Goal: Task Accomplishment & Management: Manage account settings

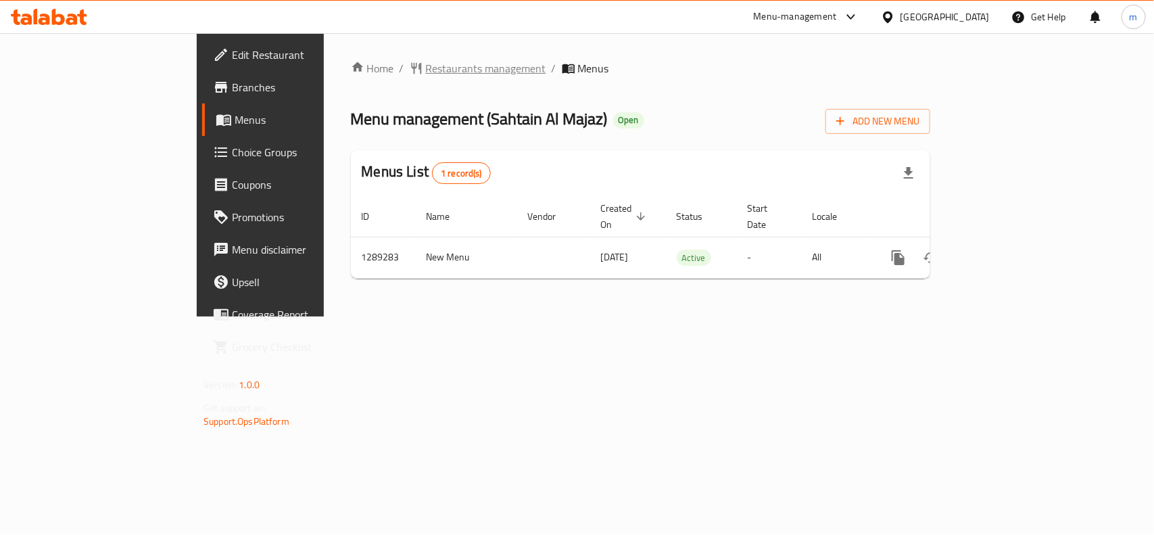
click at [426, 72] on span "Restaurants management" at bounding box center [486, 68] width 120 height 16
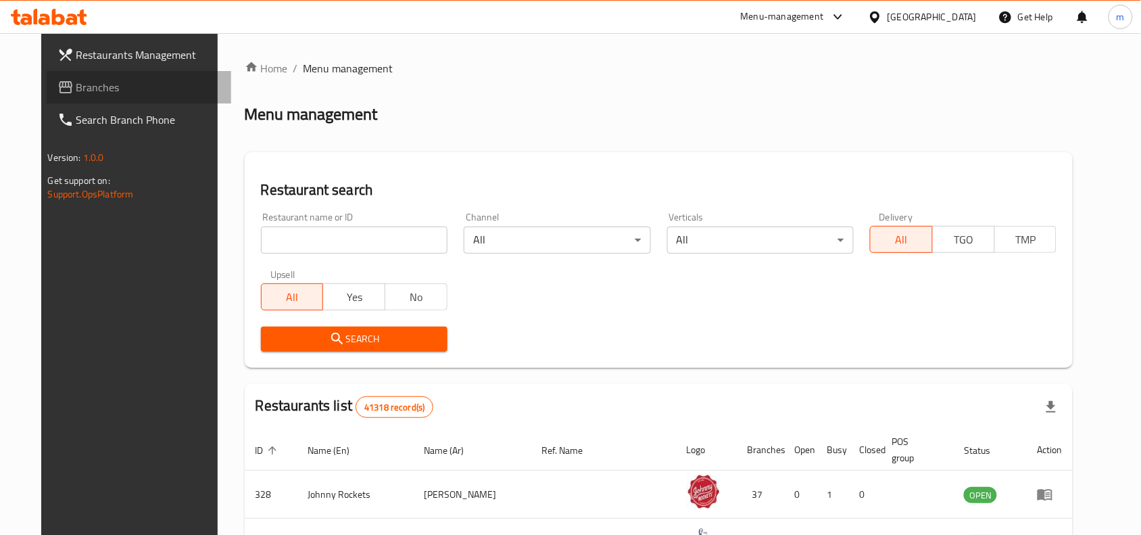
click at [89, 78] on link "Branches" at bounding box center [139, 87] width 185 height 32
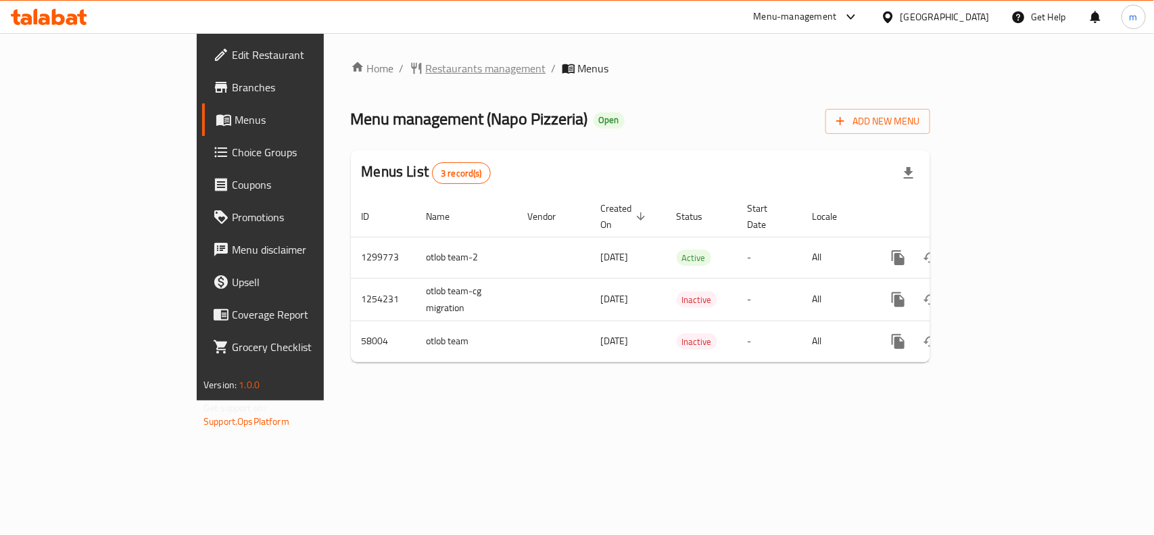
click at [426, 68] on span "Restaurants management" at bounding box center [486, 68] width 120 height 16
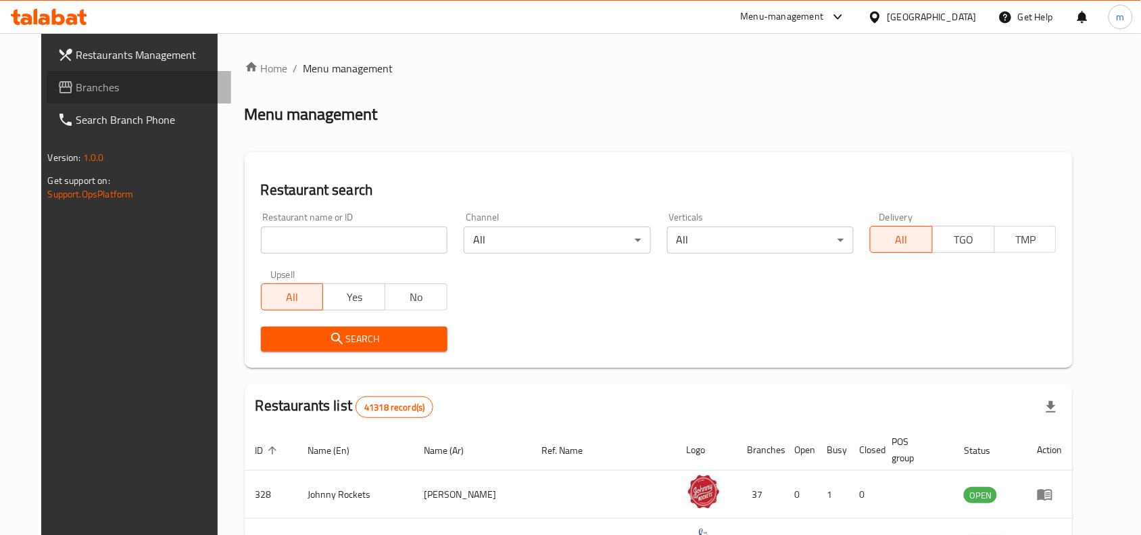
click at [76, 82] on span "Branches" at bounding box center [148, 87] width 145 height 16
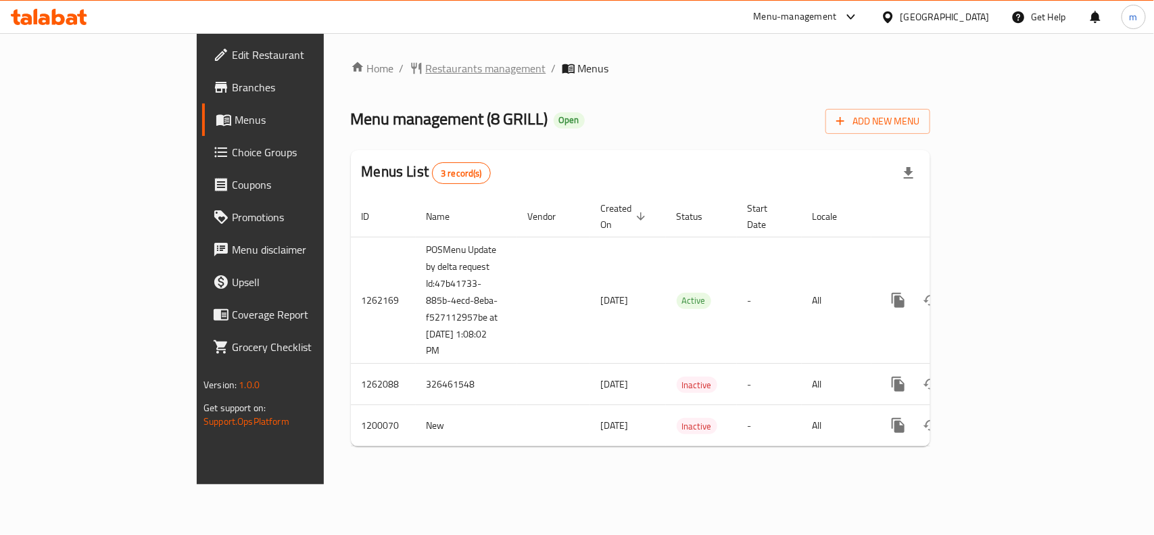
click at [426, 66] on span "Restaurants management" at bounding box center [486, 68] width 120 height 16
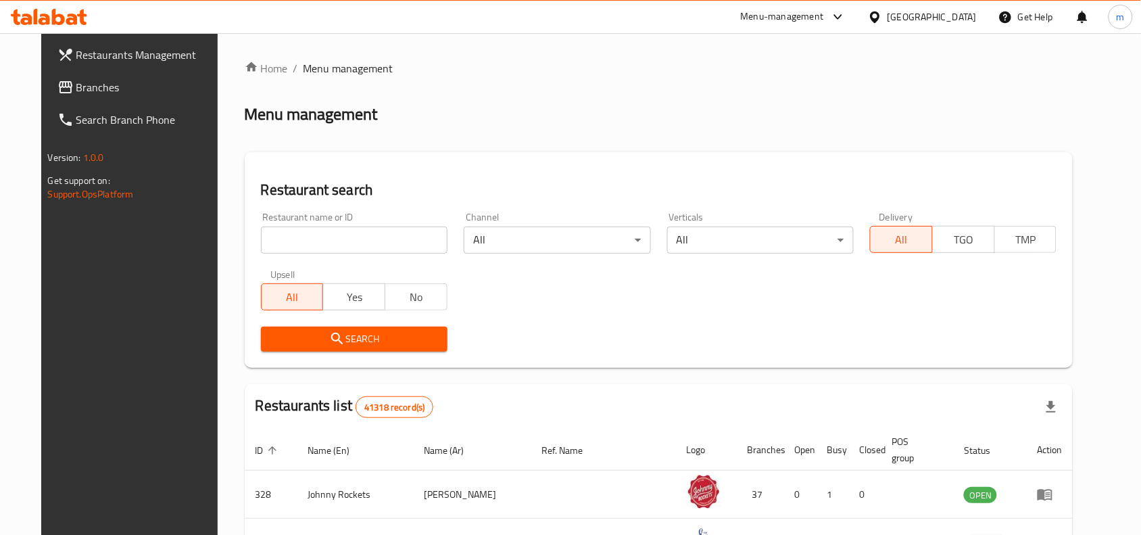
click at [268, 240] on input "search" at bounding box center [354, 240] width 187 height 27
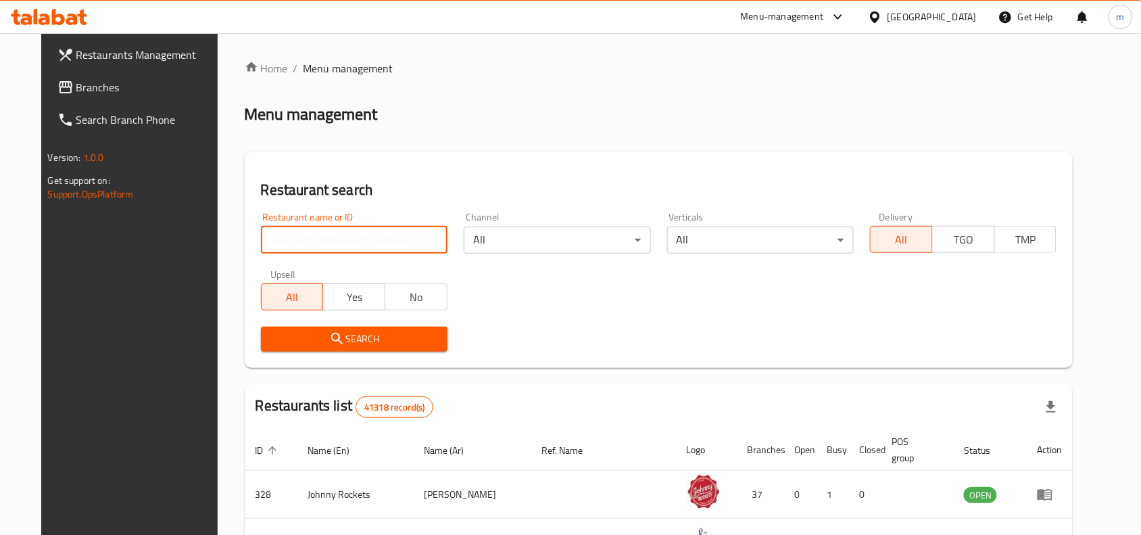
paste input "668583"
type input "668583"
click button "Search" at bounding box center [354, 339] width 187 height 25
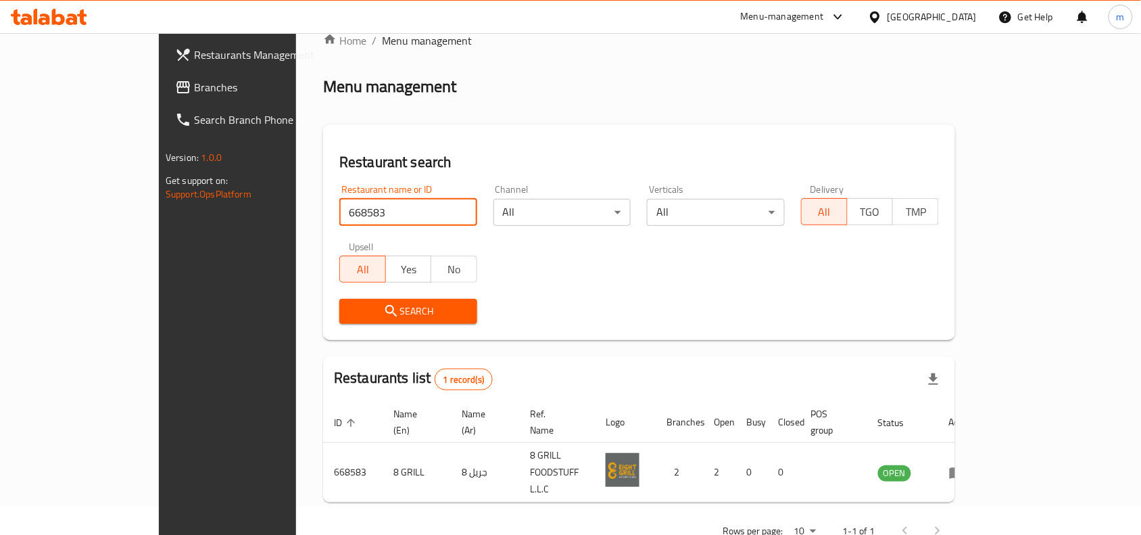
scroll to position [42, 0]
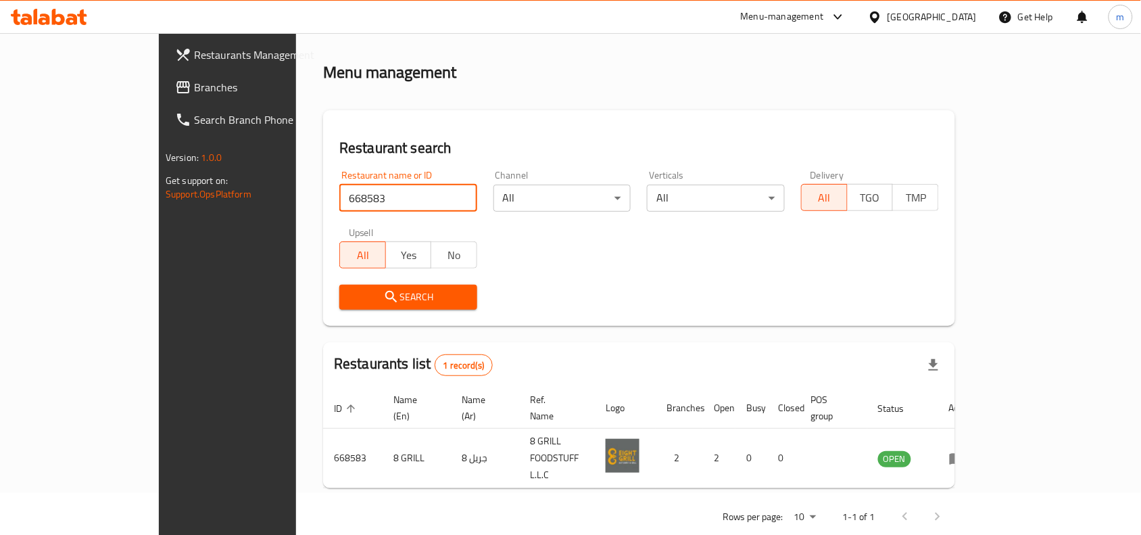
click at [194, 87] on span "Branches" at bounding box center [266, 87] width 145 height 16
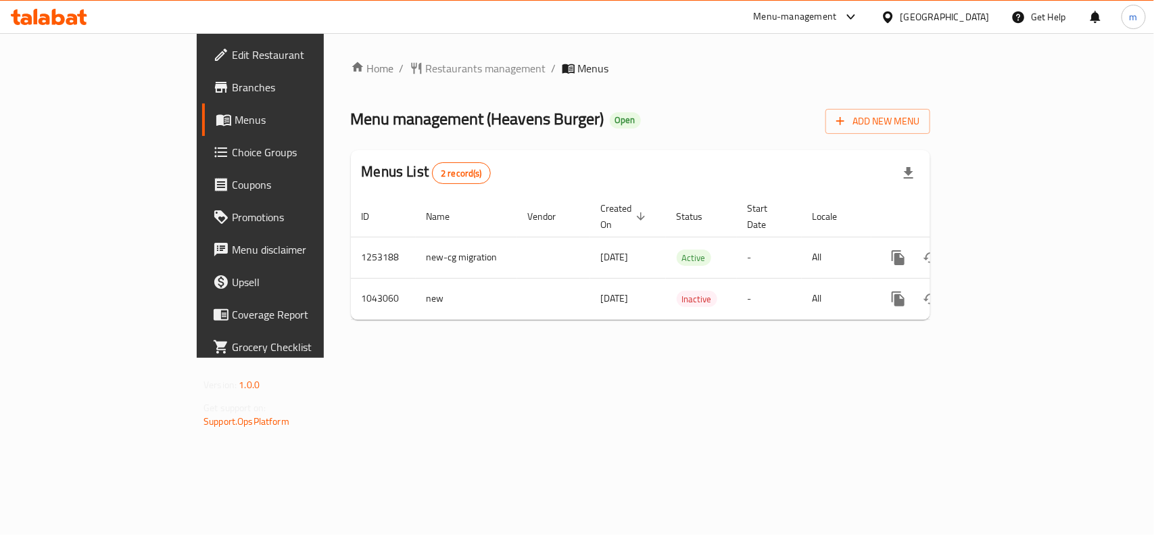
click at [377, 54] on div "Home / Restaurants management / Menus Menu management ( Heavens Burger ) Open A…" at bounding box center [641, 195] width 634 height 325
click at [597, 153] on div "Menus List 2 record(s)" at bounding box center [640, 173] width 579 height 46
click at [426, 66] on span "Restaurants management" at bounding box center [486, 68] width 120 height 16
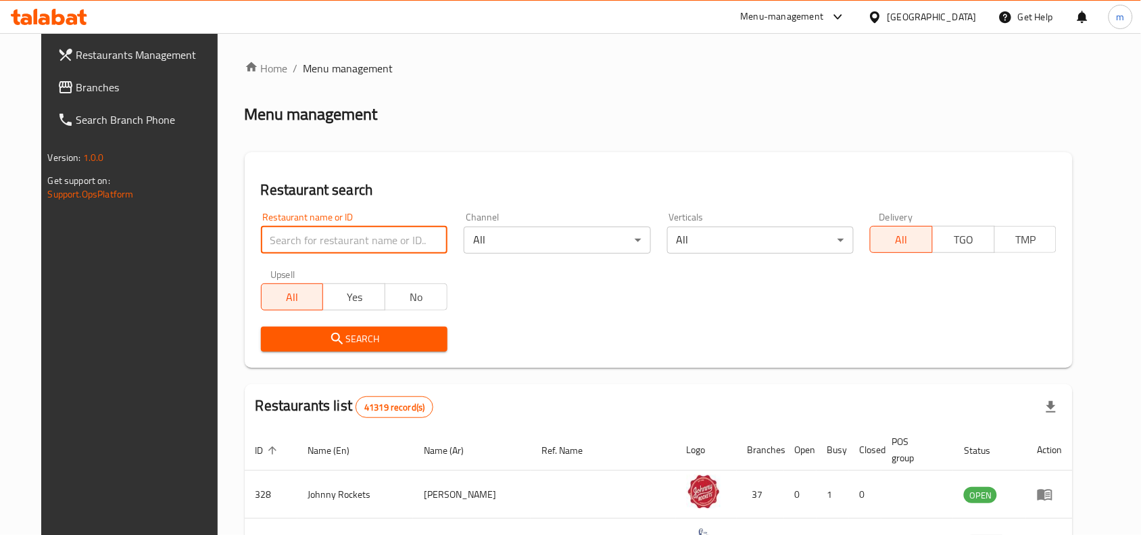
click at [308, 233] on input "search" at bounding box center [354, 240] width 187 height 27
paste input "662205"
type input "662205"
click button "Search" at bounding box center [354, 339] width 187 height 25
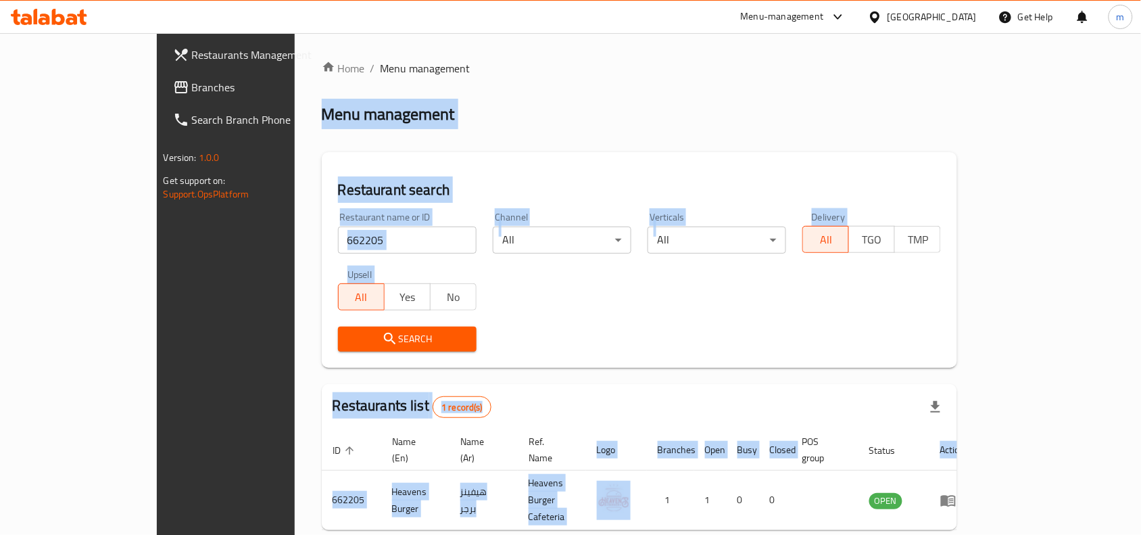
drag, startPoint x: 661, startPoint y: 494, endPoint x: 857, endPoint y: -74, distance: 600.5
click at [857, 0] on html "​ Menu-management United Arab Emirates Get Help m Restaurants Management Branch…" at bounding box center [570, 267] width 1141 height 535
click at [465, 85] on div "Home / Menu management Menu management Restaurant search Restaurant name or ID …" at bounding box center [640, 318] width 636 height 516
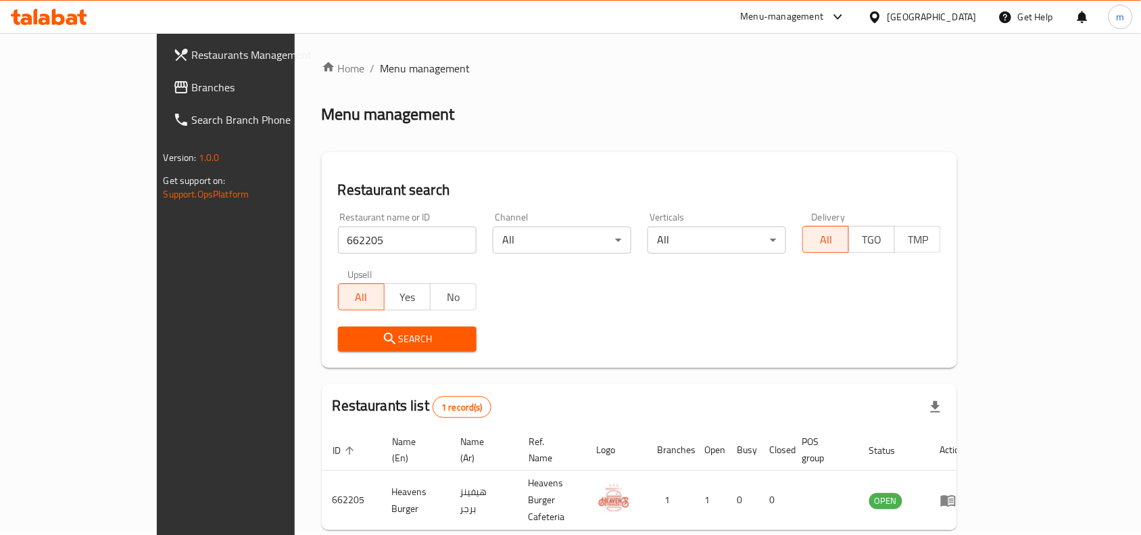
click at [173, 90] on icon at bounding box center [181, 87] width 16 height 16
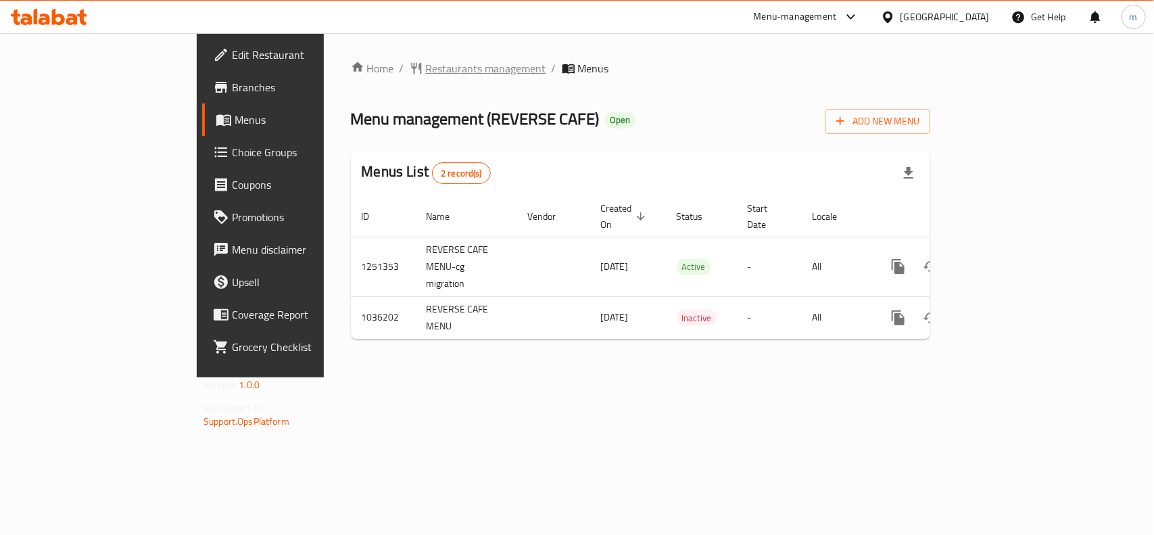
click at [426, 62] on span "Restaurants management" at bounding box center [486, 68] width 120 height 16
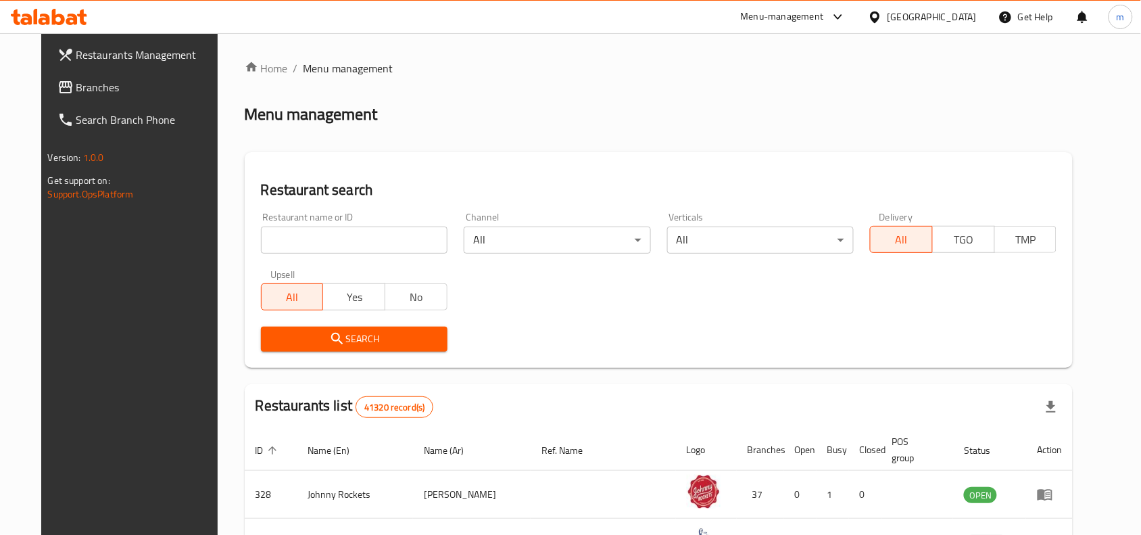
click at [76, 85] on span "Branches" at bounding box center [148, 87] width 145 height 16
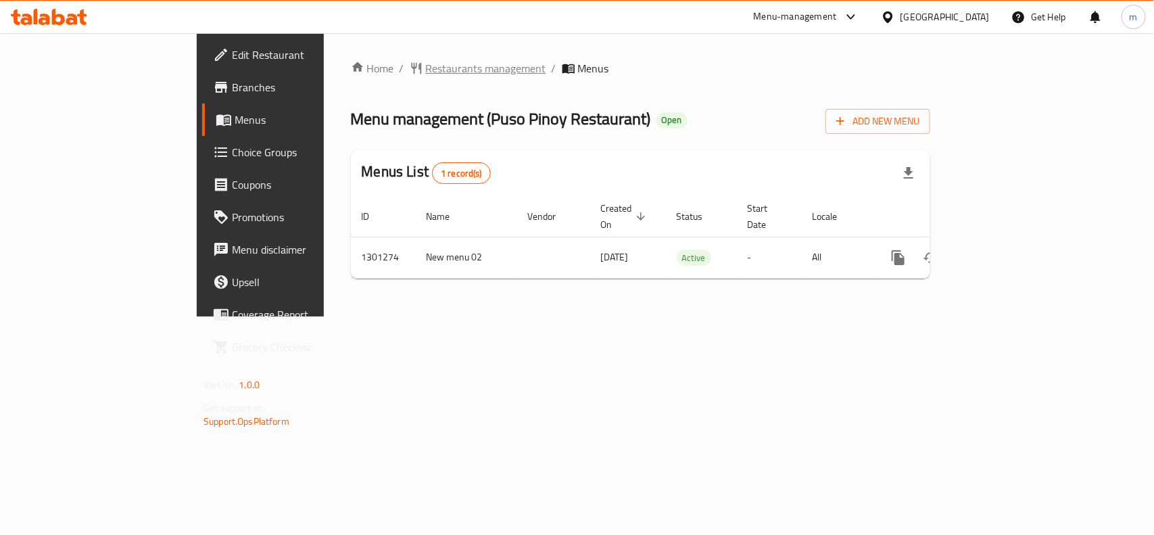
click at [426, 62] on span "Restaurants management" at bounding box center [486, 68] width 120 height 16
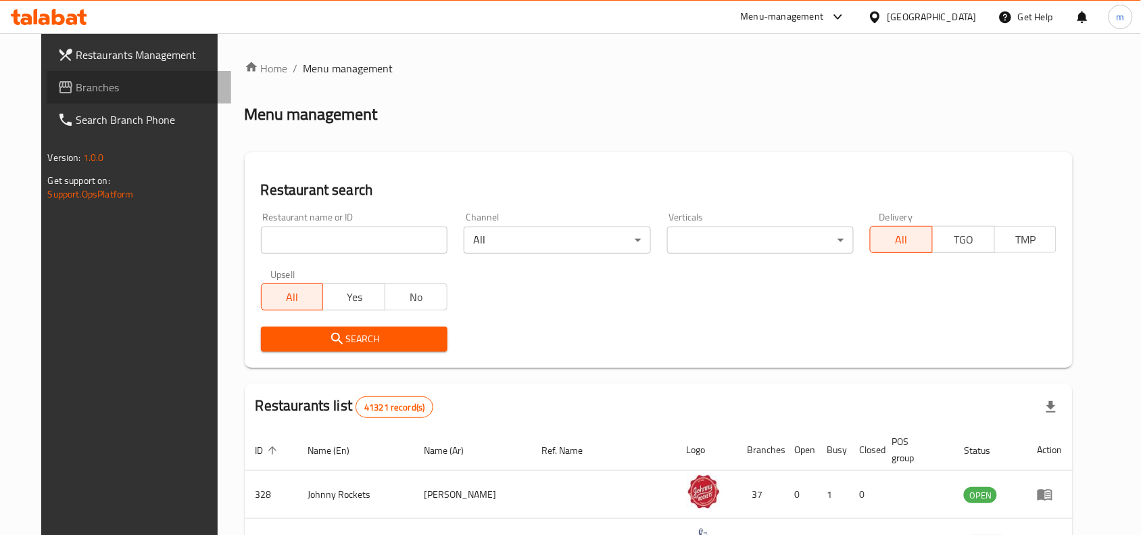
click at [76, 89] on span "Branches" at bounding box center [148, 87] width 145 height 16
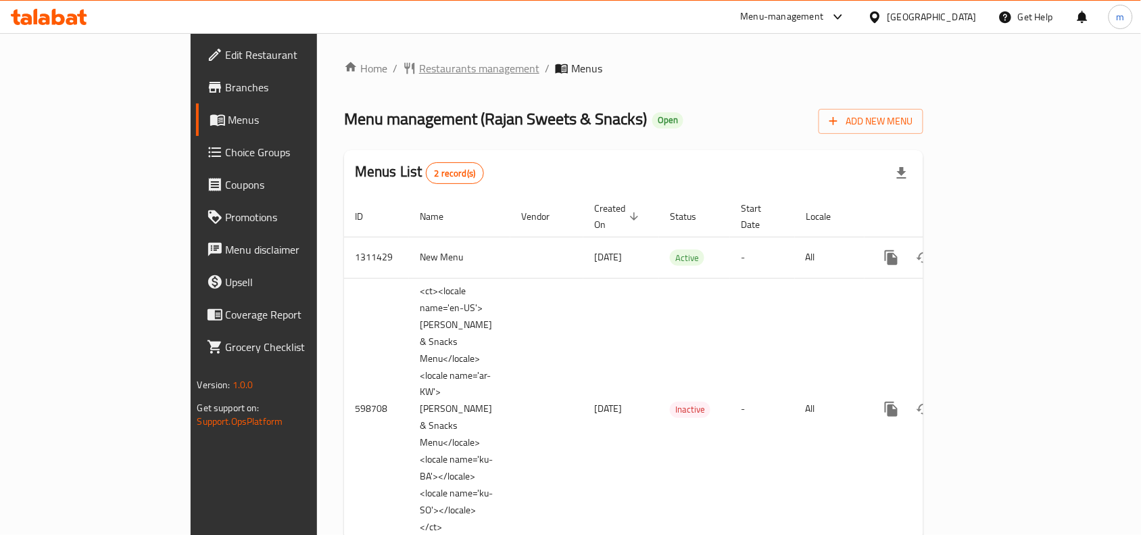
click at [419, 75] on span "Restaurants management" at bounding box center [479, 68] width 120 height 16
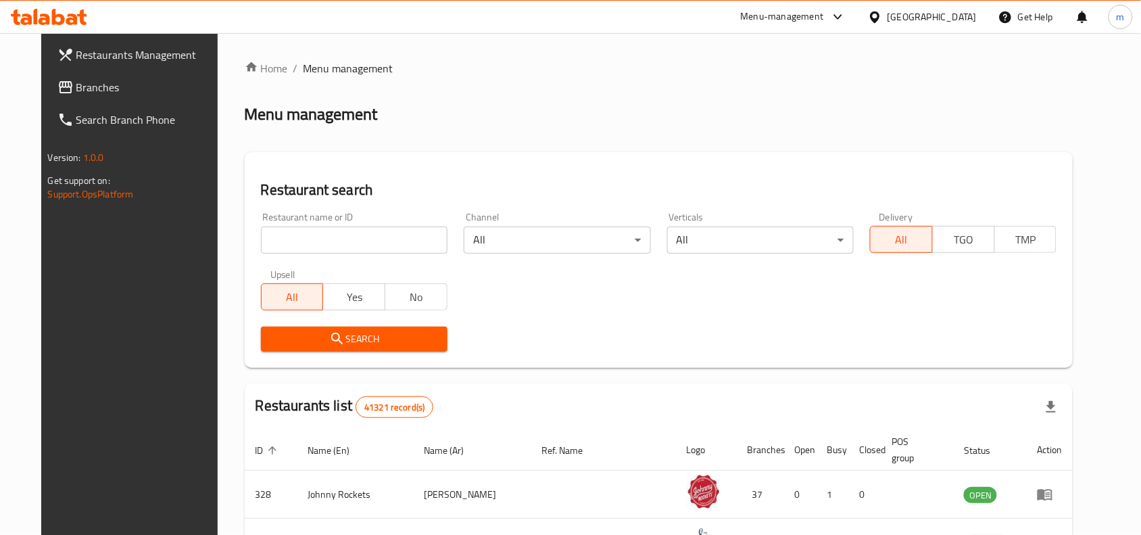
click at [296, 239] on input "search" at bounding box center [354, 240] width 187 height 27
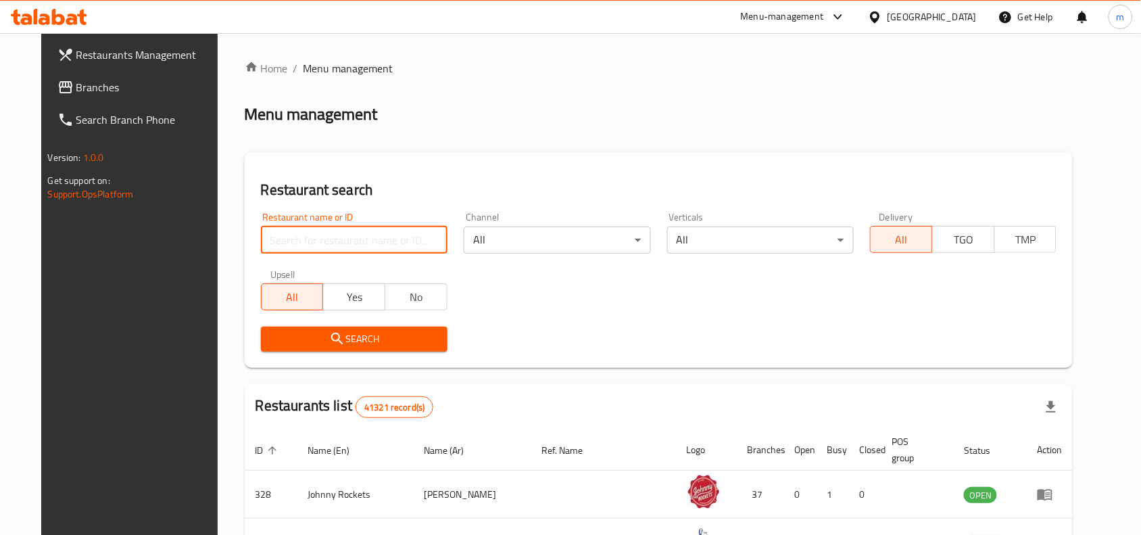
paste input "637607"
type input "637607"
click button "Search" at bounding box center [354, 339] width 187 height 25
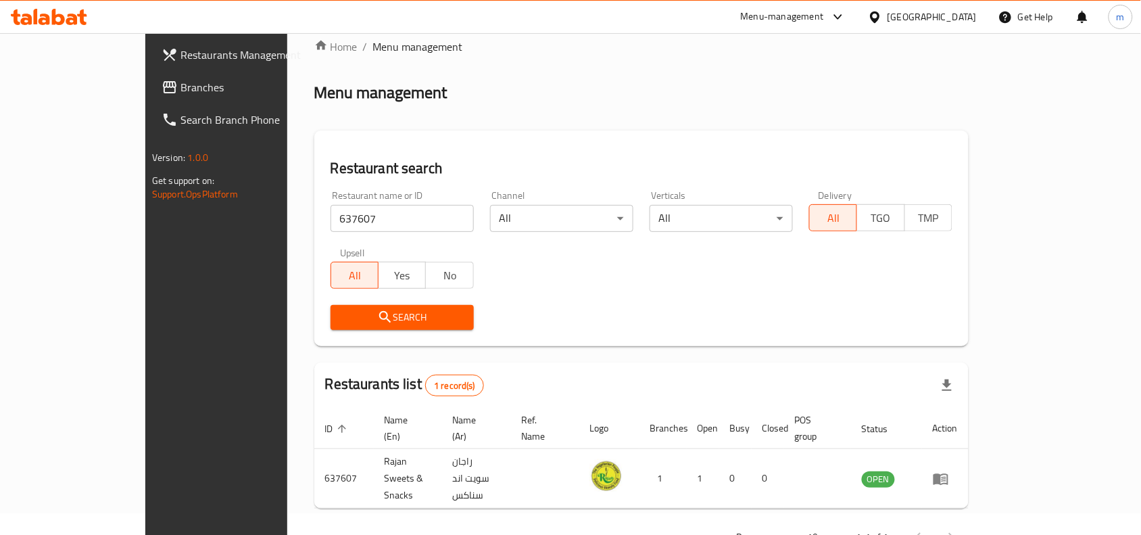
scroll to position [42, 0]
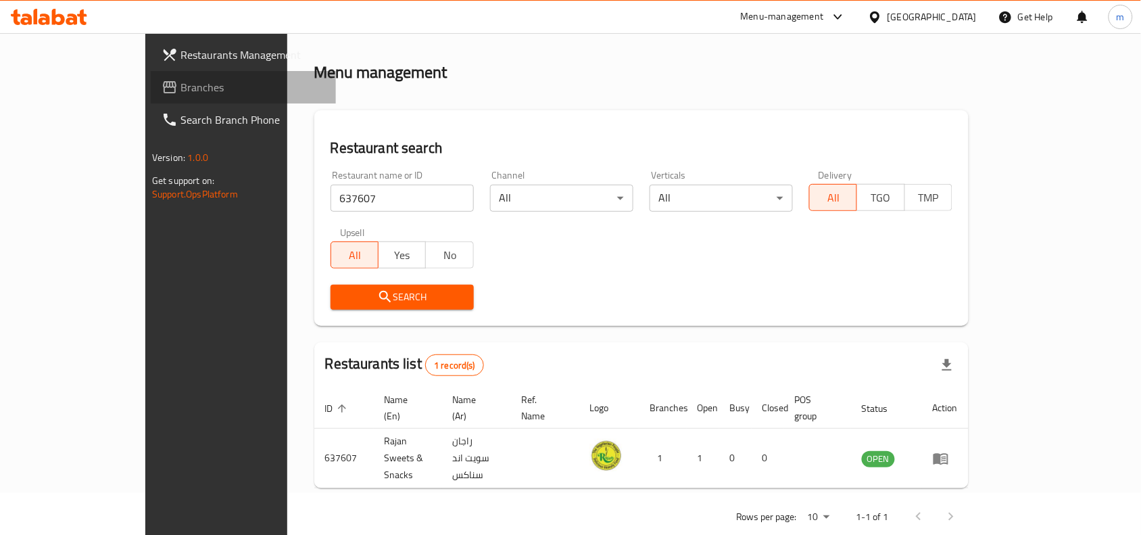
click at [151, 75] on link "Branches" at bounding box center [243, 87] width 185 height 32
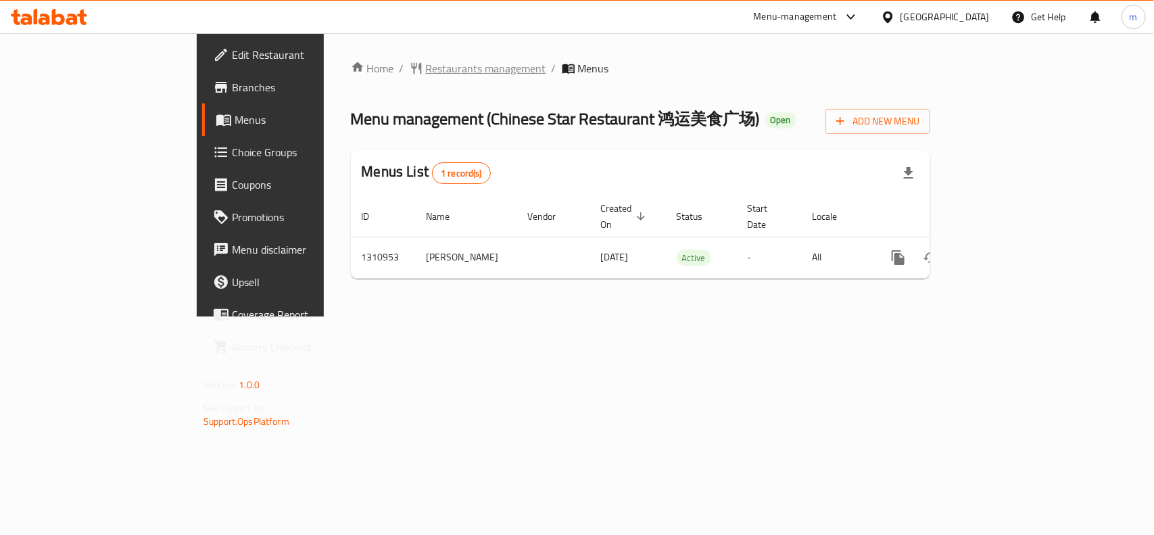
click at [426, 60] on span "Restaurants management" at bounding box center [486, 68] width 120 height 16
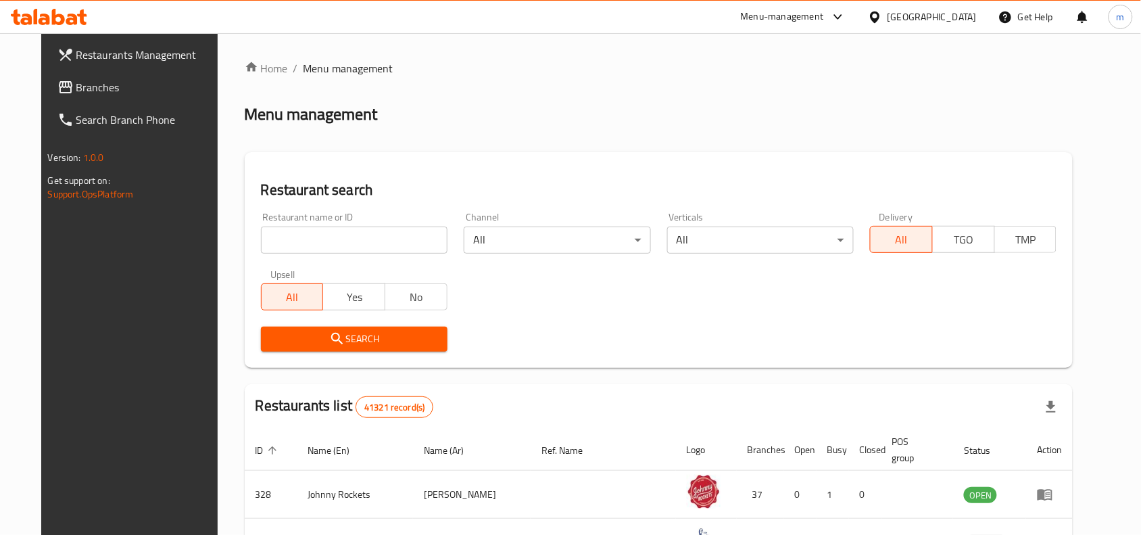
click at [95, 93] on span "Branches" at bounding box center [148, 87] width 145 height 16
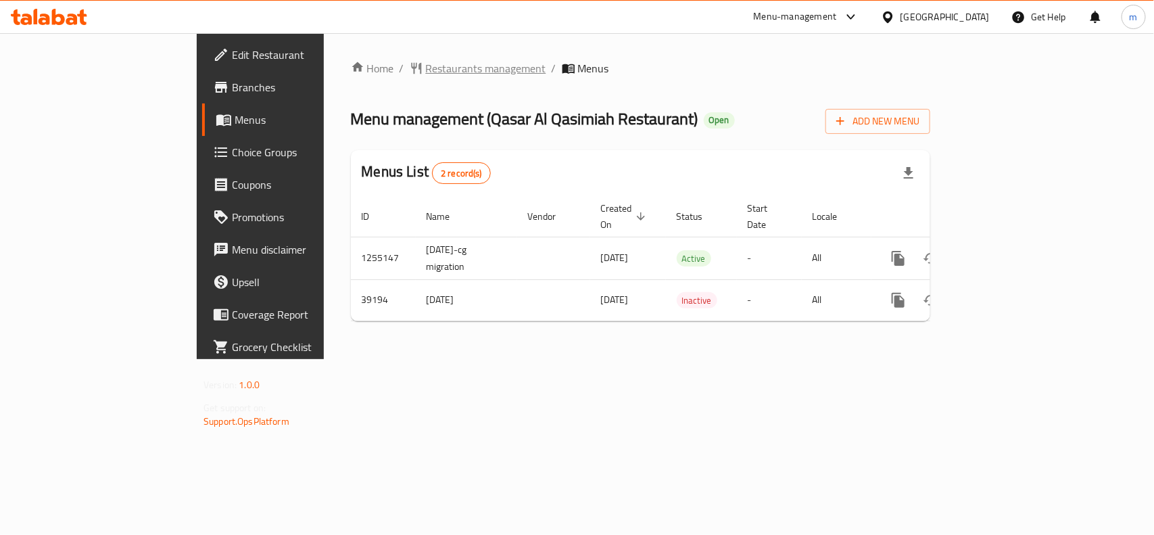
click at [426, 69] on span "Restaurants management" at bounding box center [486, 68] width 120 height 16
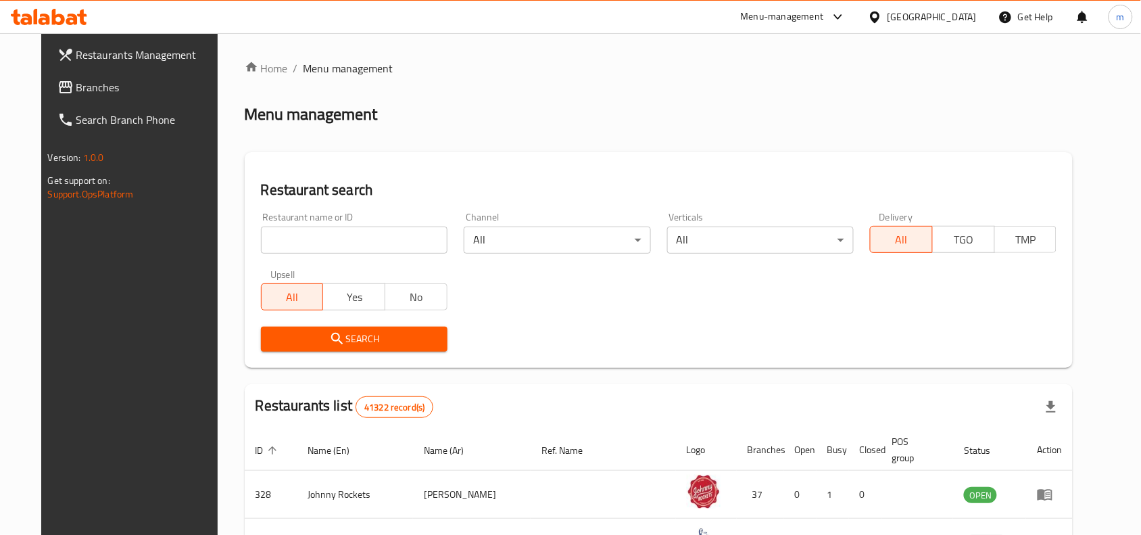
click at [367, 237] on input "search" at bounding box center [354, 240] width 187 height 27
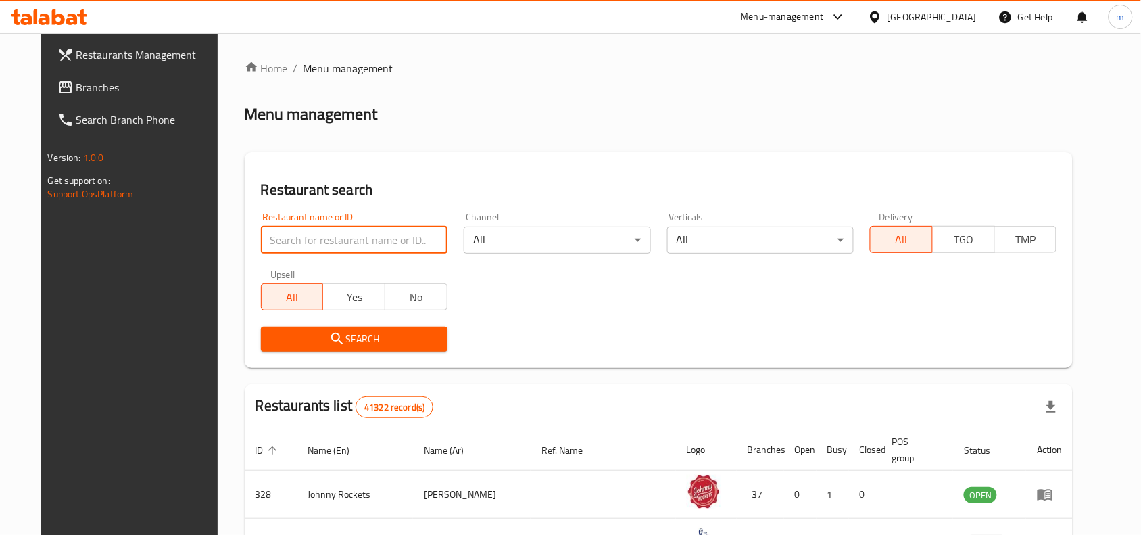
paste input "20403"
type input "20403"
click button "Search" at bounding box center [354, 339] width 187 height 25
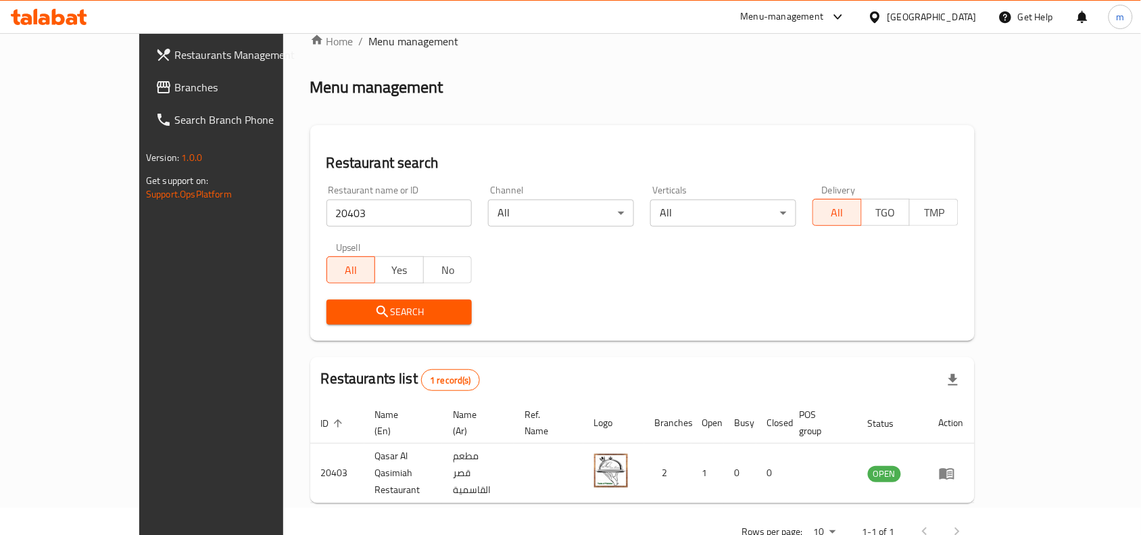
scroll to position [42, 0]
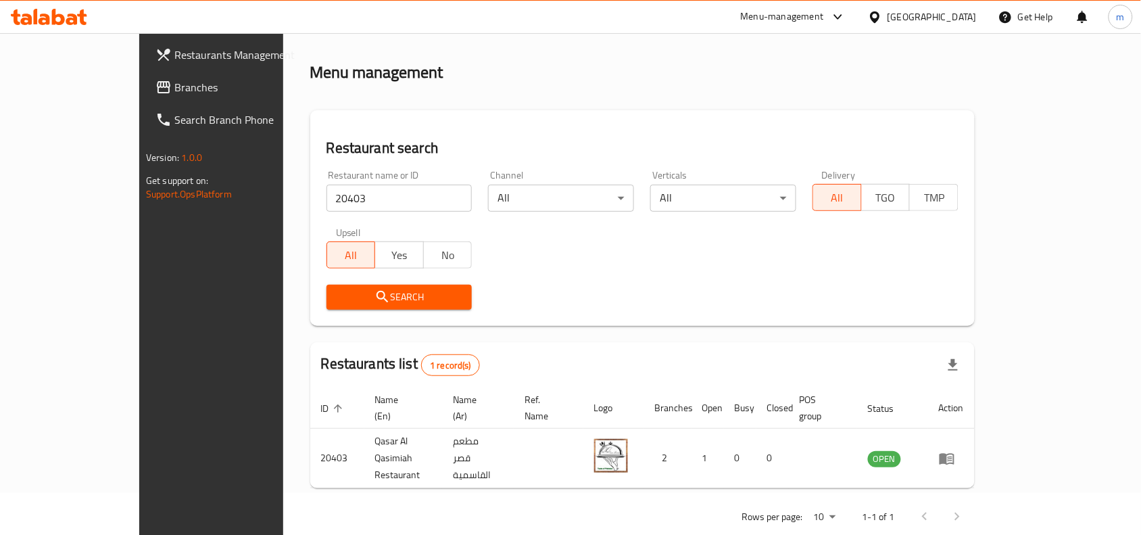
click at [937, 18] on div "[GEOGRAPHIC_DATA]" at bounding box center [932, 16] width 89 height 15
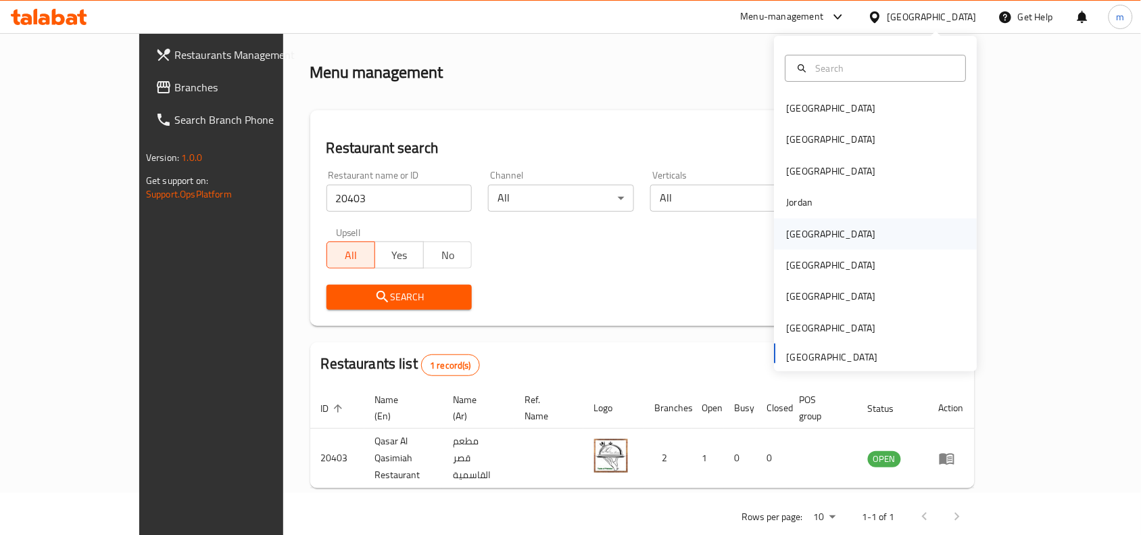
click at [791, 239] on div "Kuwait" at bounding box center [831, 234] width 89 height 15
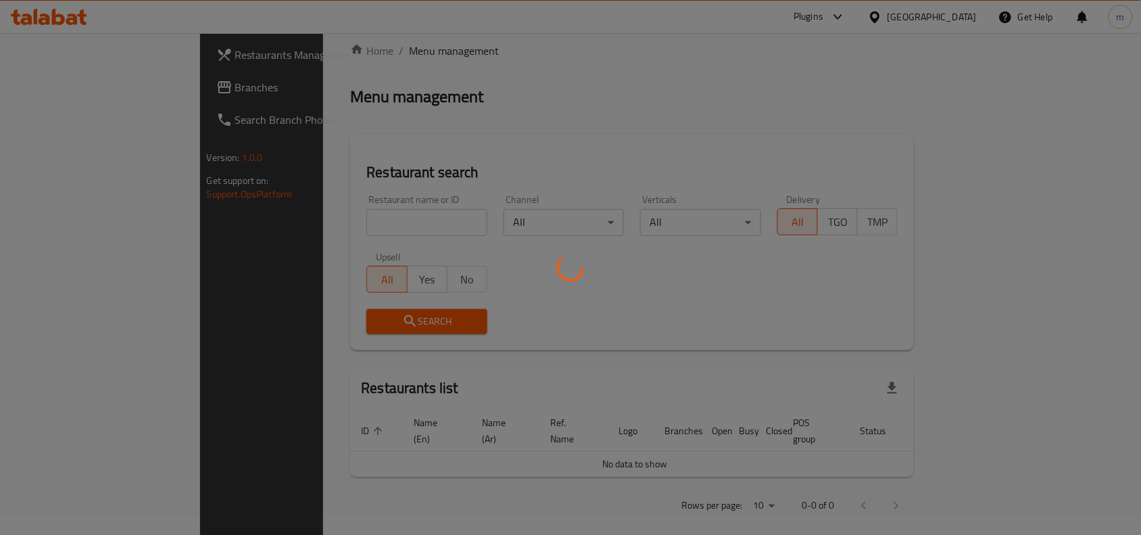
scroll to position [42, 0]
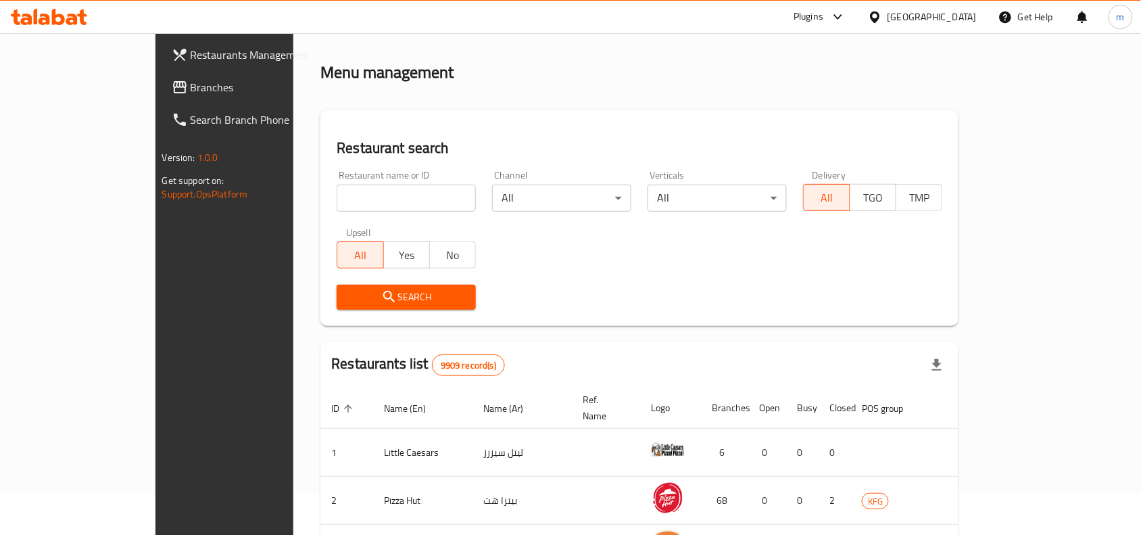
click at [191, 91] on span "Branches" at bounding box center [263, 87] width 145 height 16
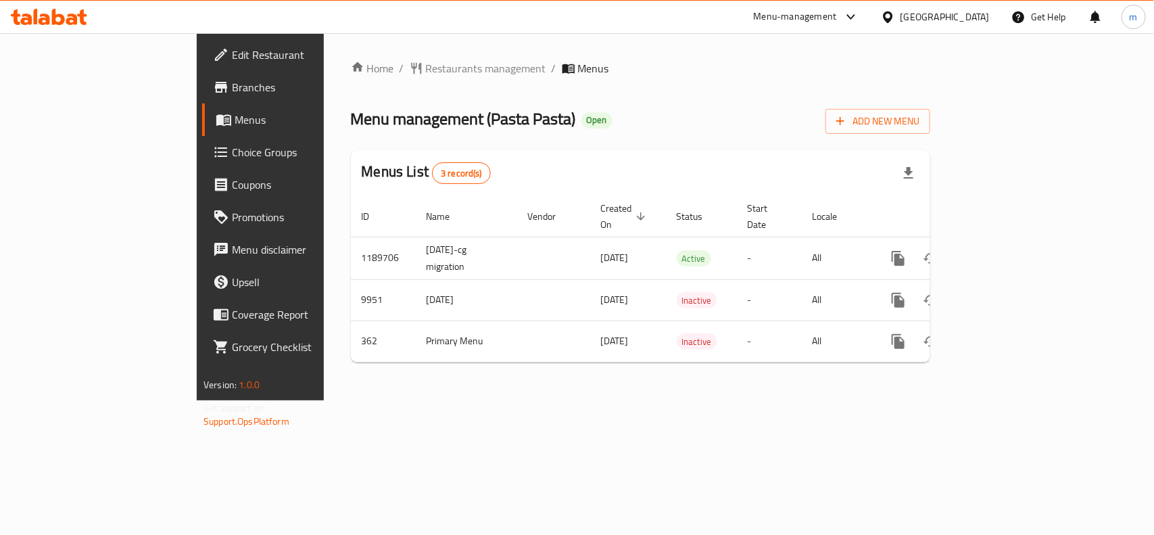
drag, startPoint x: 962, startPoint y: 25, endPoint x: 955, endPoint y: 36, distance: 12.8
click at [962, 25] on div "[GEOGRAPHIC_DATA]" at bounding box center [935, 17] width 131 height 32
click at [893, 18] on icon at bounding box center [887, 16] width 9 height 11
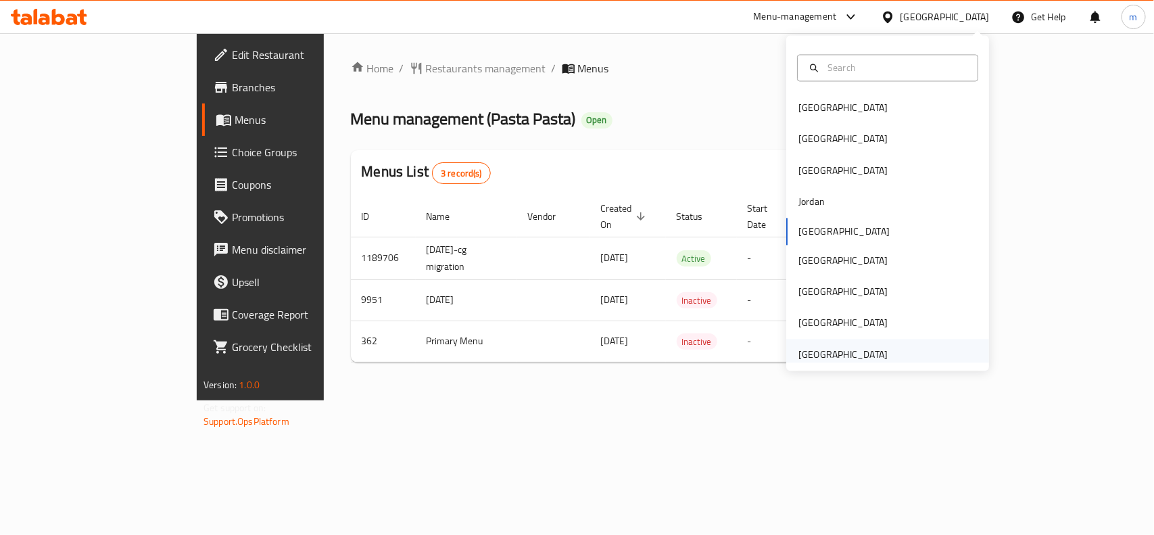
click at [788, 355] on div "[GEOGRAPHIC_DATA]" at bounding box center [843, 354] width 111 height 31
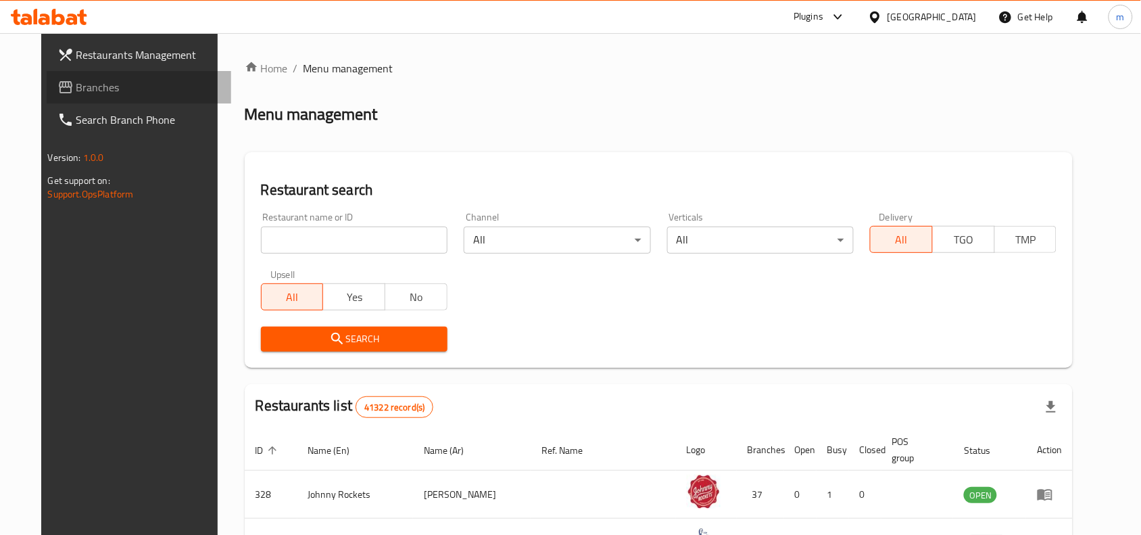
click at [87, 78] on link "Branches" at bounding box center [139, 87] width 185 height 32
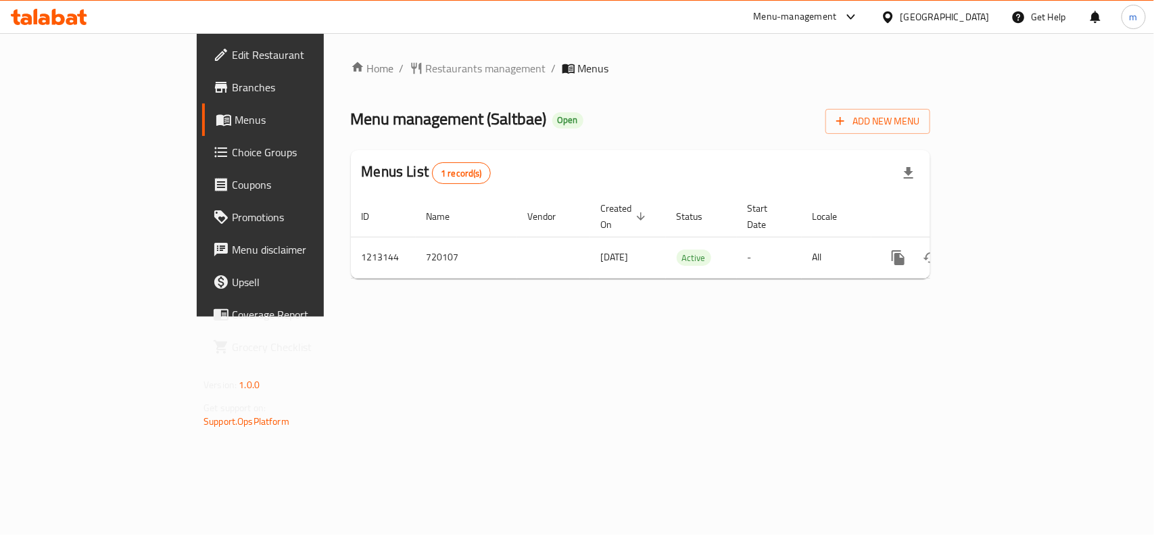
click at [920, 11] on div "[GEOGRAPHIC_DATA]" at bounding box center [945, 16] width 89 height 15
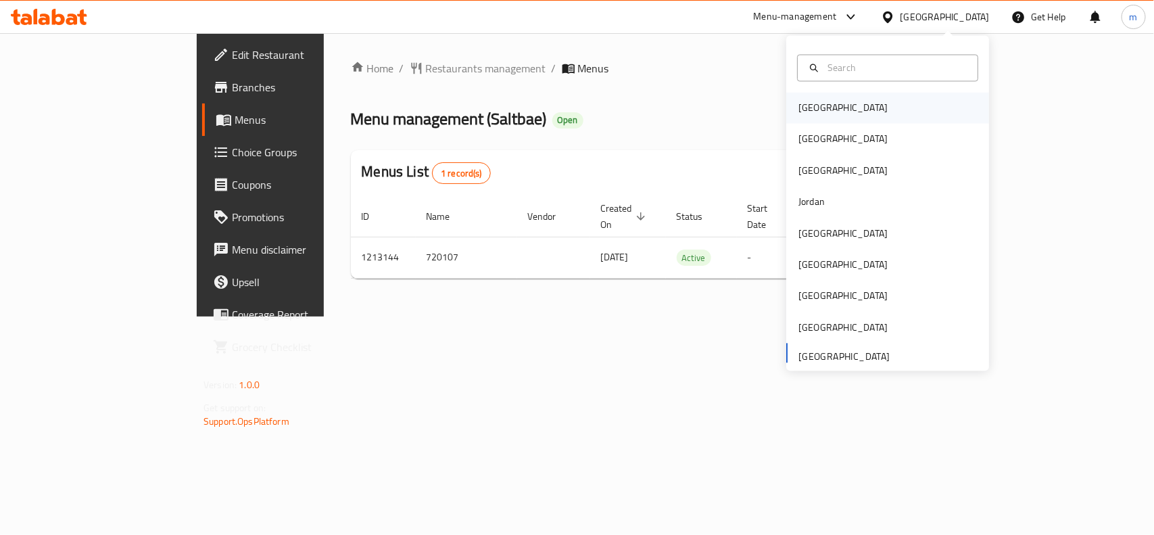
click at [830, 119] on div "[GEOGRAPHIC_DATA]" at bounding box center [887, 108] width 203 height 31
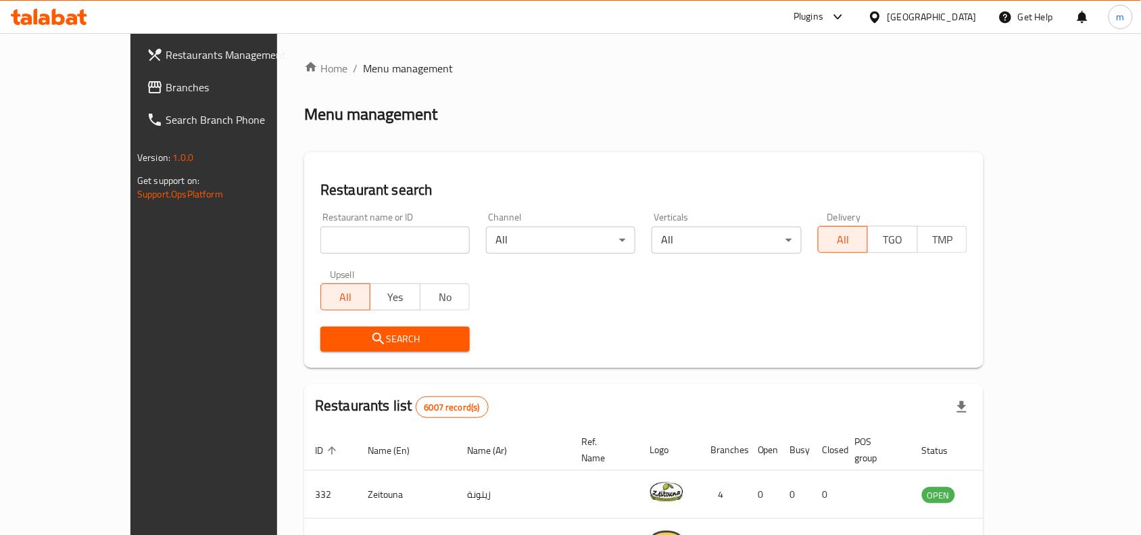
drag, startPoint x: 72, startPoint y: 90, endPoint x: 68, endPoint y: 103, distance: 13.7
click at [166, 90] on span "Branches" at bounding box center [238, 87] width 145 height 16
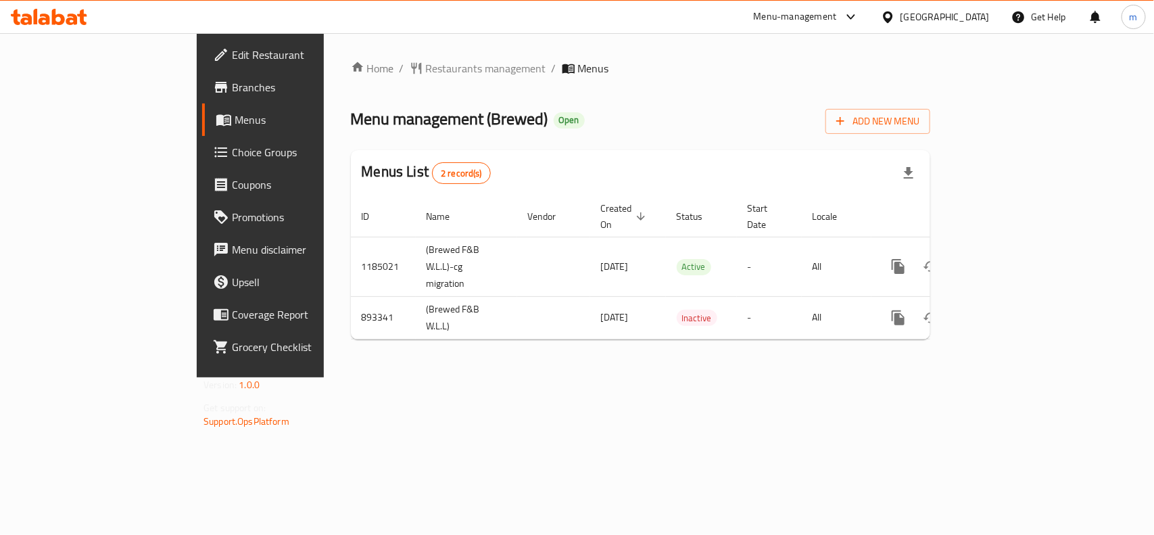
click at [977, 26] on div "Bahrain" at bounding box center [935, 17] width 131 height 32
click at [893, 18] on icon at bounding box center [887, 16] width 9 height 11
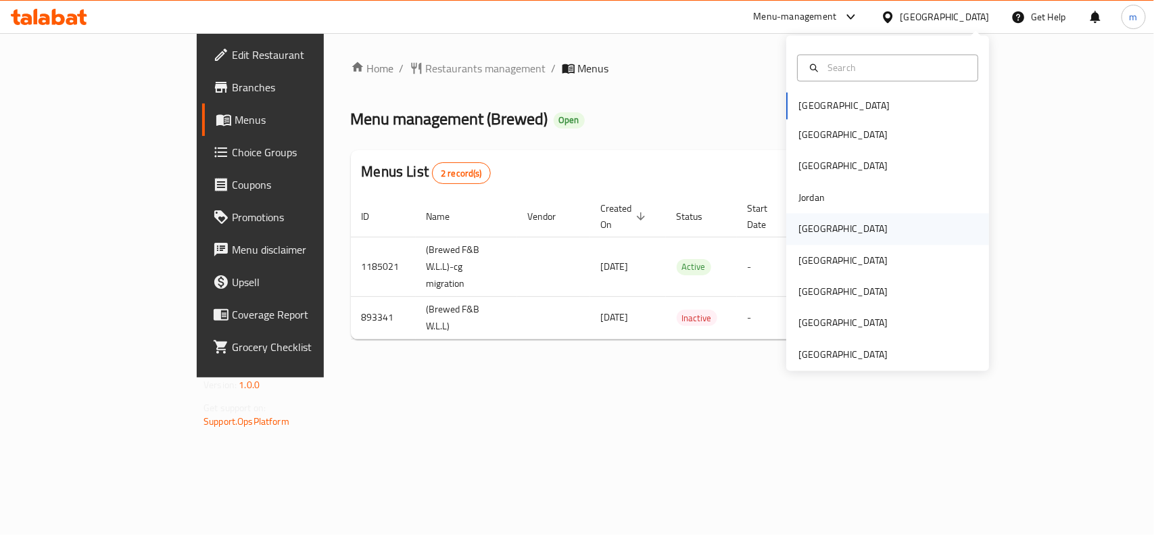
click at [826, 224] on div "[GEOGRAPHIC_DATA]" at bounding box center [887, 229] width 203 height 31
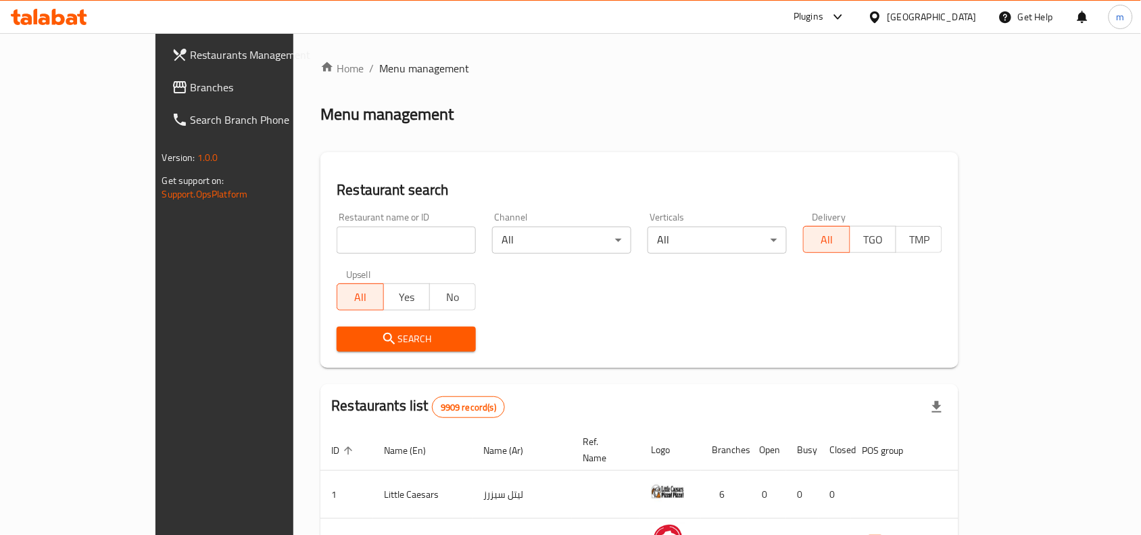
click at [191, 82] on span "Branches" at bounding box center [263, 87] width 145 height 16
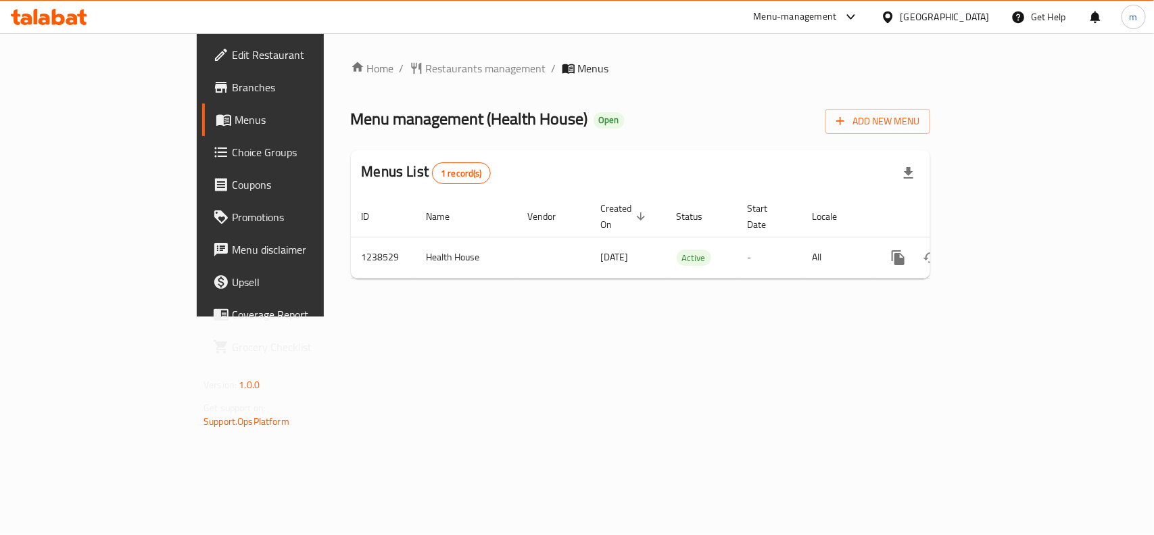
drag, startPoint x: 980, startPoint y: 18, endPoint x: 980, endPoint y: 28, distance: 10.1
click at [980, 18] on div "[GEOGRAPHIC_DATA]" at bounding box center [945, 16] width 89 height 15
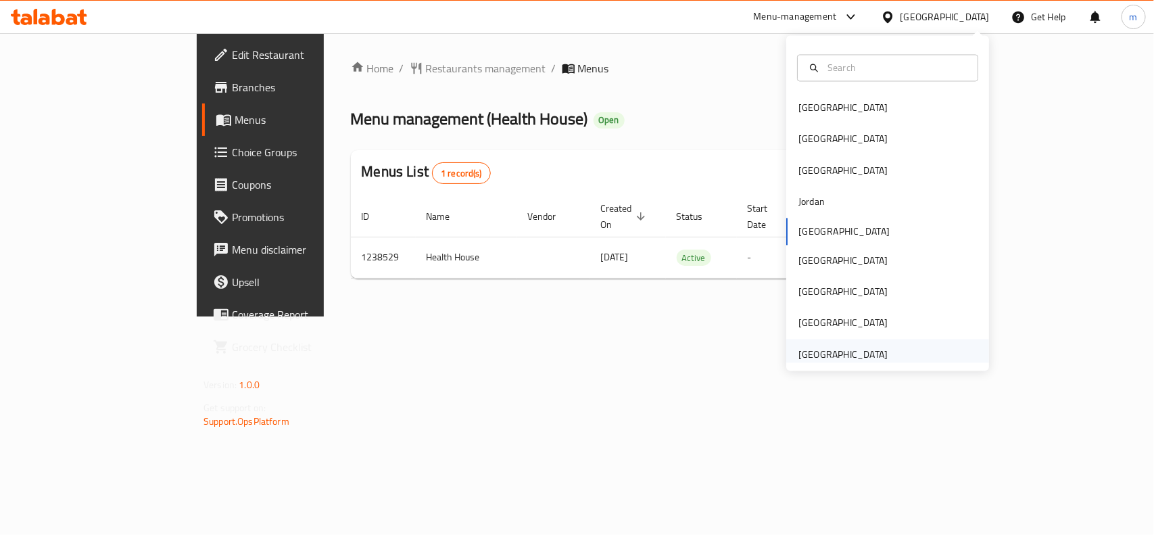
click at [824, 356] on div "[GEOGRAPHIC_DATA]" at bounding box center [843, 354] width 89 height 15
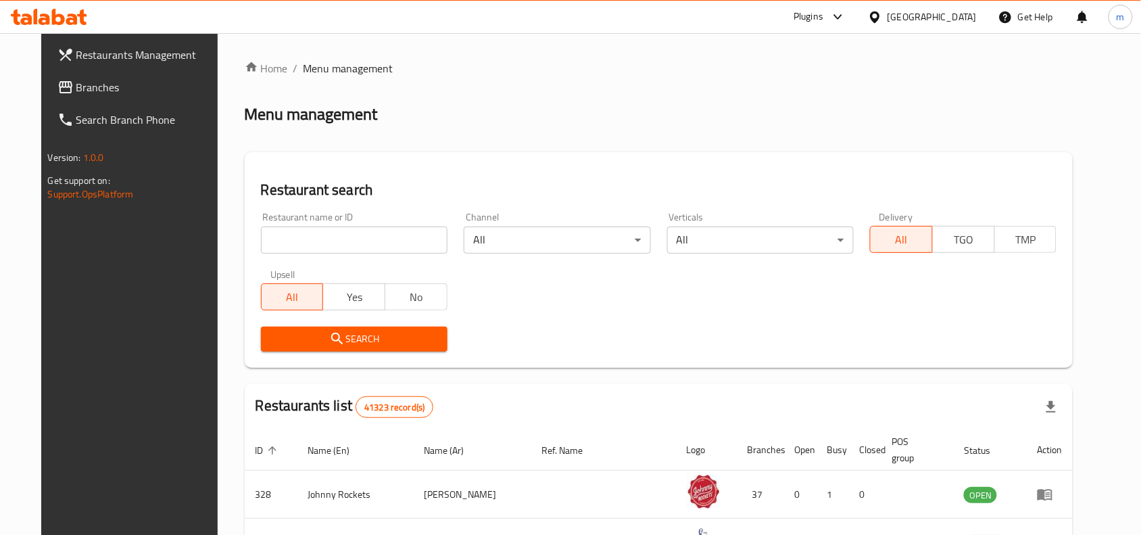
click at [76, 93] on span "Branches" at bounding box center [148, 87] width 145 height 16
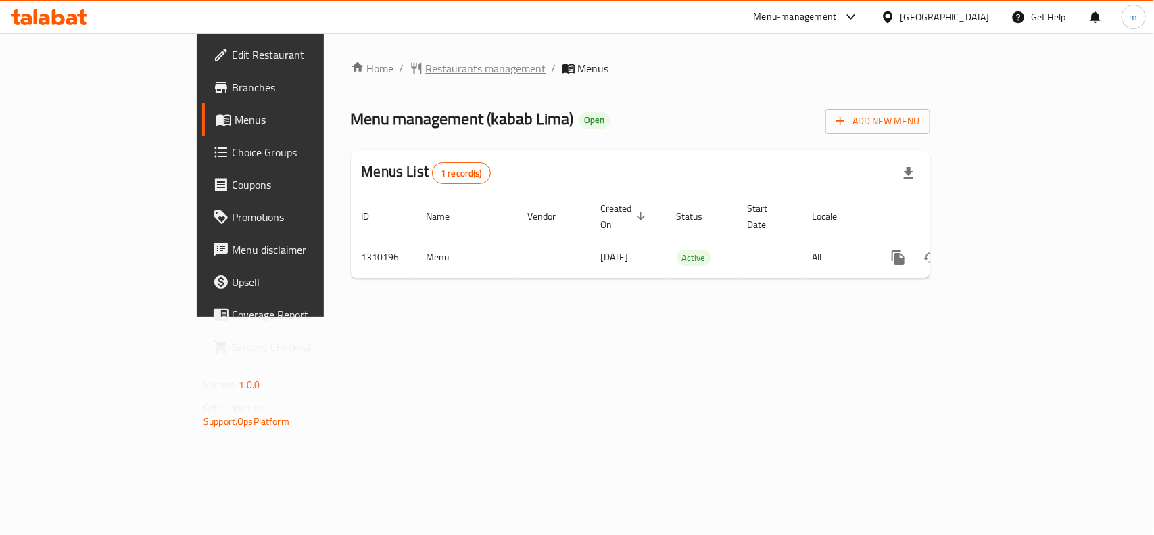
click at [426, 63] on span "Restaurants management" at bounding box center [486, 68] width 120 height 16
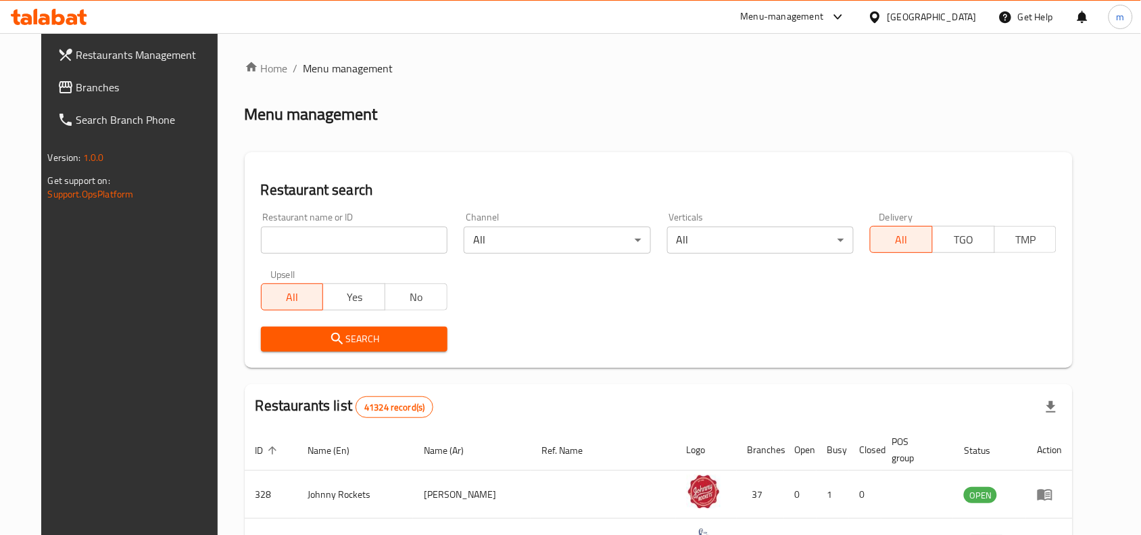
click at [76, 82] on span "Branches" at bounding box center [148, 87] width 145 height 16
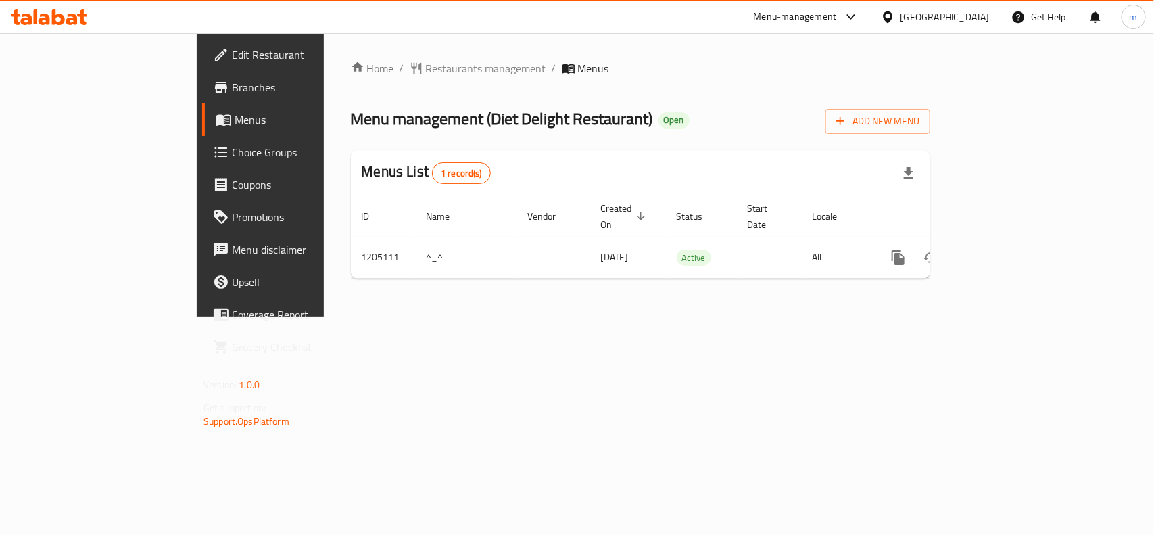
click at [965, 8] on div "[GEOGRAPHIC_DATA]" at bounding box center [935, 17] width 131 height 32
click at [914, 22] on div "[GEOGRAPHIC_DATA]" at bounding box center [945, 16] width 89 height 15
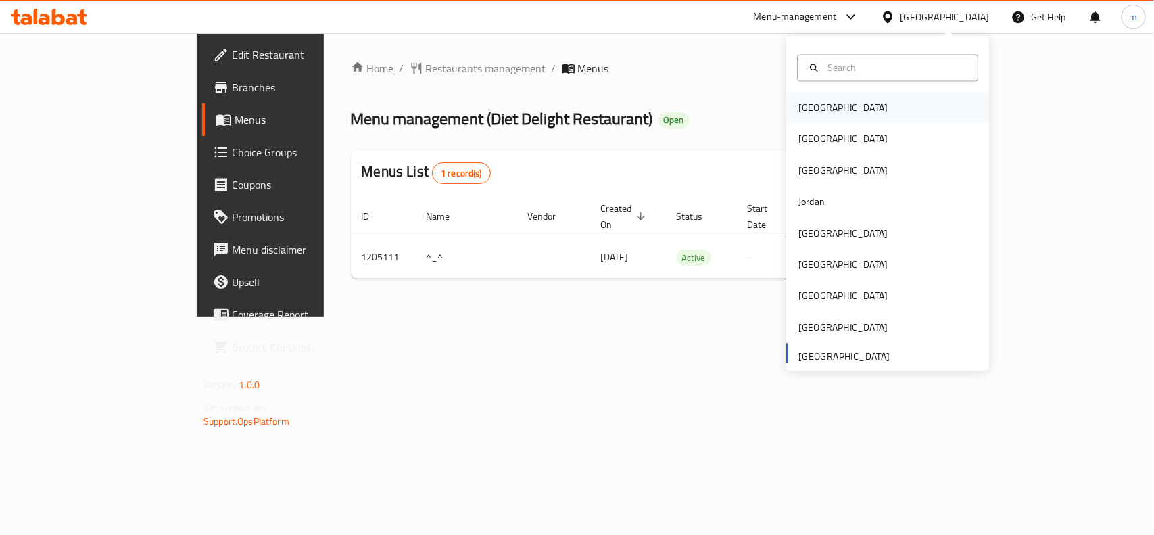
click at [812, 103] on div "Bahrain" at bounding box center [843, 108] width 89 height 15
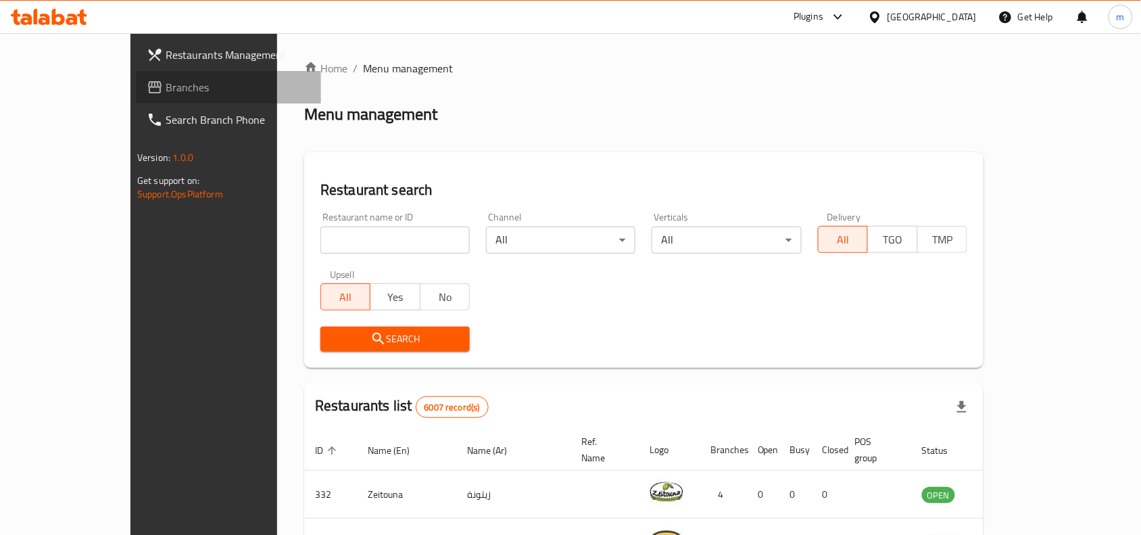
click at [166, 87] on span "Branches" at bounding box center [238, 87] width 145 height 16
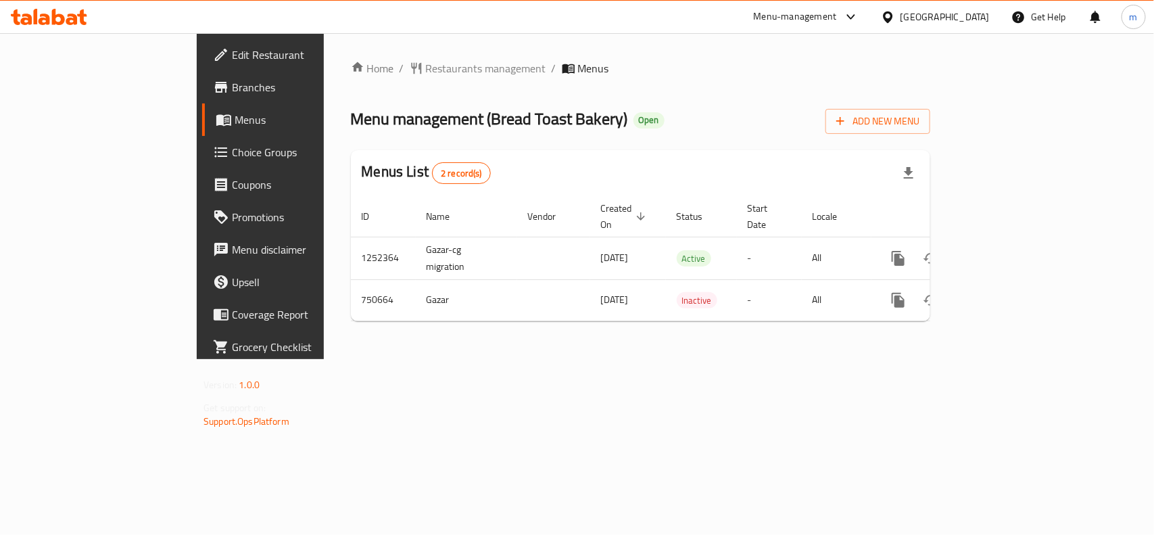
click at [895, 22] on icon at bounding box center [888, 17] width 14 height 14
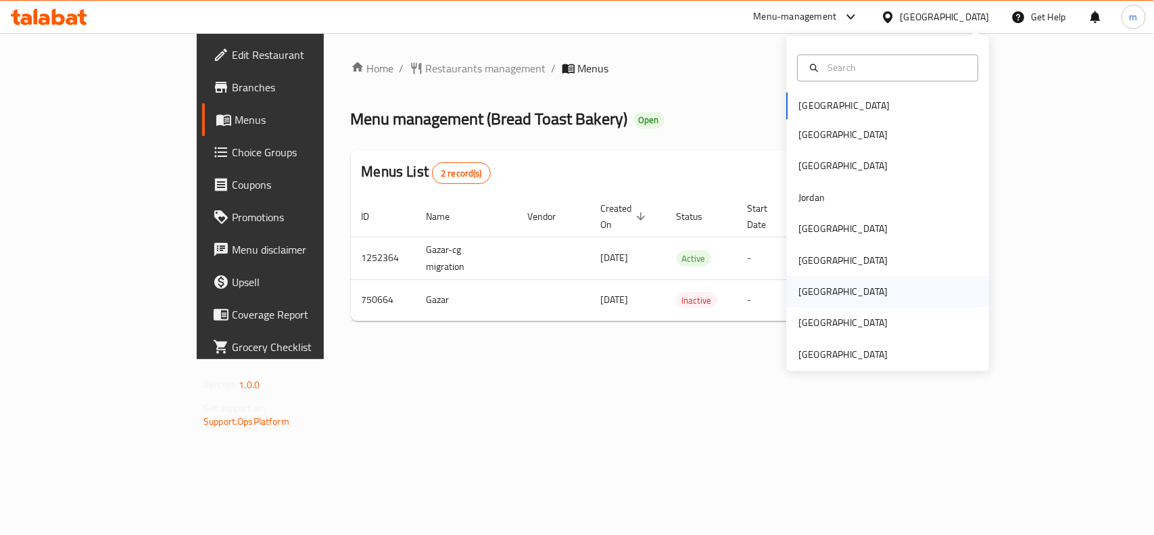
click at [811, 291] on div "Qatar" at bounding box center [843, 292] width 111 height 31
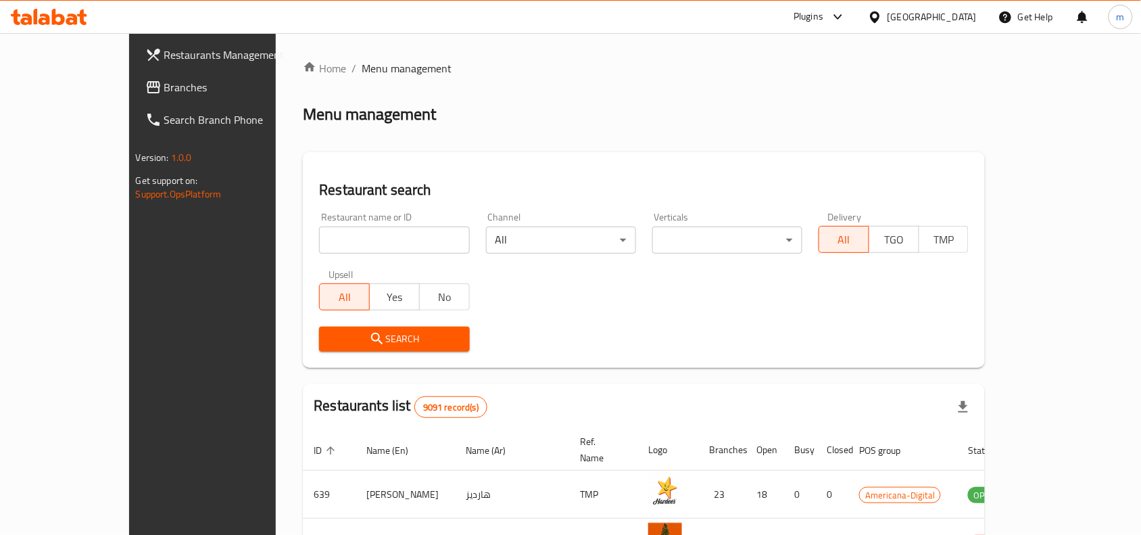
click at [164, 93] on span "Branches" at bounding box center [236, 87] width 145 height 16
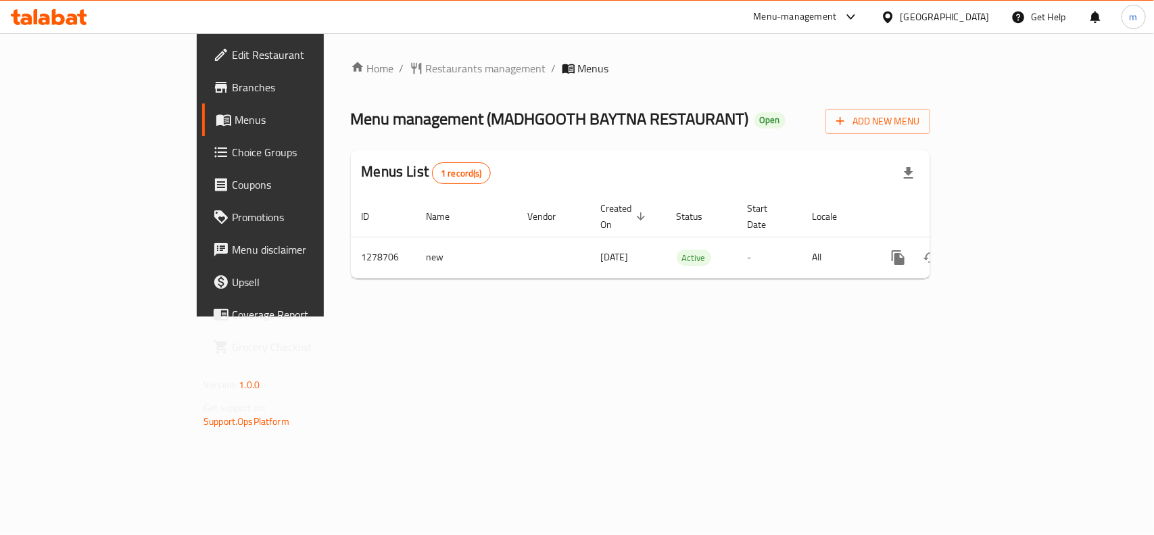
click at [893, 18] on icon at bounding box center [887, 16] width 9 height 11
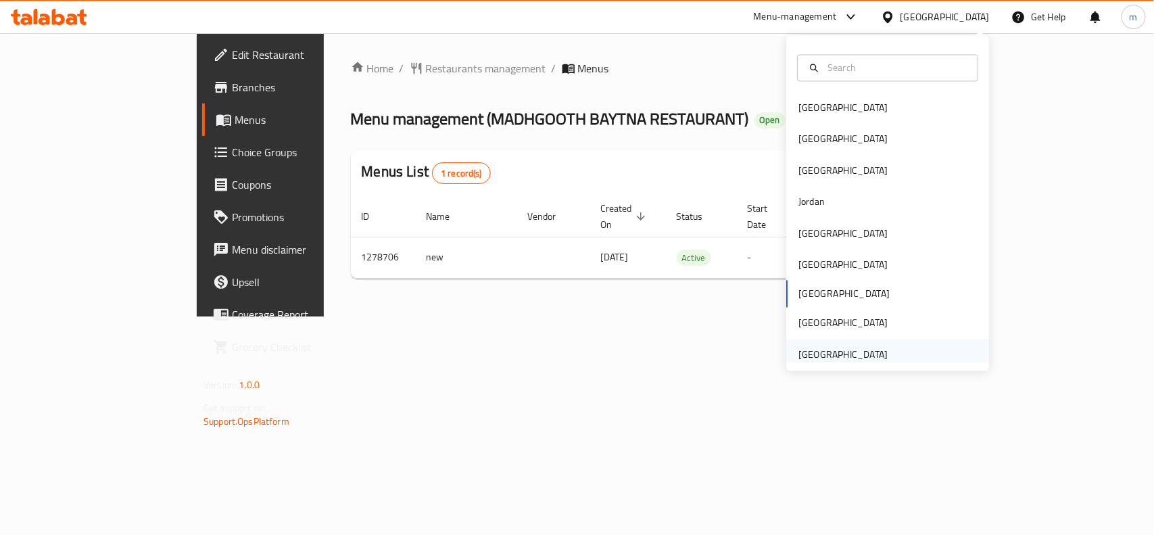
click at [854, 349] on div "[GEOGRAPHIC_DATA]" at bounding box center [843, 354] width 89 height 15
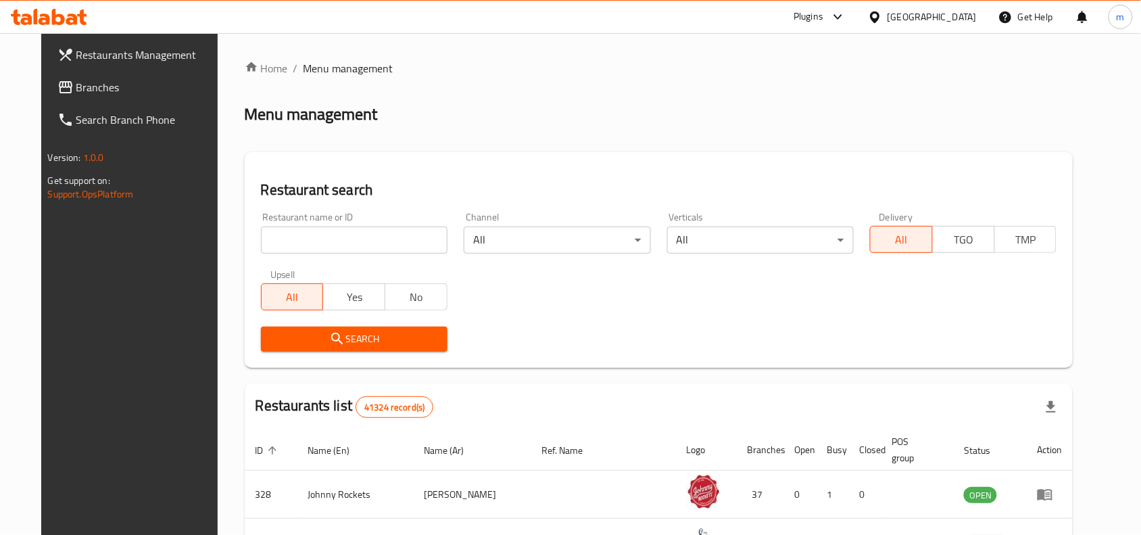
click at [78, 97] on link "Branches" at bounding box center [139, 87] width 185 height 32
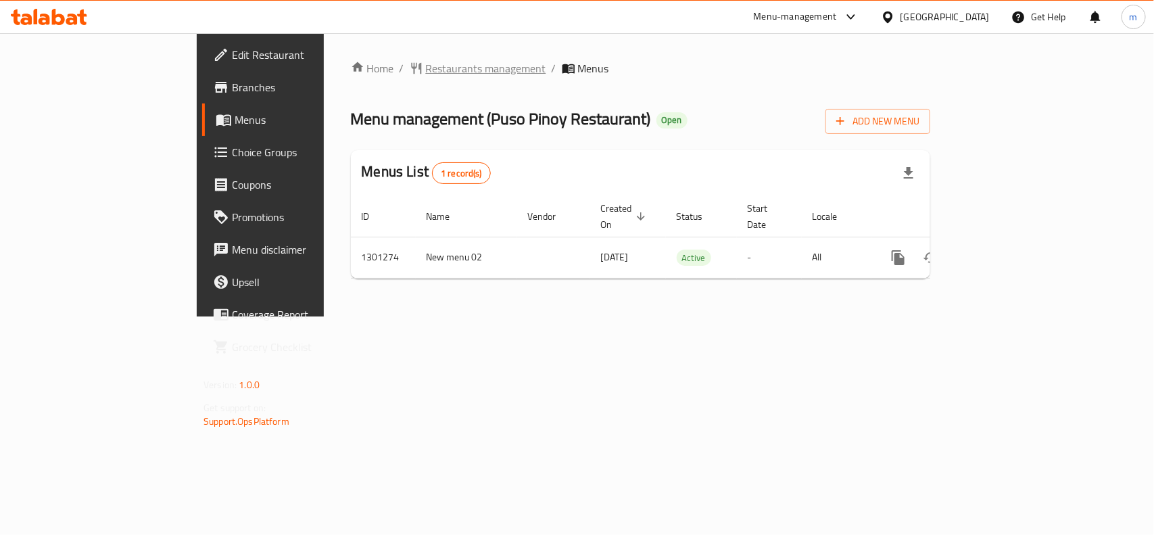
click at [426, 66] on span "Restaurants management" at bounding box center [486, 68] width 120 height 16
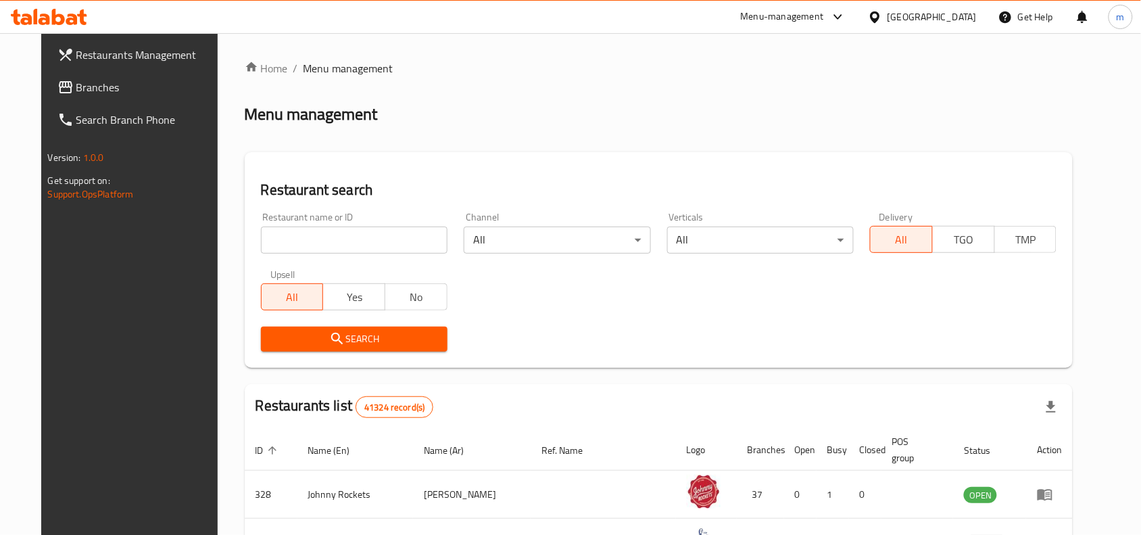
drag, startPoint x: 66, startPoint y: 82, endPoint x: 60, endPoint y: 86, distance: 7.0
click at [76, 82] on span "Branches" at bounding box center [148, 87] width 145 height 16
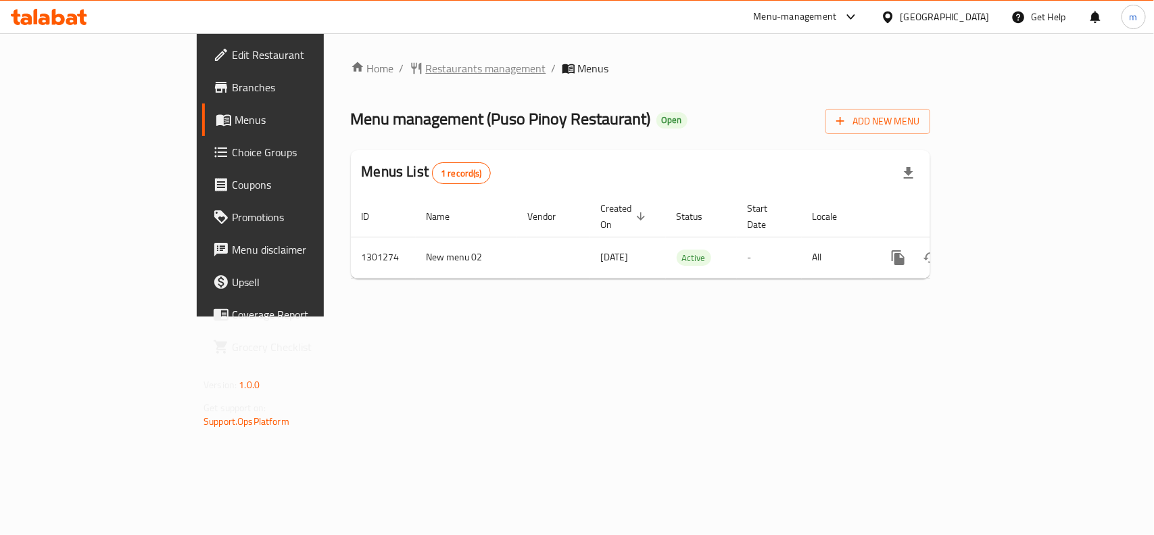
click at [426, 68] on span "Restaurants management" at bounding box center [486, 68] width 120 height 16
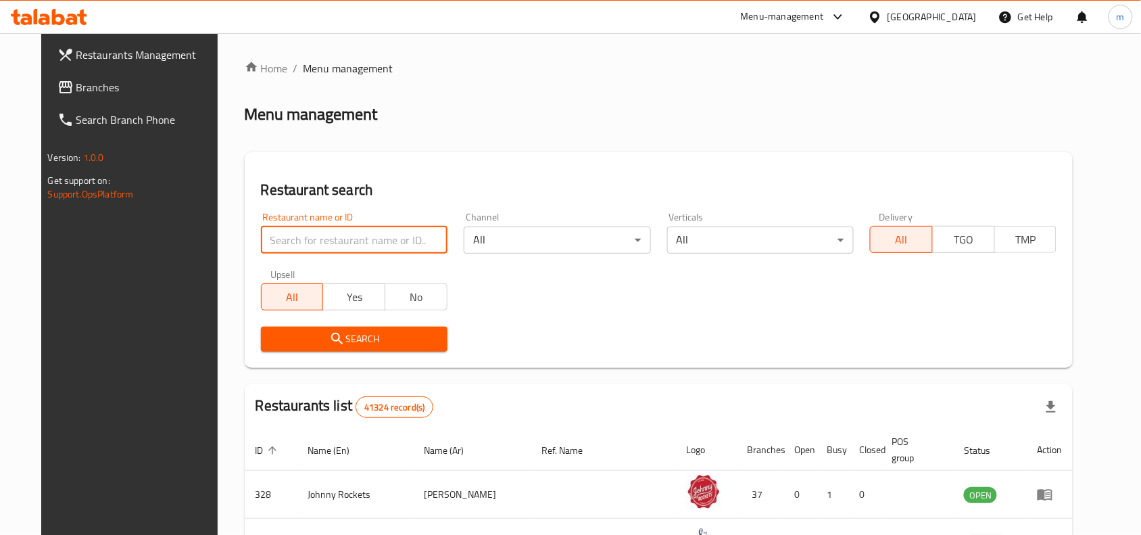
click at [303, 230] on input "search" at bounding box center [354, 240] width 187 height 27
paste input "701797"
type input "701797"
click button "Search" at bounding box center [354, 339] width 187 height 25
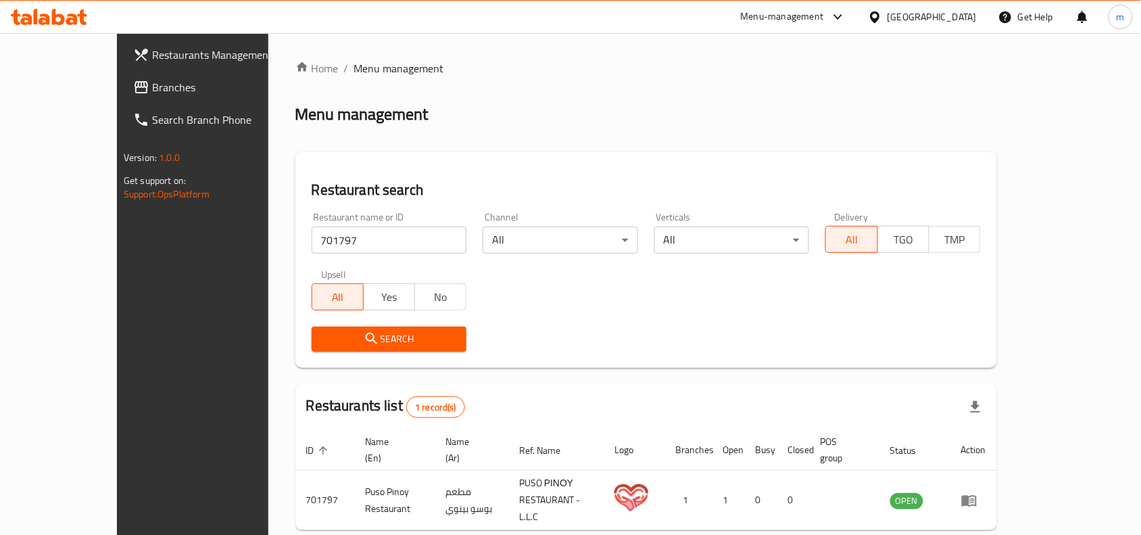
click at [152, 88] on span "Branches" at bounding box center [224, 87] width 145 height 16
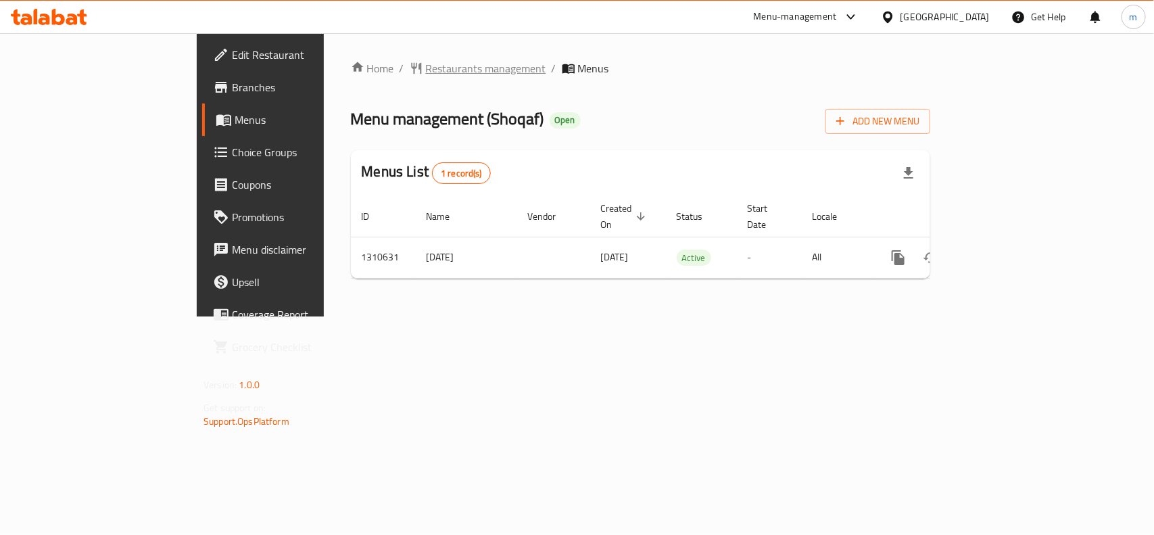
click at [426, 70] on span "Restaurants management" at bounding box center [486, 68] width 120 height 16
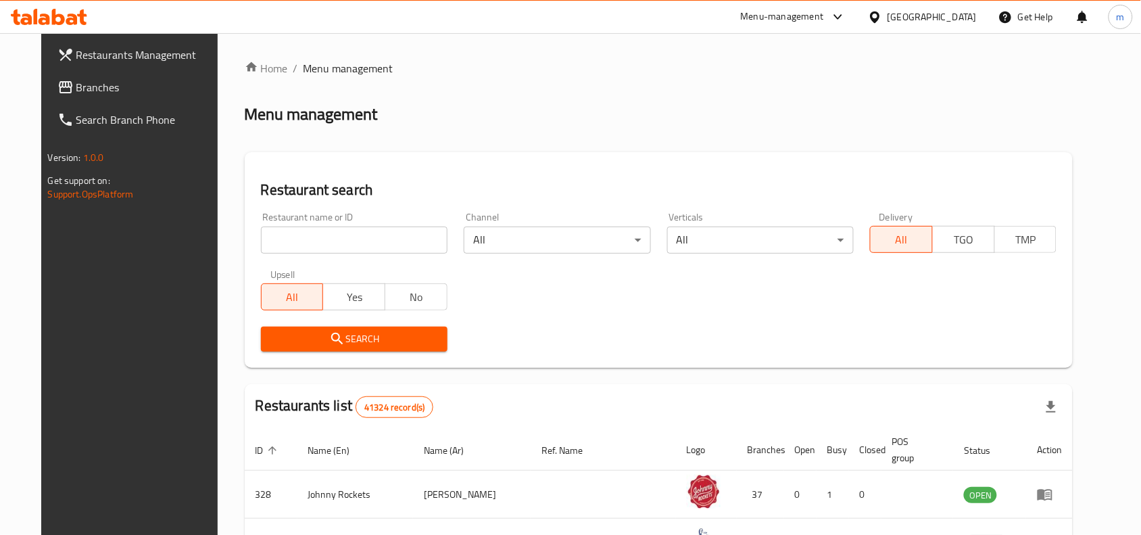
click at [49, 71] on link "Branches" at bounding box center [139, 87] width 185 height 32
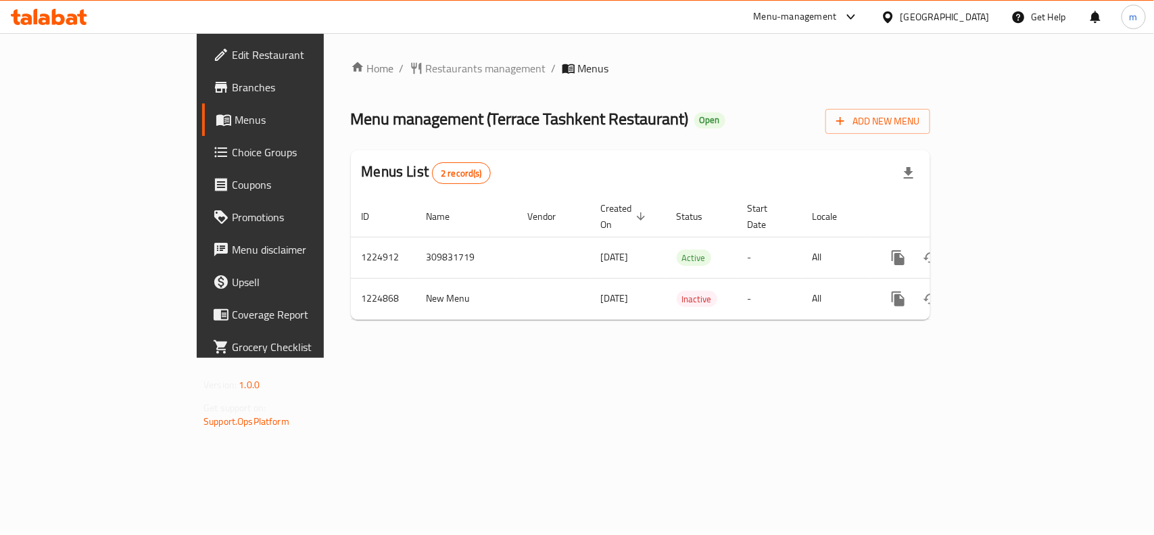
click at [928, 14] on div "[GEOGRAPHIC_DATA]" at bounding box center [945, 16] width 89 height 15
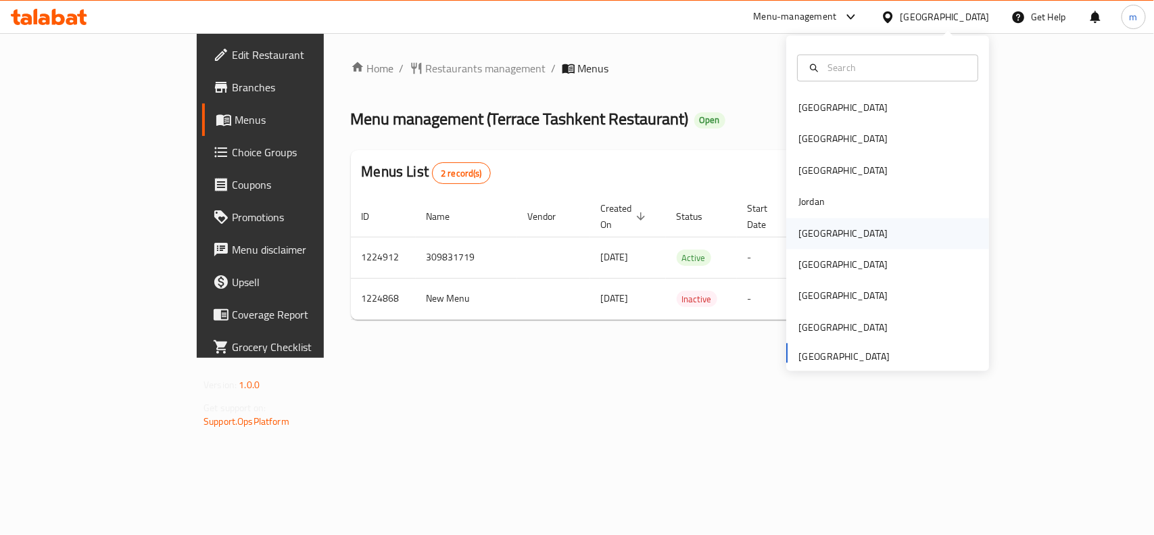
click at [818, 227] on div "[GEOGRAPHIC_DATA]" at bounding box center [843, 233] width 111 height 31
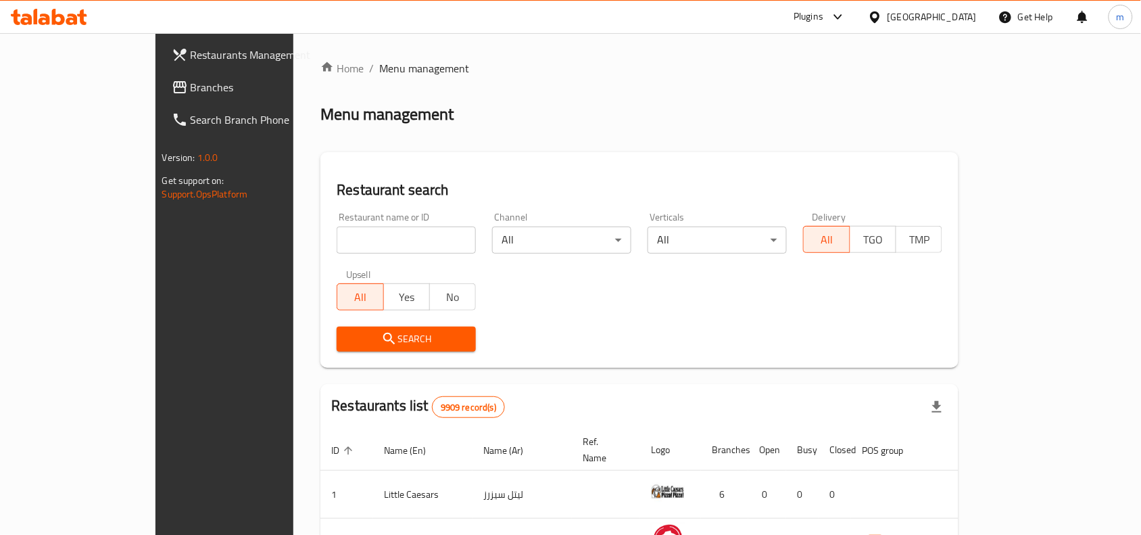
click at [191, 92] on span "Branches" at bounding box center [263, 87] width 145 height 16
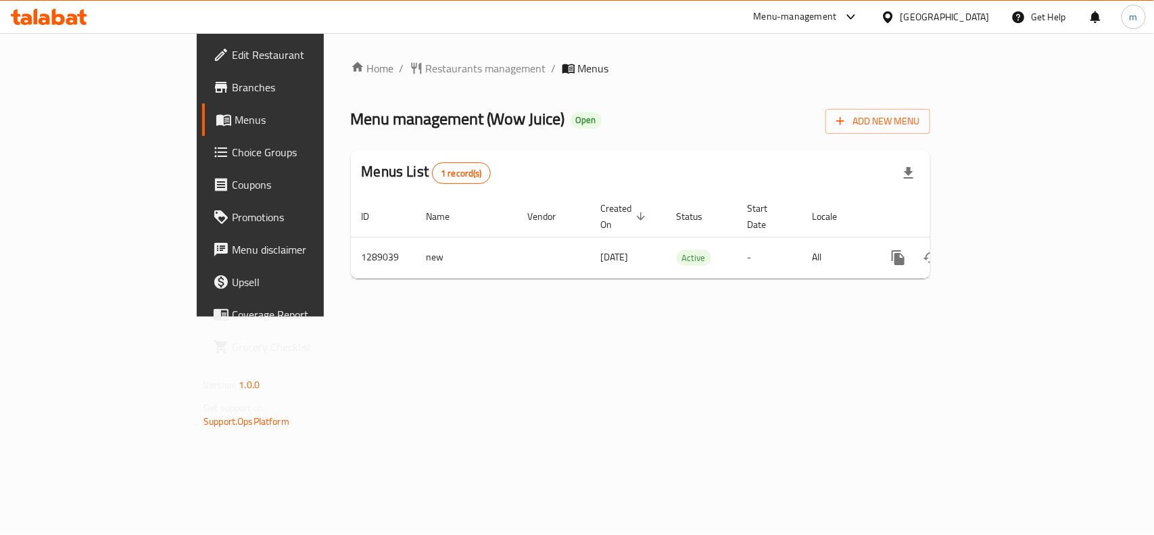
click at [232, 150] on span "Choice Groups" at bounding box center [305, 152] width 147 height 16
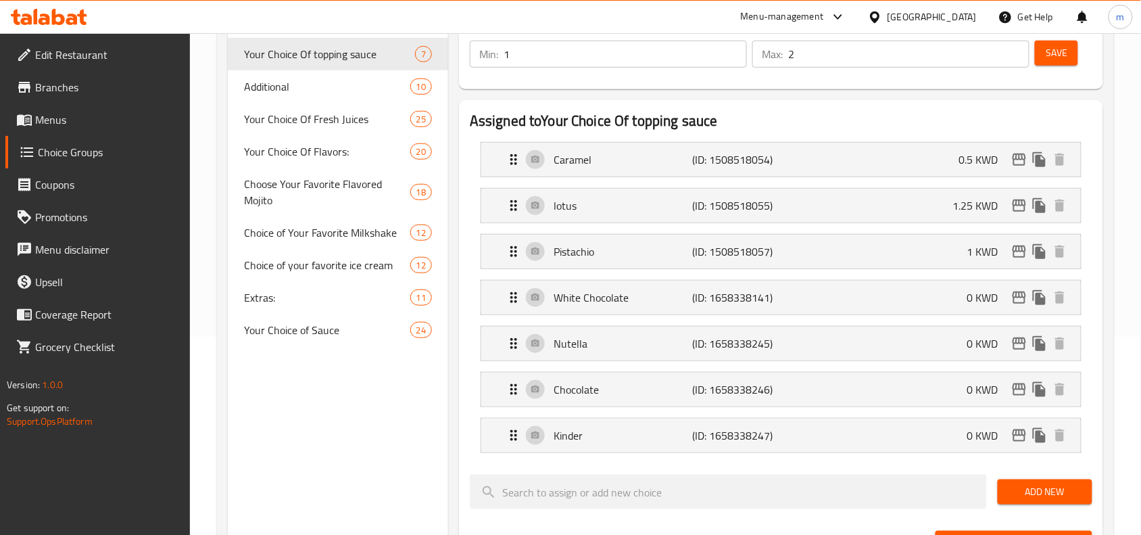
scroll to position [169, 0]
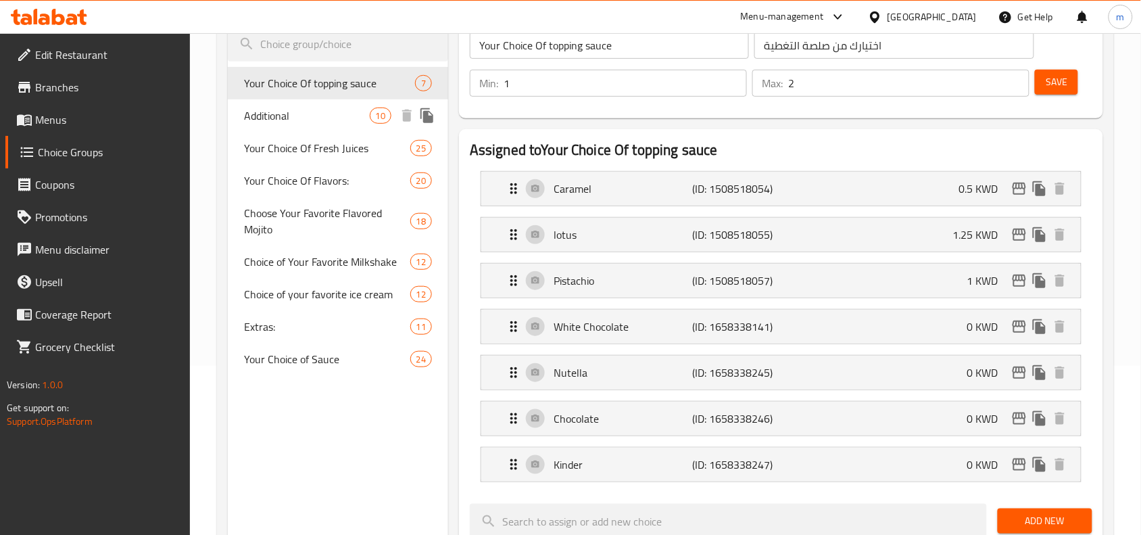
drag, startPoint x: 279, startPoint y: 117, endPoint x: 669, endPoint y: 159, distance: 393.1
click at [279, 117] on span "Additional" at bounding box center [306, 116] width 125 height 16
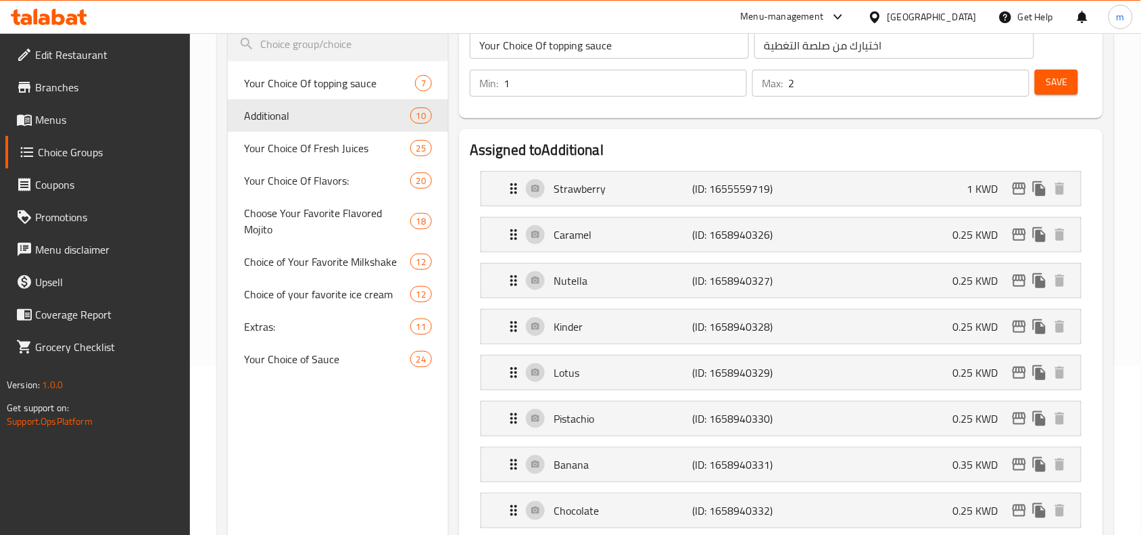
type input "Additional"
type input "إضافات"
type input "0"
type input "1"
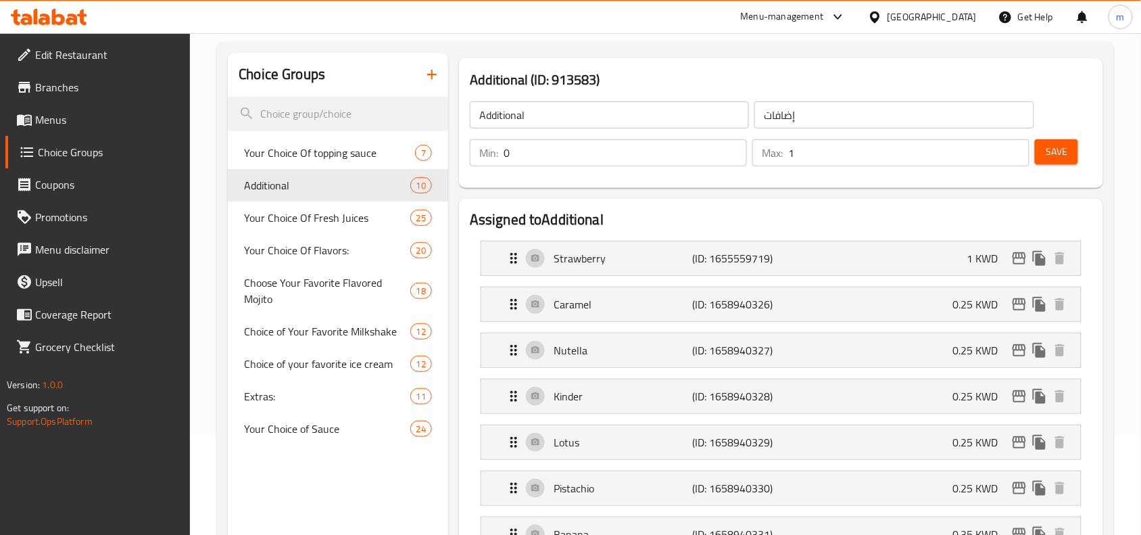
scroll to position [85, 0]
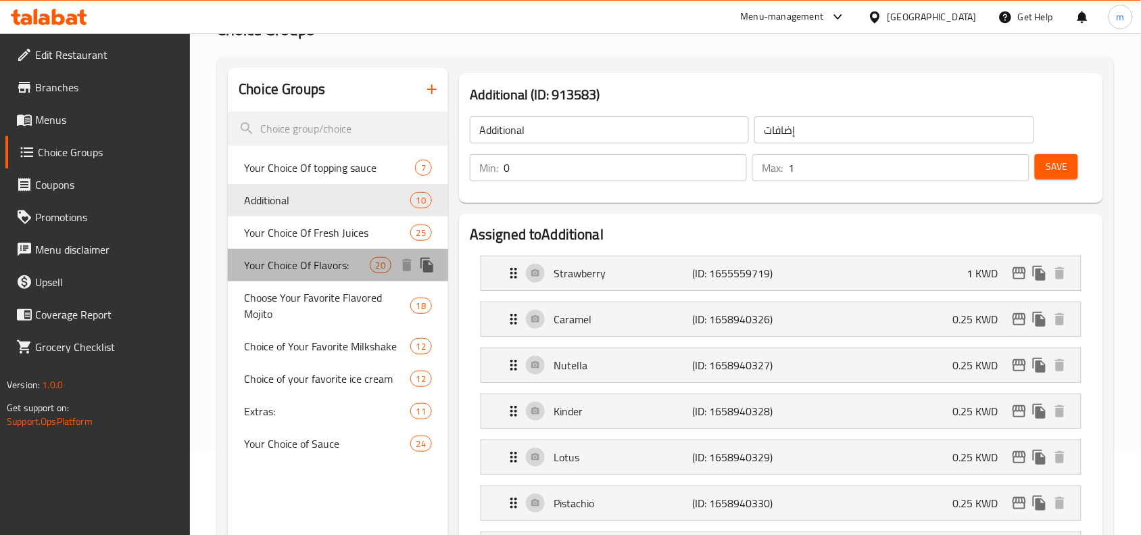
click at [289, 273] on span "Your Choice Of Flavors:" at bounding box center [306, 265] width 125 height 16
type input "Your Choice Of Flavors:"
type input "إختيارك من النكهات:"
type input "1"
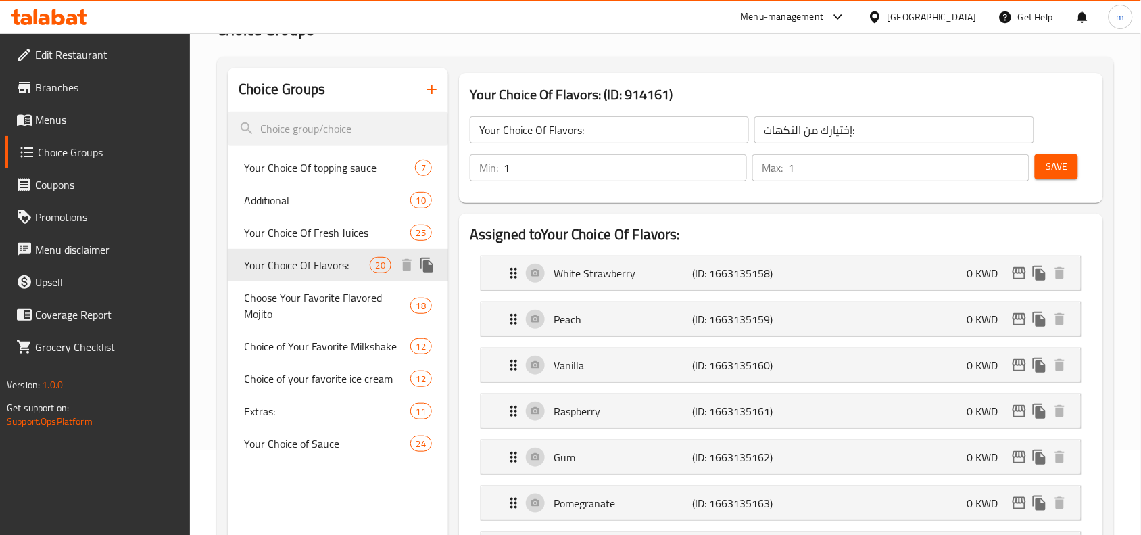
scroll to position [169, 0]
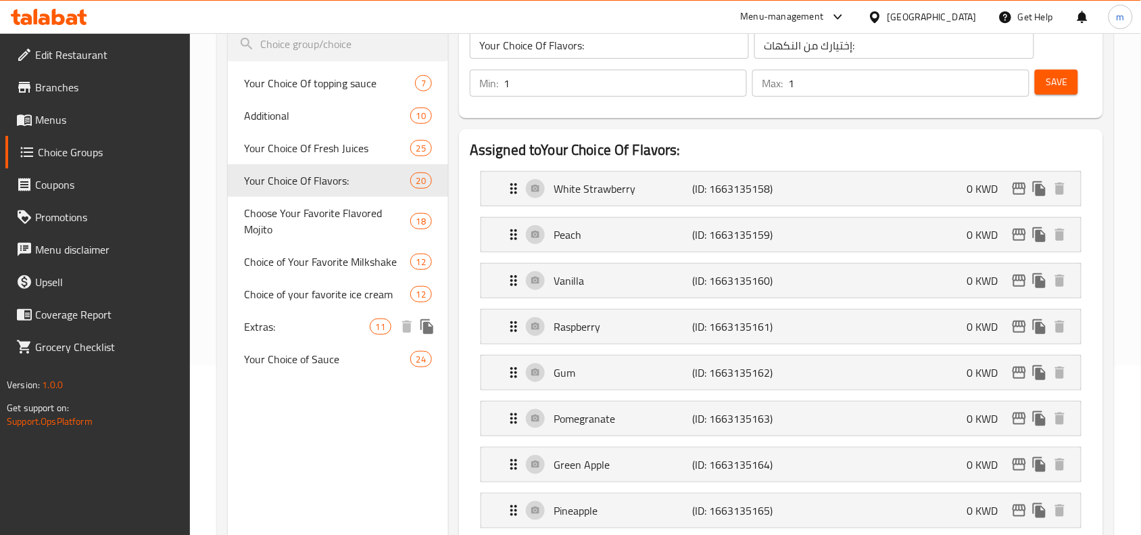
click at [275, 328] on span "Extras:" at bounding box center [306, 326] width 125 height 16
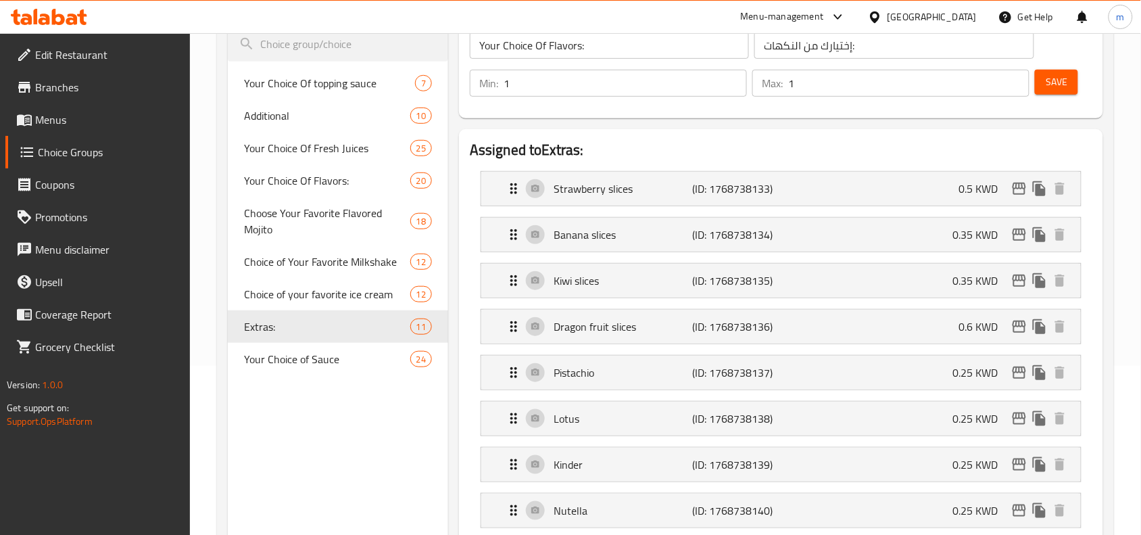
type input "Extras:"
type input "الاضافات"
type input "0"
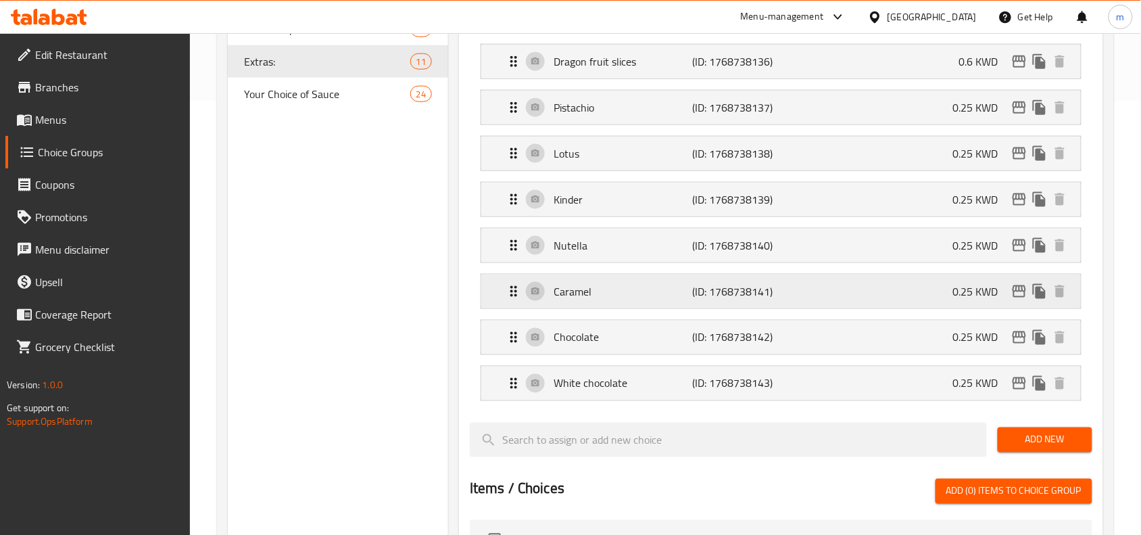
scroll to position [423, 0]
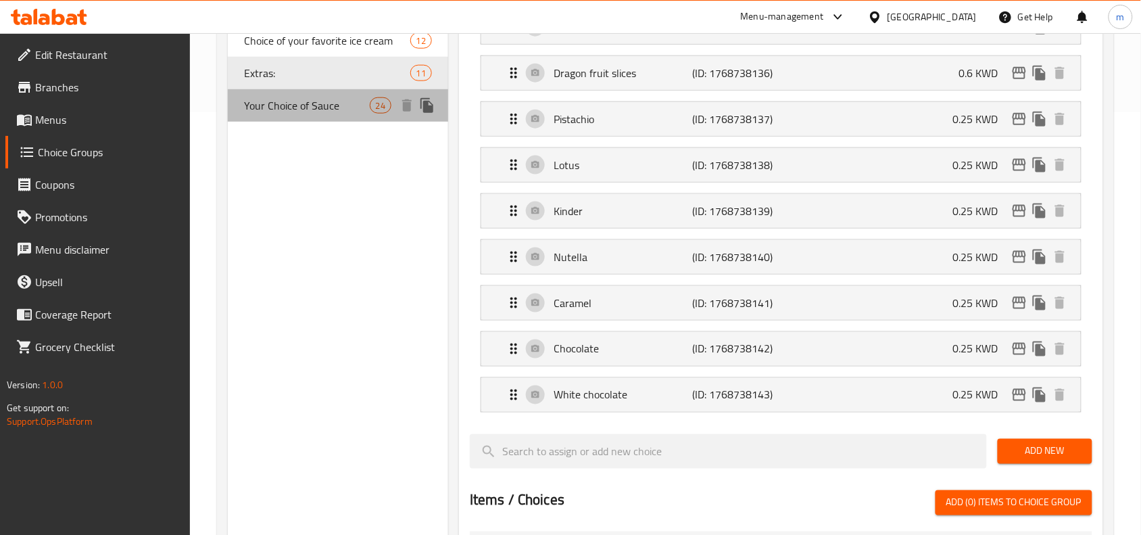
click at [276, 101] on span "Your Choice of Sauce" at bounding box center [306, 105] width 125 height 16
type input "Your Choice of Sauce"
type input "اختيارك من الصوص"
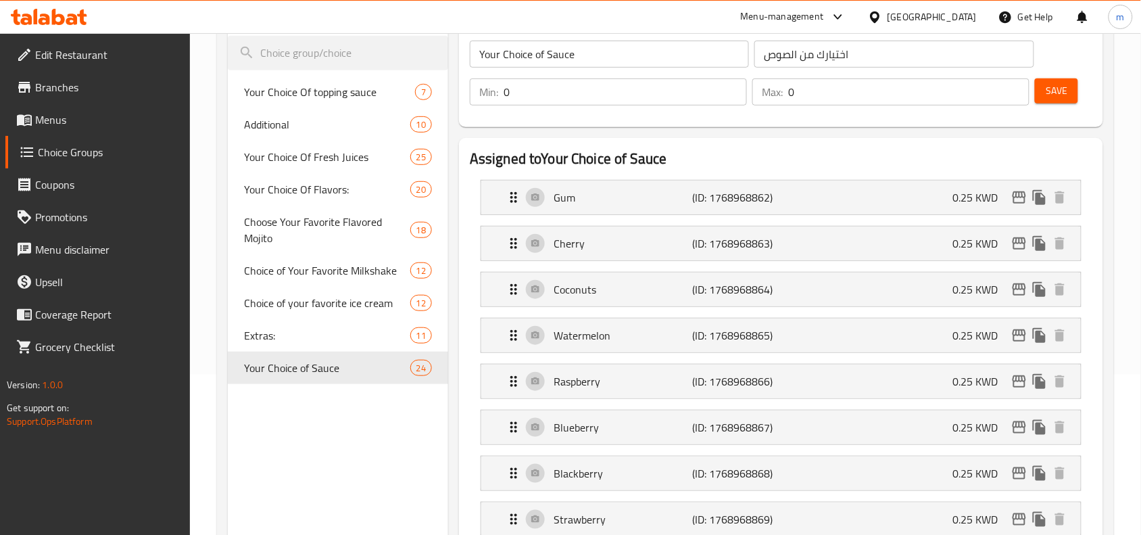
scroll to position [0, 0]
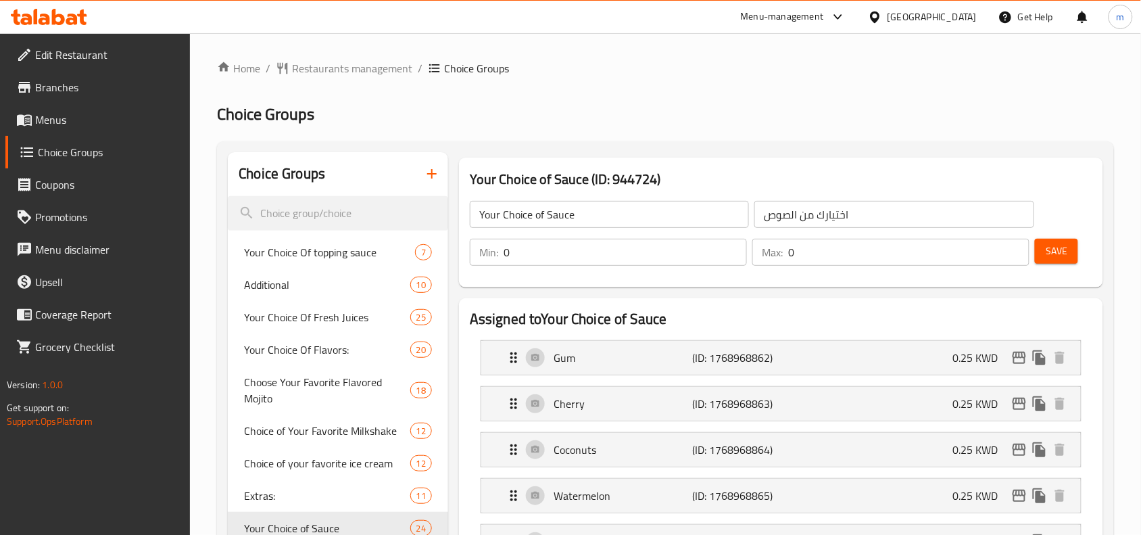
click at [882, 22] on icon at bounding box center [875, 17] width 14 height 14
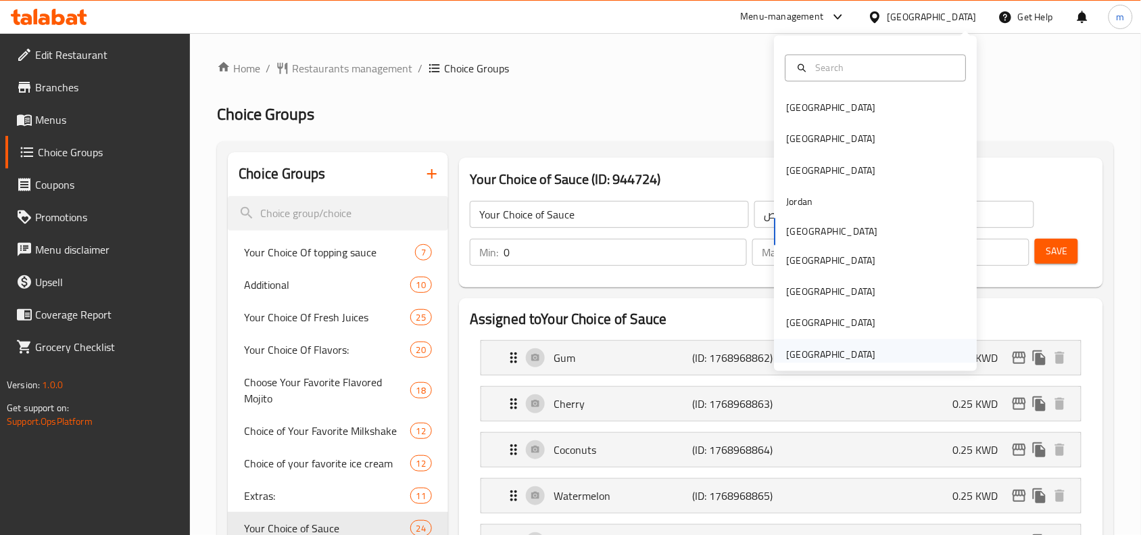
click at [900, 347] on div "[GEOGRAPHIC_DATA]" at bounding box center [876, 354] width 203 height 31
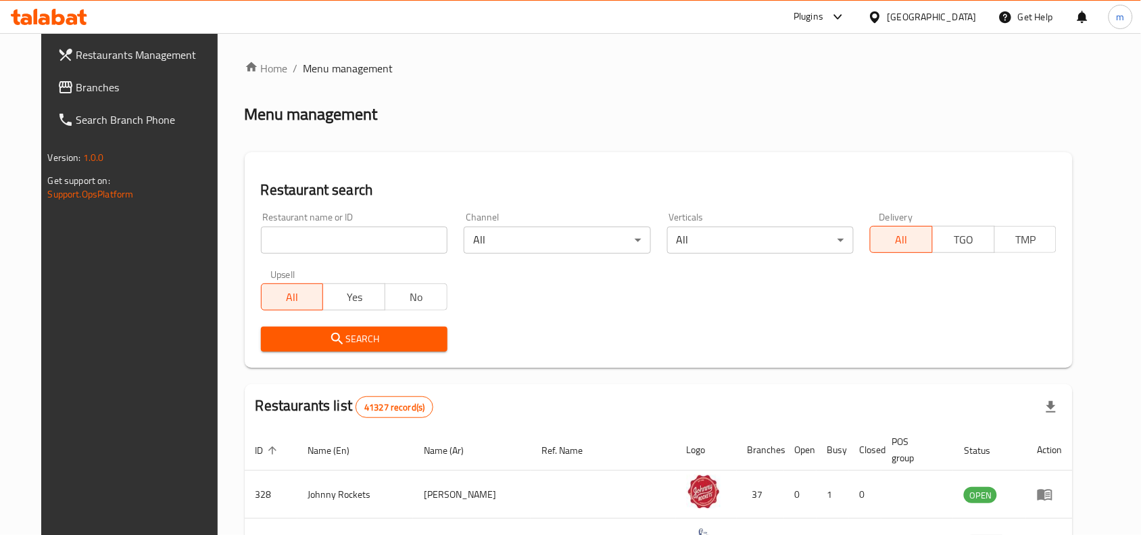
click at [76, 79] on span "Branches" at bounding box center [148, 87] width 145 height 16
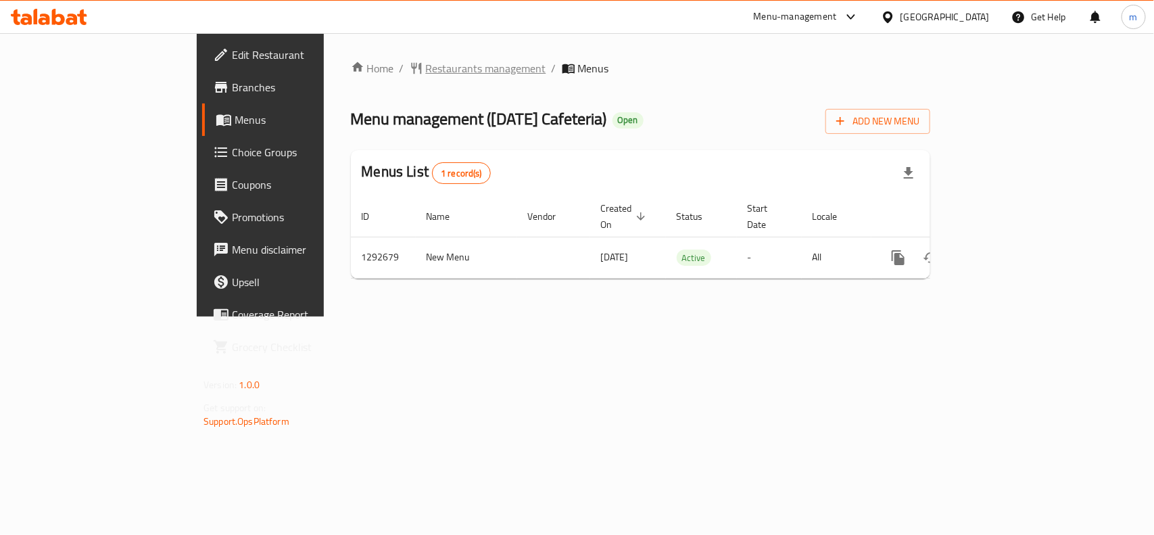
click at [426, 62] on span "Restaurants management" at bounding box center [486, 68] width 120 height 16
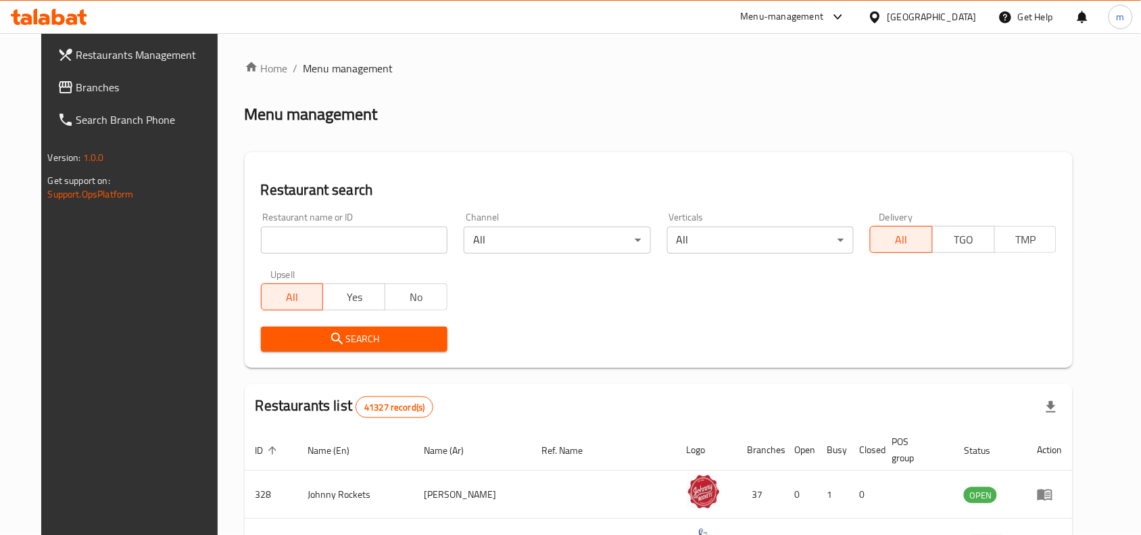
click at [76, 79] on span "Branches" at bounding box center [148, 87] width 145 height 16
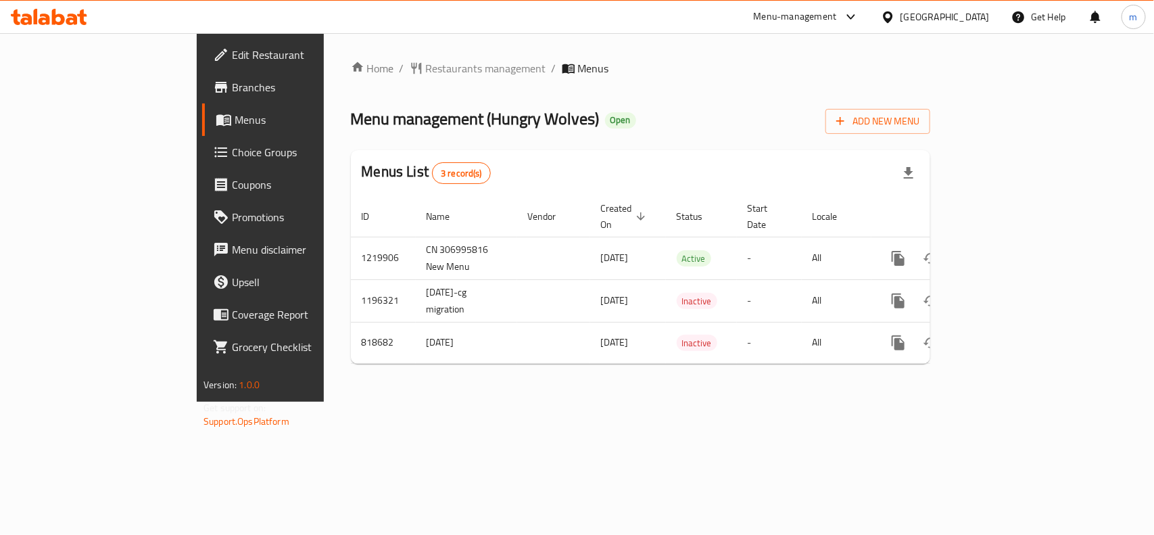
click at [961, 11] on div "[GEOGRAPHIC_DATA]" at bounding box center [945, 16] width 89 height 15
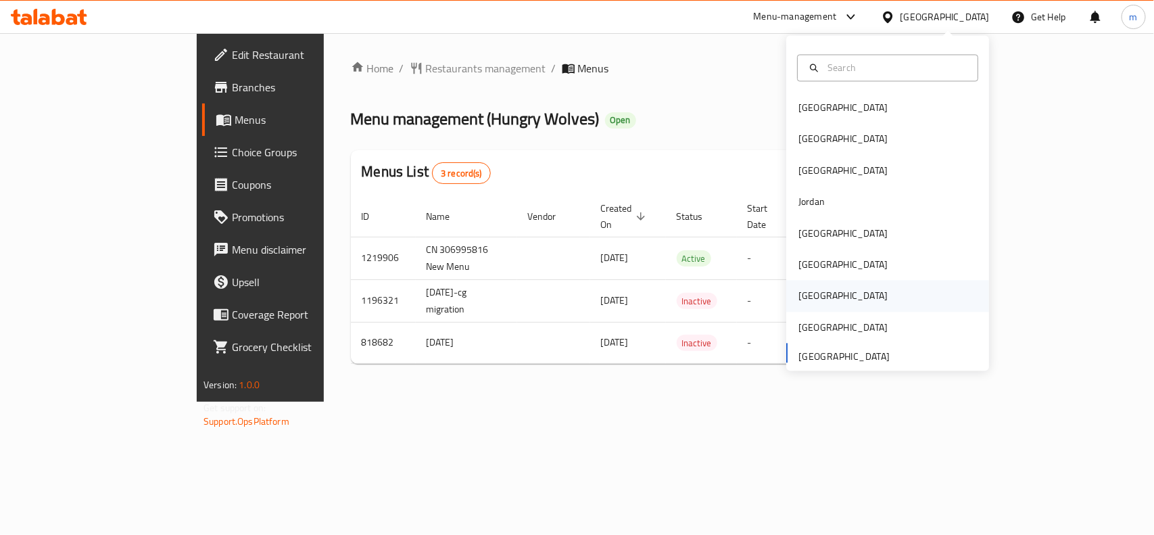
click at [805, 289] on div "[GEOGRAPHIC_DATA]" at bounding box center [843, 296] width 89 height 15
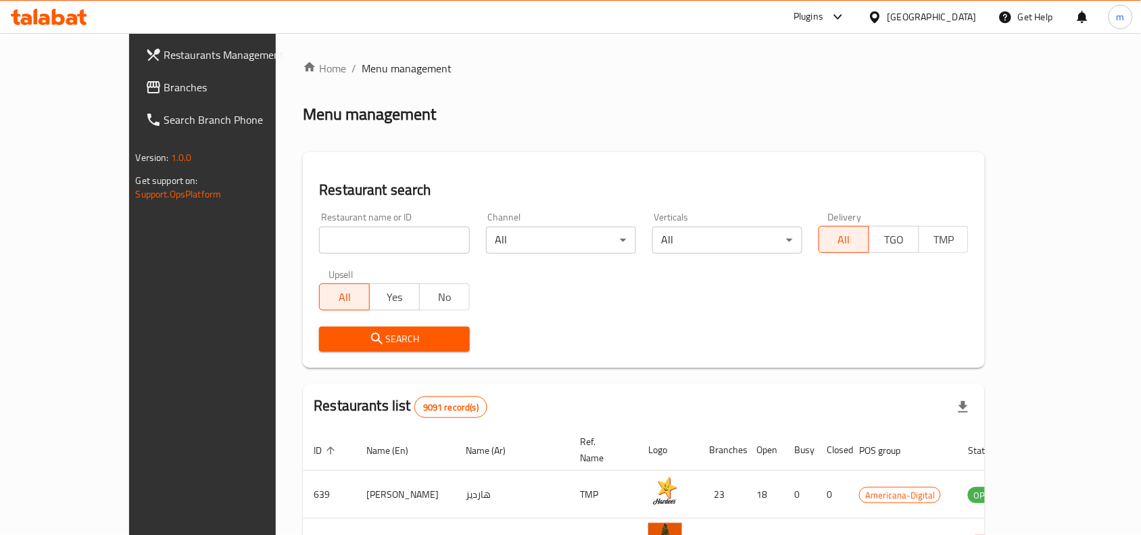
click at [164, 89] on span "Branches" at bounding box center [236, 87] width 145 height 16
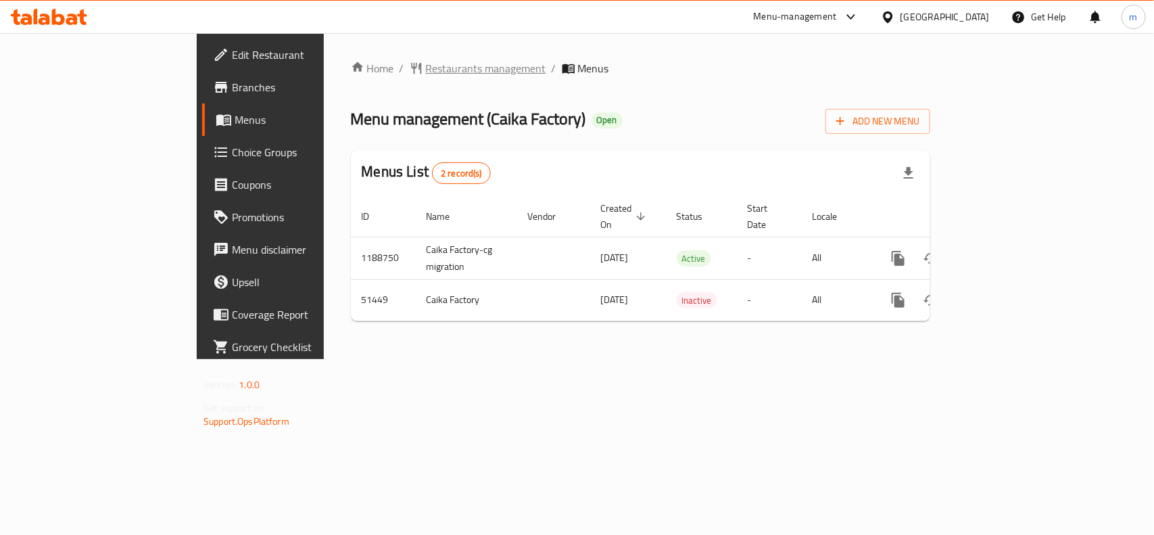
click at [426, 64] on span "Restaurants management" at bounding box center [486, 68] width 120 height 16
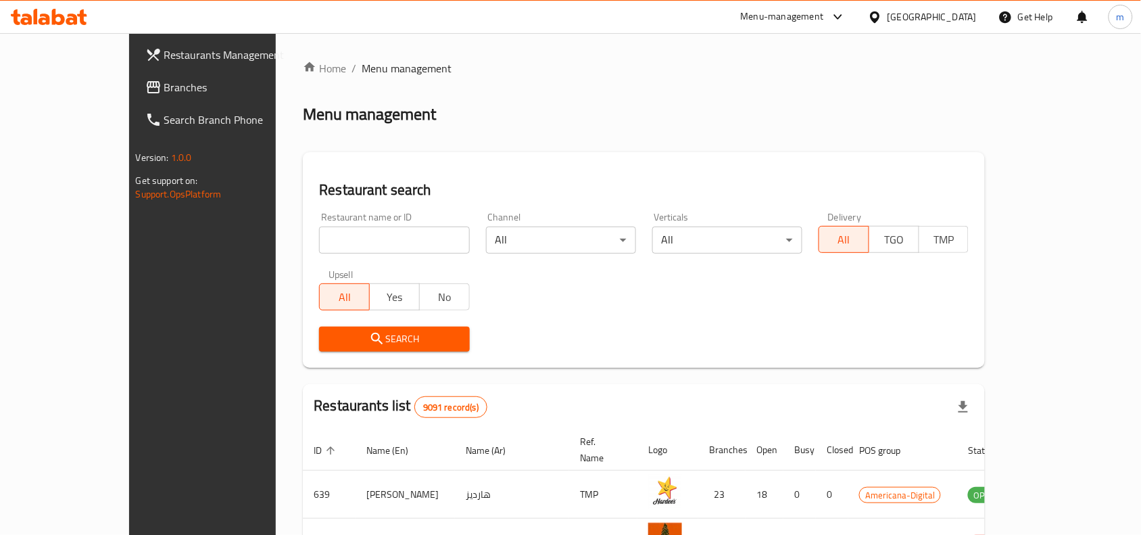
drag, startPoint x: 962, startPoint y: 11, endPoint x: 958, endPoint y: 26, distance: 15.4
click at [962, 11] on div "[GEOGRAPHIC_DATA]" at bounding box center [932, 16] width 89 height 15
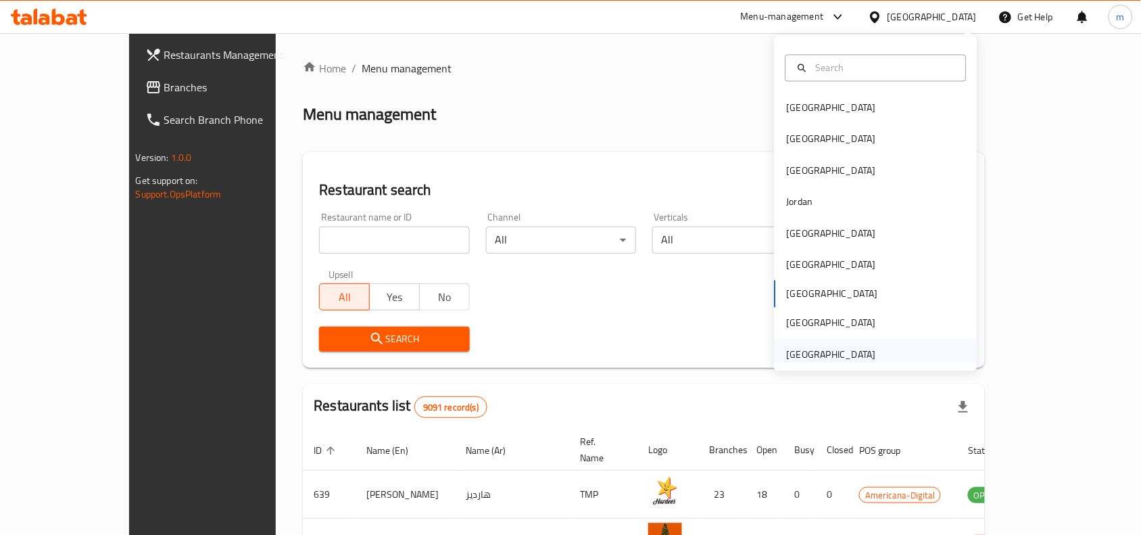
click at [838, 352] on div "[GEOGRAPHIC_DATA]" at bounding box center [831, 354] width 89 height 15
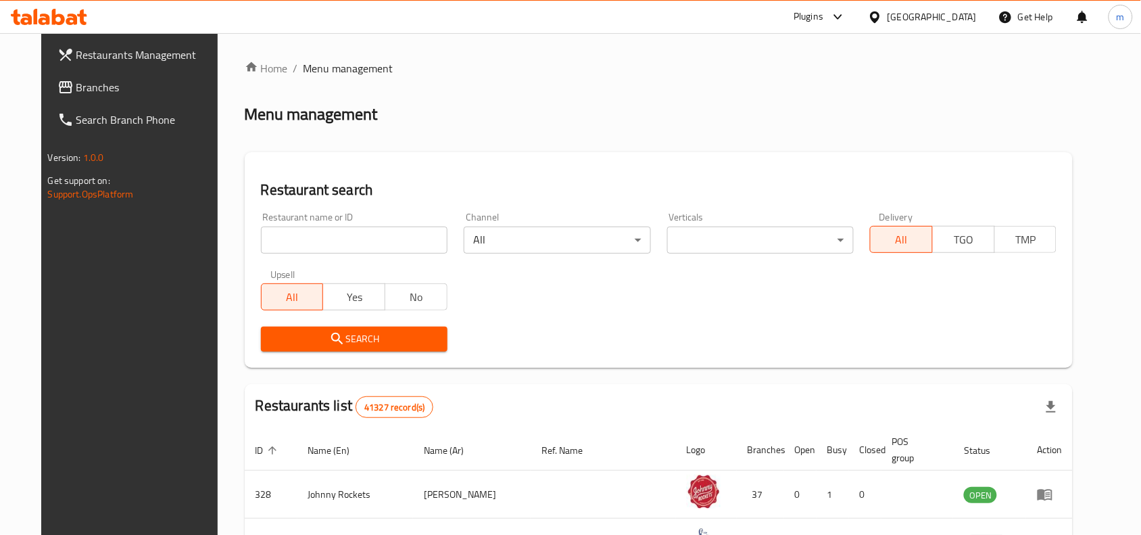
click at [97, 101] on link "Branches" at bounding box center [139, 87] width 185 height 32
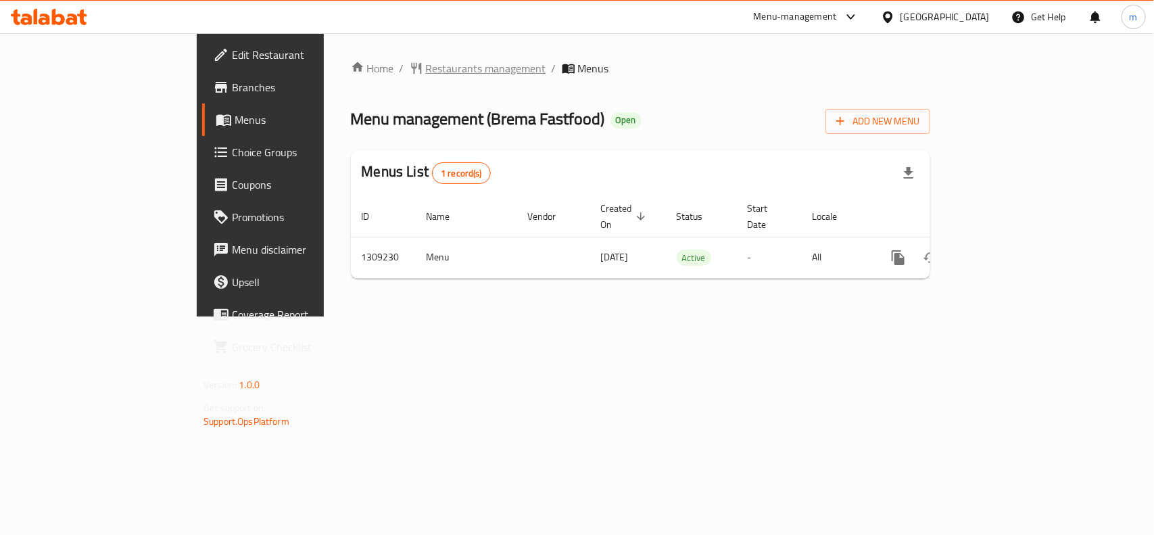
click at [426, 75] on span "Restaurants management" at bounding box center [486, 68] width 120 height 16
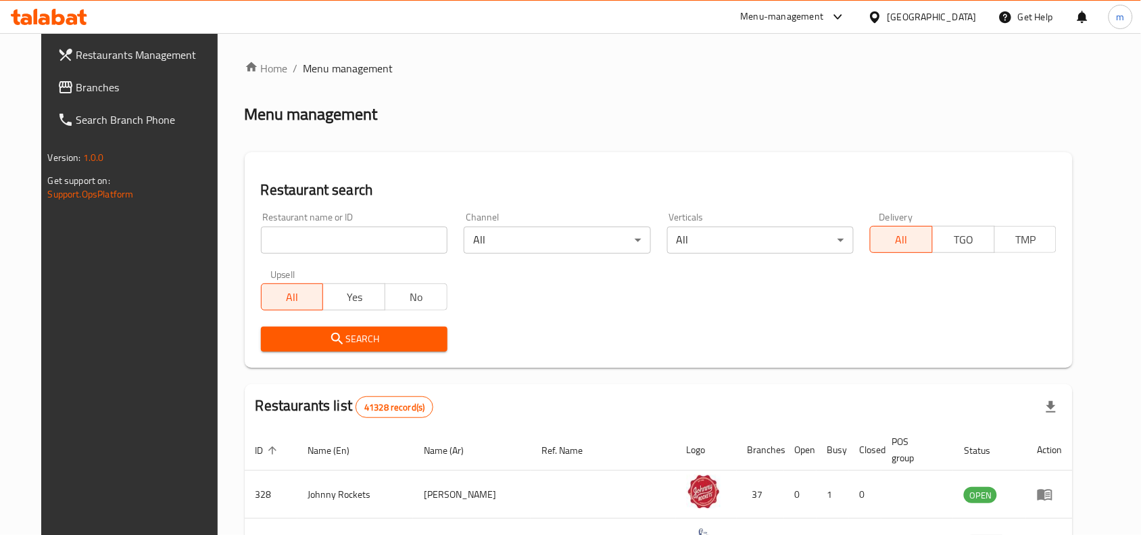
click at [47, 75] on link "Branches" at bounding box center [139, 87] width 185 height 32
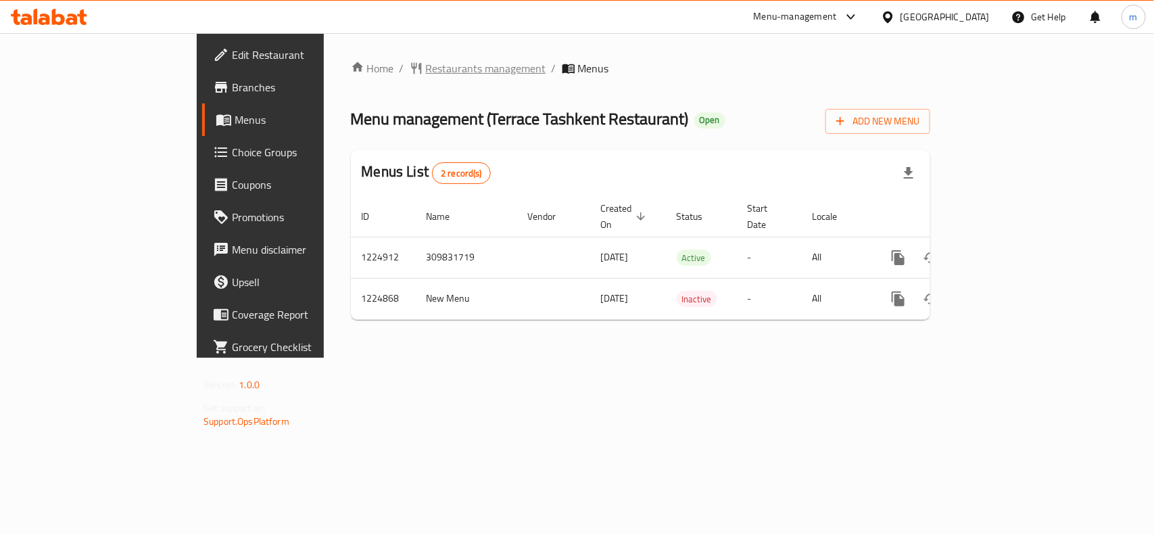
click at [426, 62] on span "Restaurants management" at bounding box center [486, 68] width 120 height 16
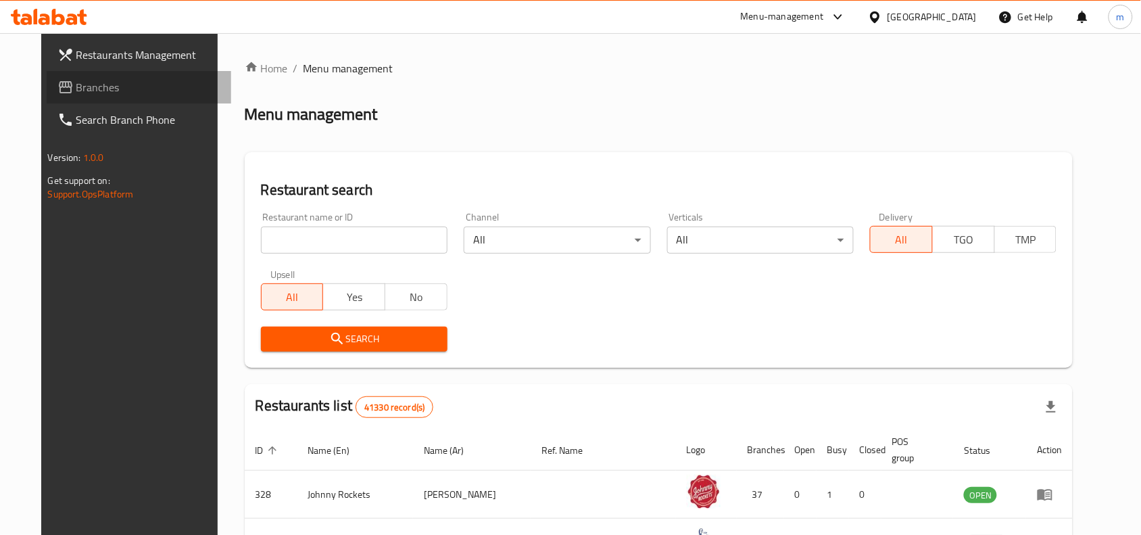
click at [76, 83] on span "Branches" at bounding box center [148, 87] width 145 height 16
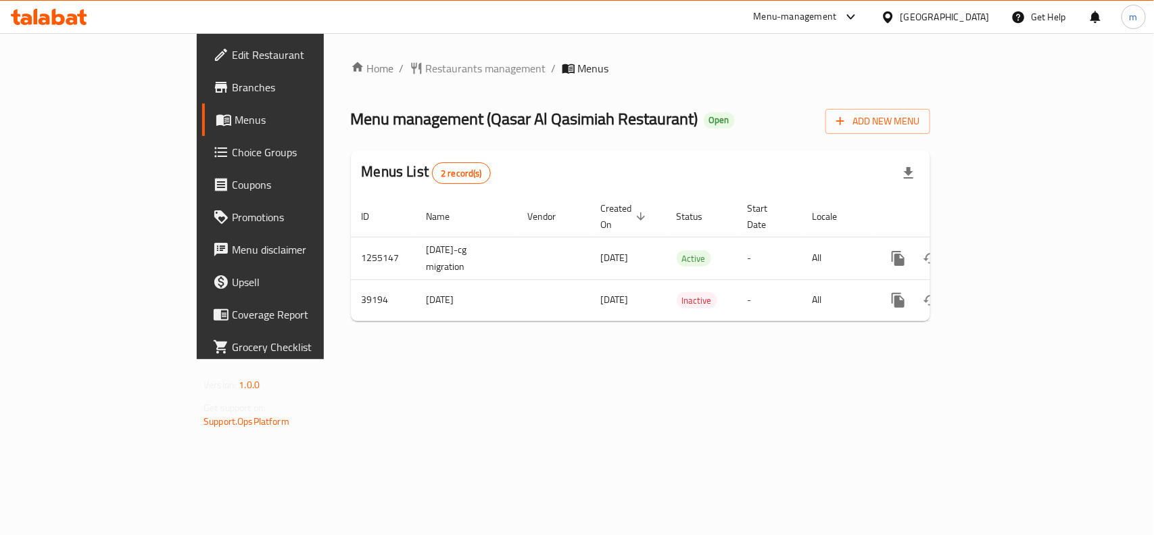
click at [426, 63] on span "Restaurants management" at bounding box center [486, 68] width 120 height 16
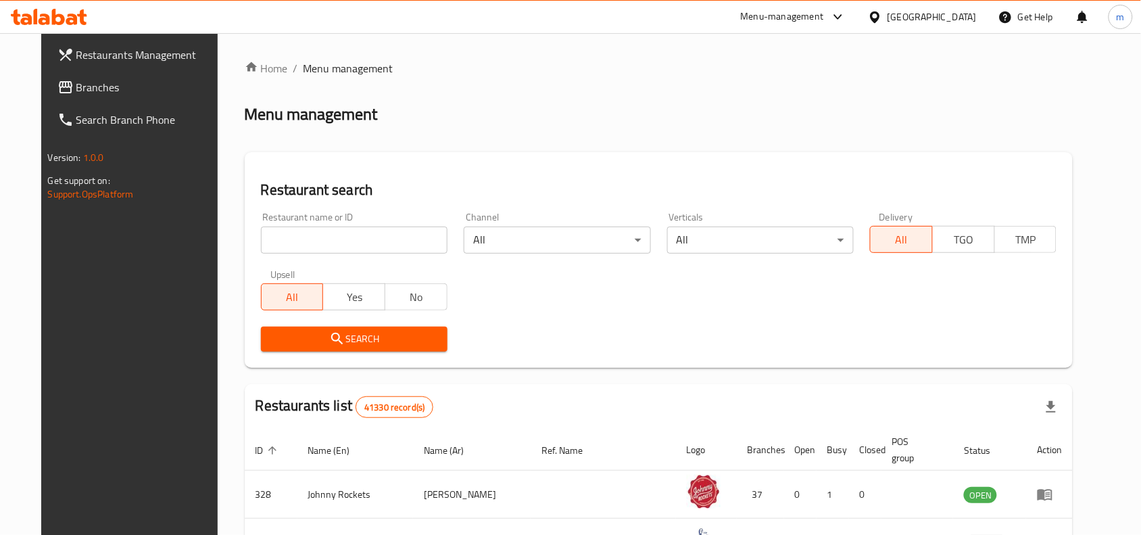
click at [284, 241] on input "search" at bounding box center [354, 240] width 187 height 27
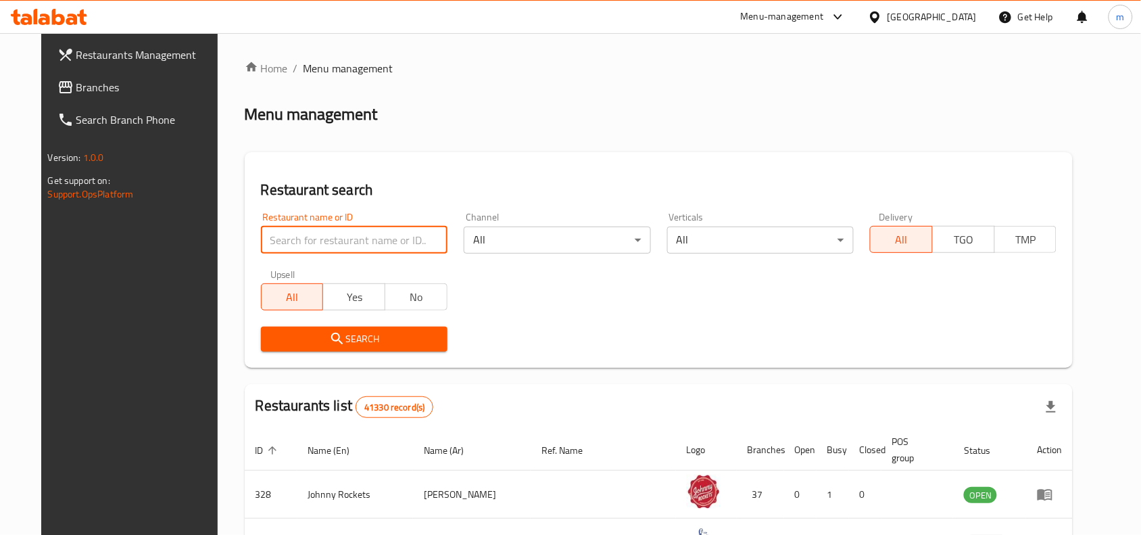
paste input "20403"
type input "20403"
click button "Search" at bounding box center [354, 339] width 187 height 25
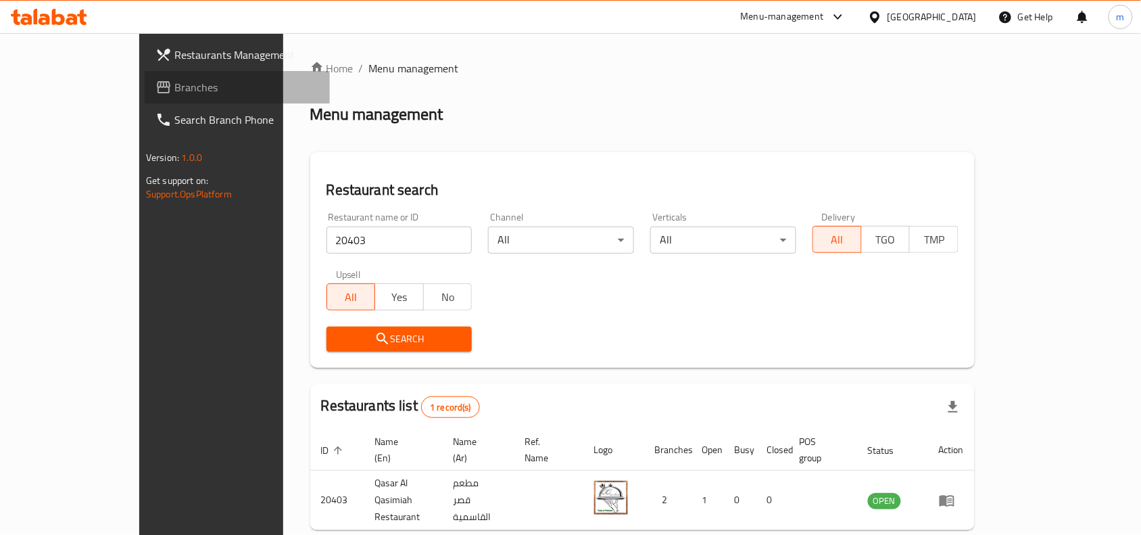
click at [174, 85] on span "Branches" at bounding box center [246, 87] width 145 height 16
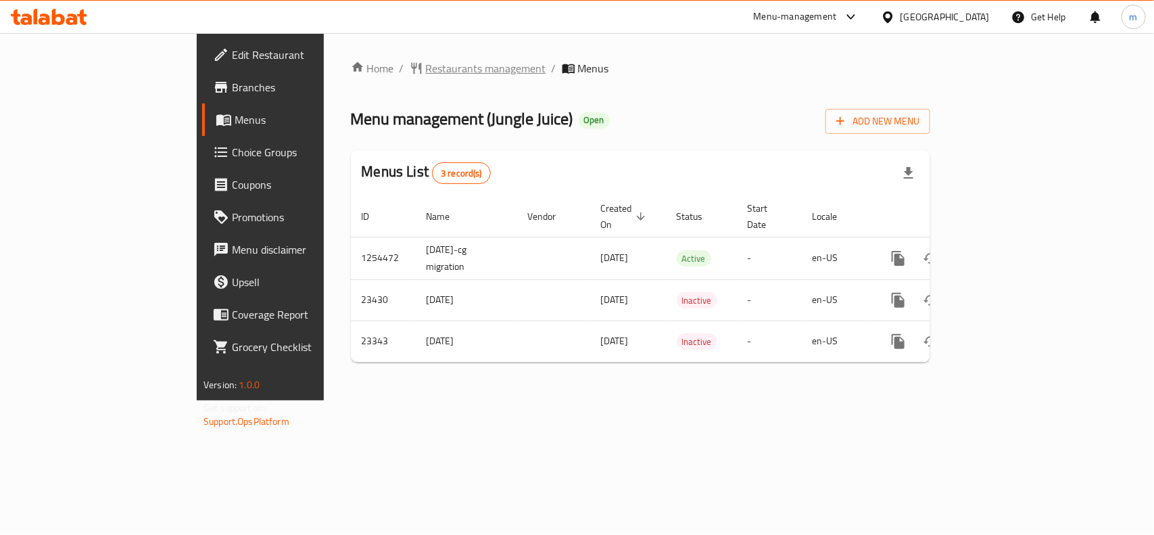
click at [426, 69] on span "Restaurants management" at bounding box center [486, 68] width 120 height 16
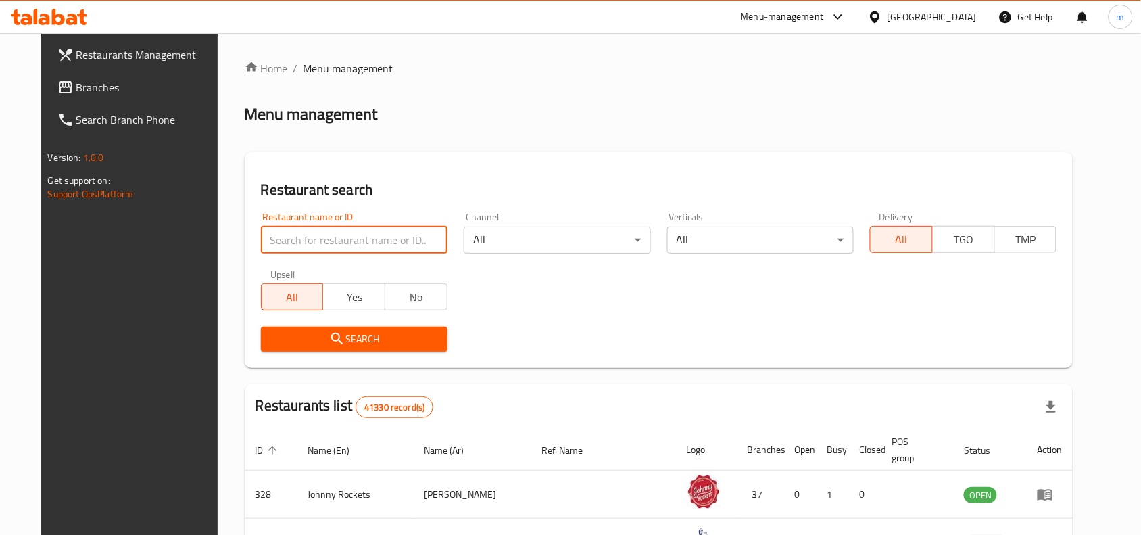
click at [288, 238] on input "search" at bounding box center [354, 240] width 187 height 27
paste input "776854"
type input "776854"
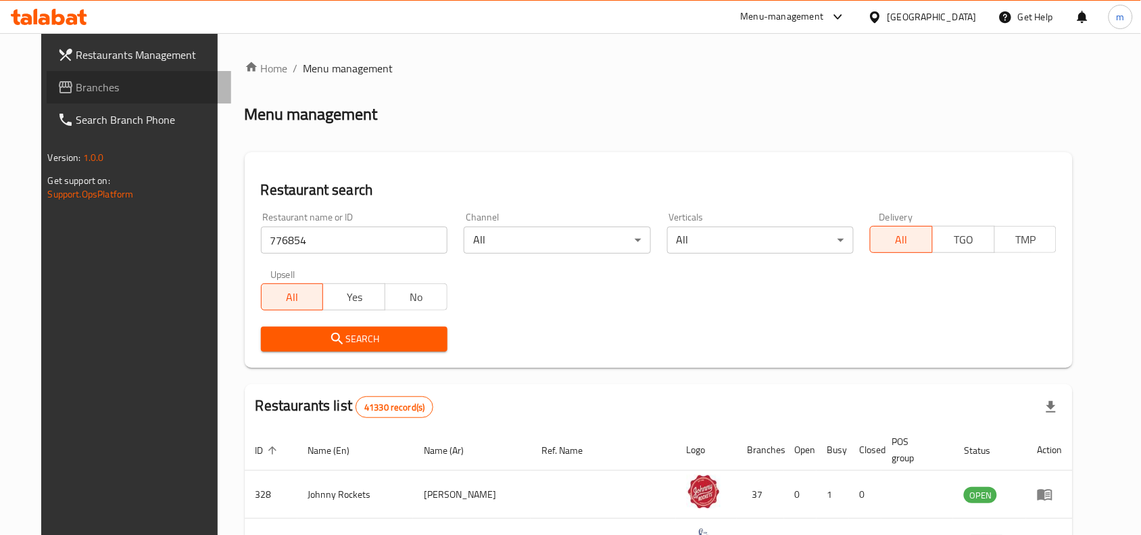
click at [112, 82] on span "Branches" at bounding box center [148, 87] width 145 height 16
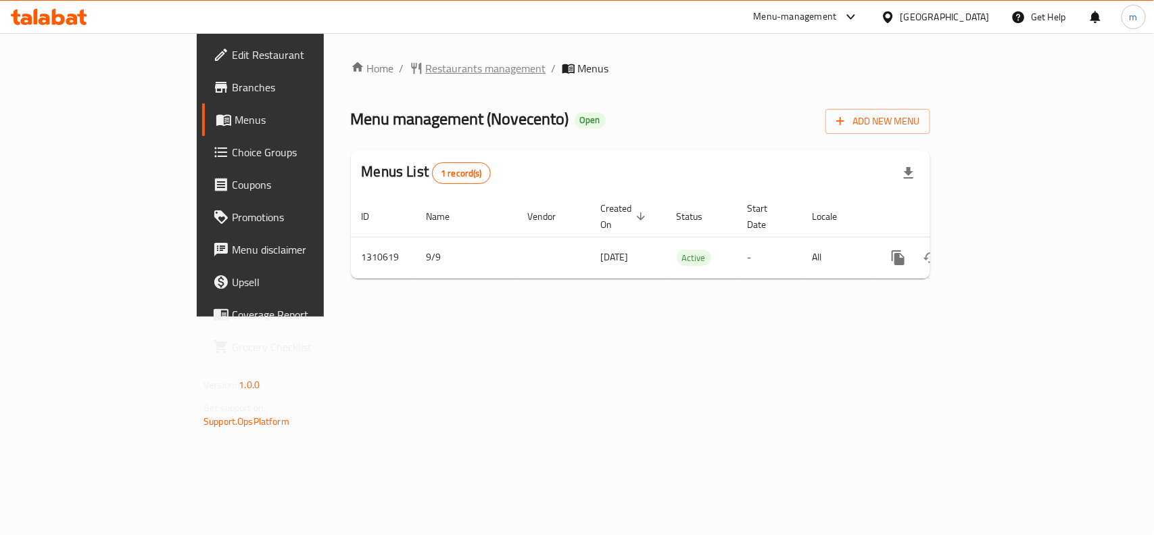
click at [426, 68] on span "Restaurants management" at bounding box center [486, 68] width 120 height 16
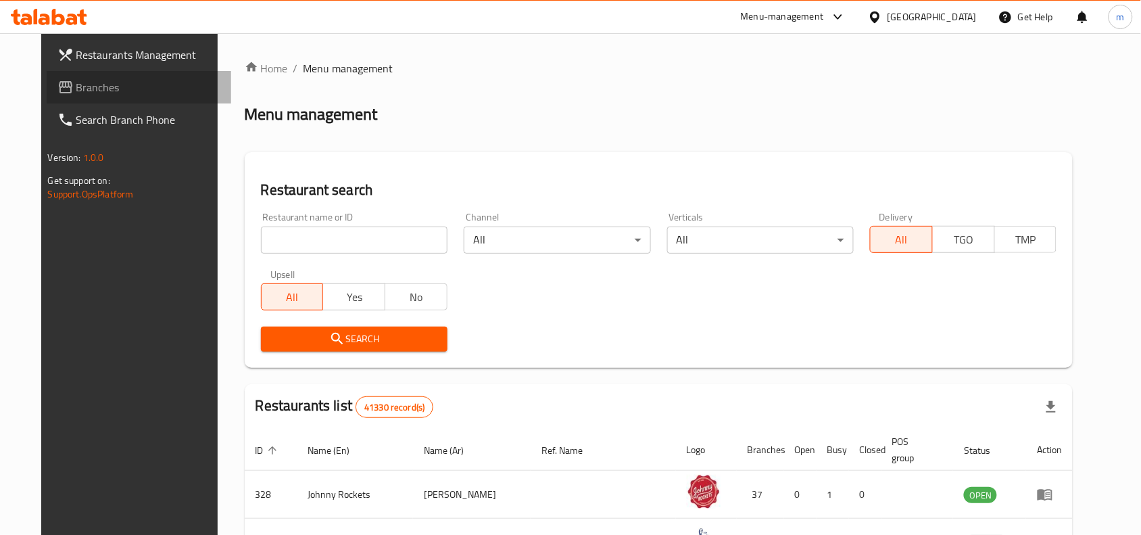
click at [59, 82] on icon at bounding box center [66, 87] width 14 height 12
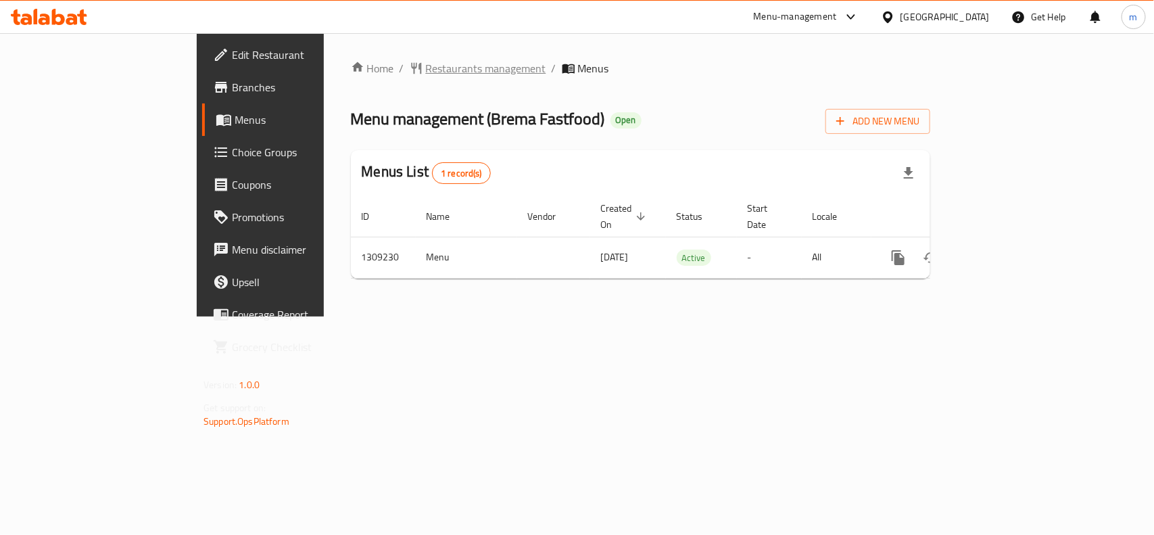
click at [426, 71] on span "Restaurants management" at bounding box center [486, 68] width 120 height 16
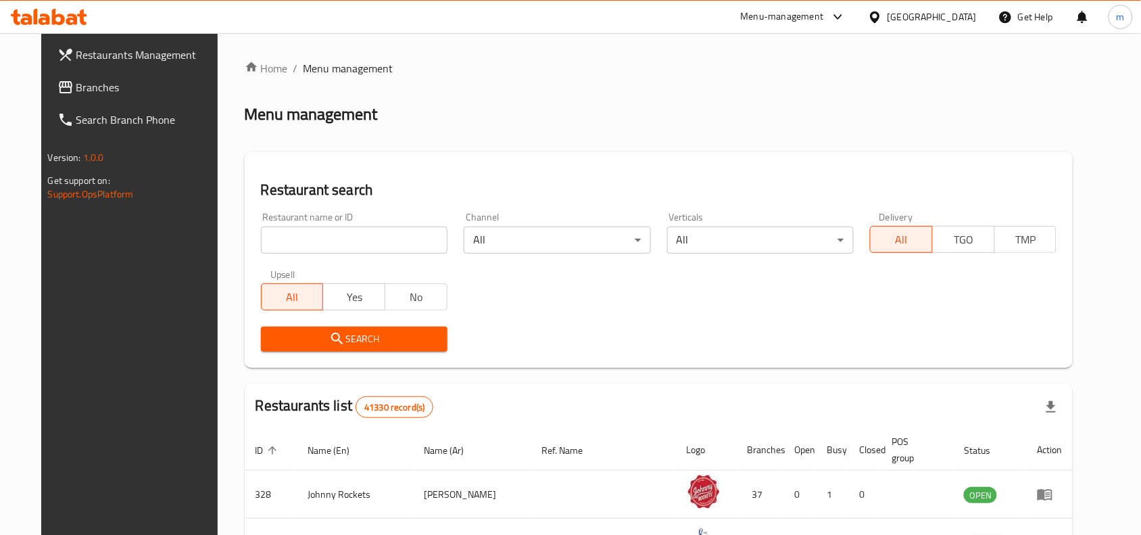
click at [76, 91] on span "Branches" at bounding box center [148, 87] width 145 height 16
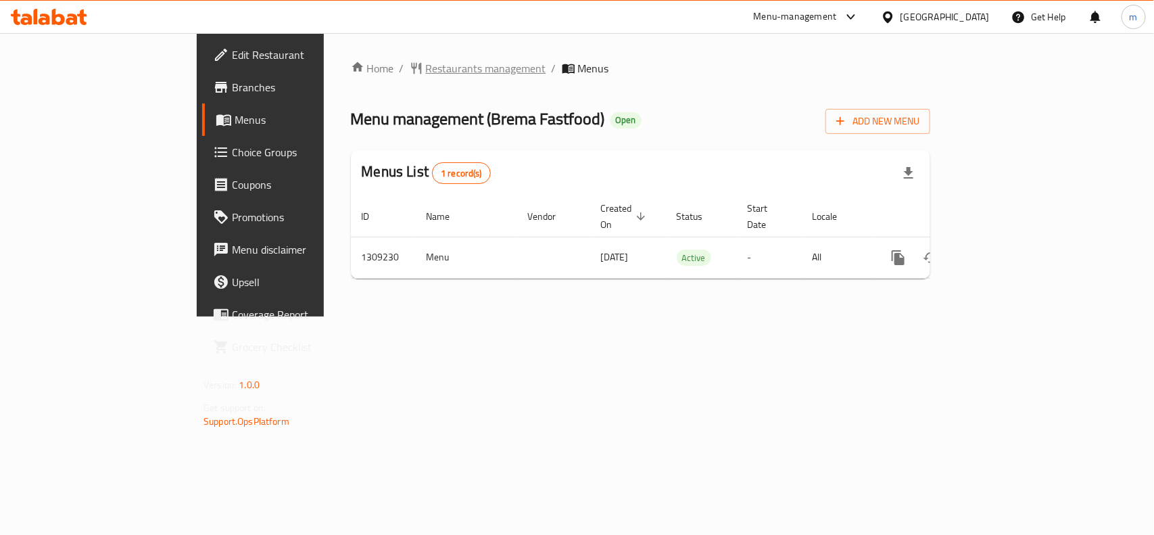
click at [426, 64] on span "Restaurants management" at bounding box center [486, 68] width 120 height 16
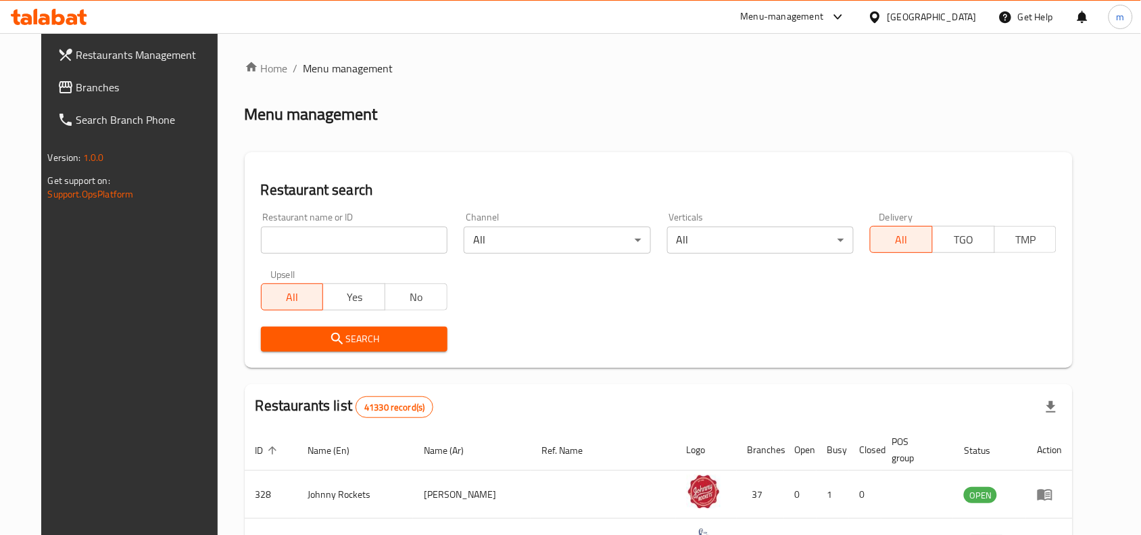
click at [76, 88] on span "Branches" at bounding box center [148, 87] width 145 height 16
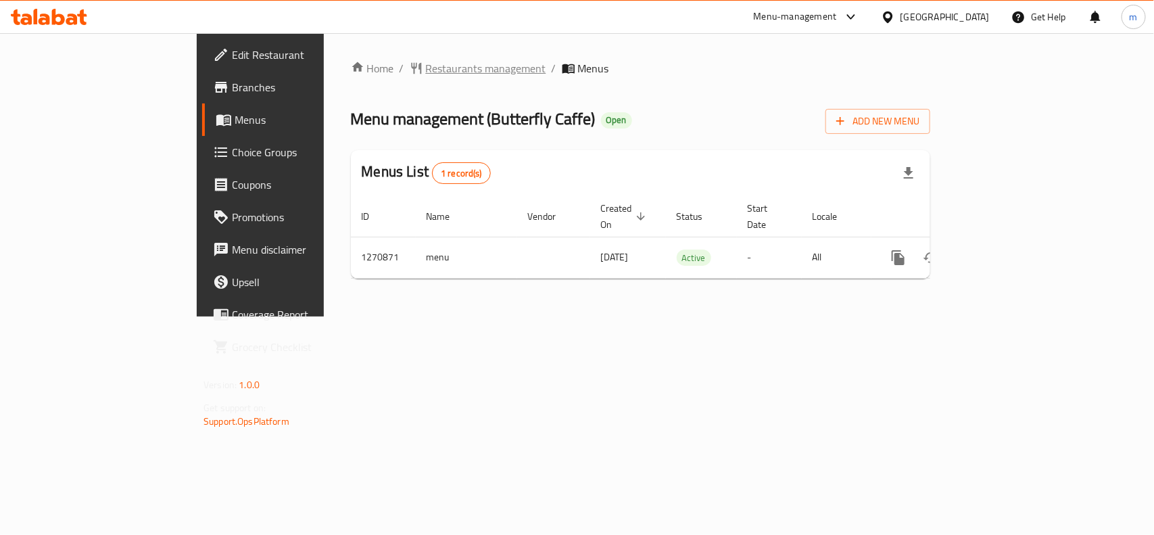
click at [426, 72] on span "Restaurants management" at bounding box center [486, 68] width 120 height 16
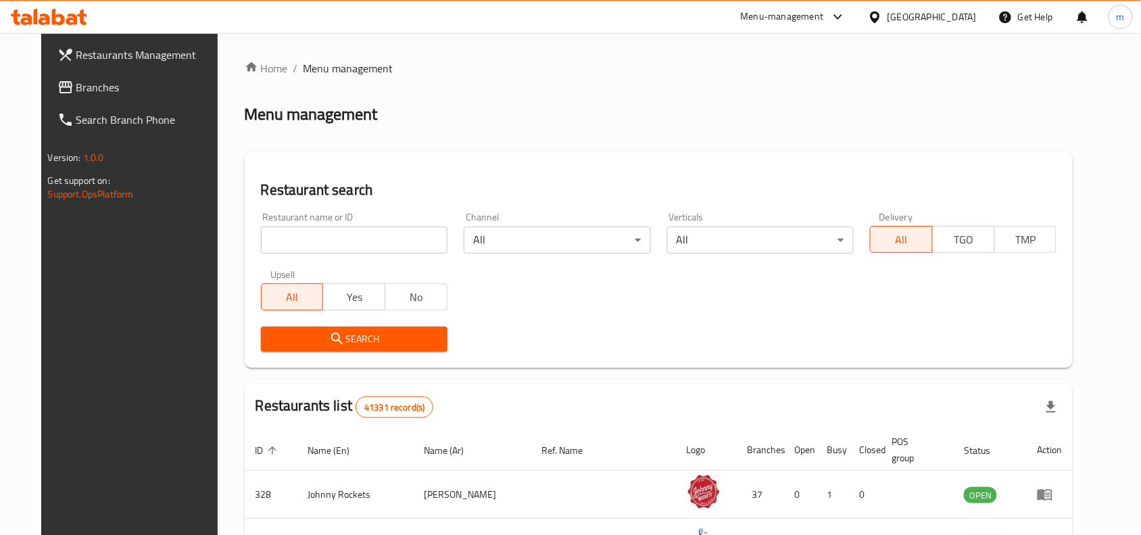
drag, startPoint x: 71, startPoint y: 83, endPoint x: 82, endPoint y: 82, distance: 11.5
click at [76, 83] on span "Branches" at bounding box center [148, 87] width 145 height 16
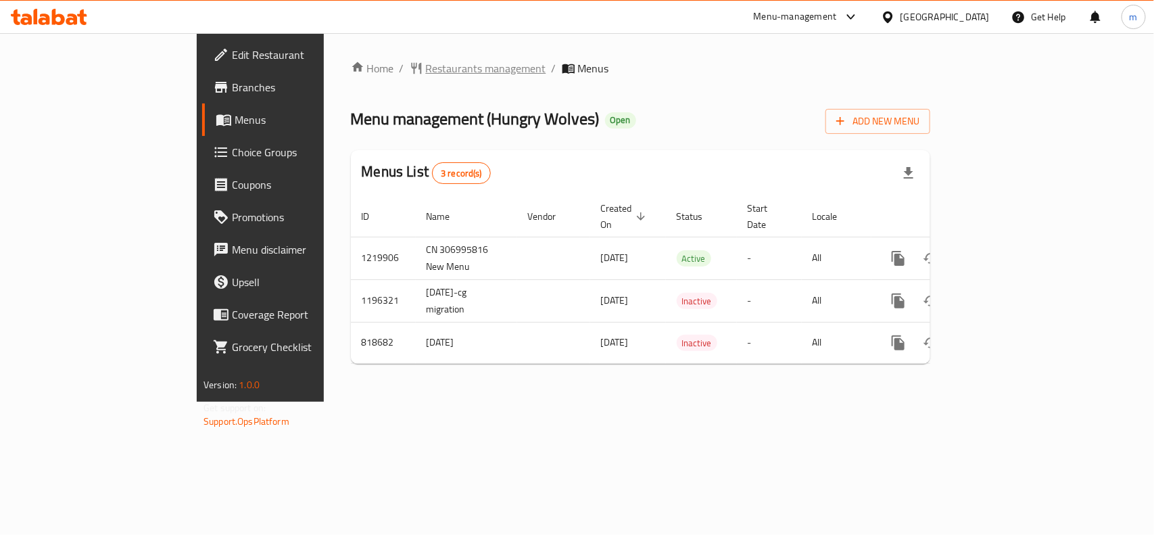
click at [426, 68] on span "Restaurants management" at bounding box center [486, 68] width 120 height 16
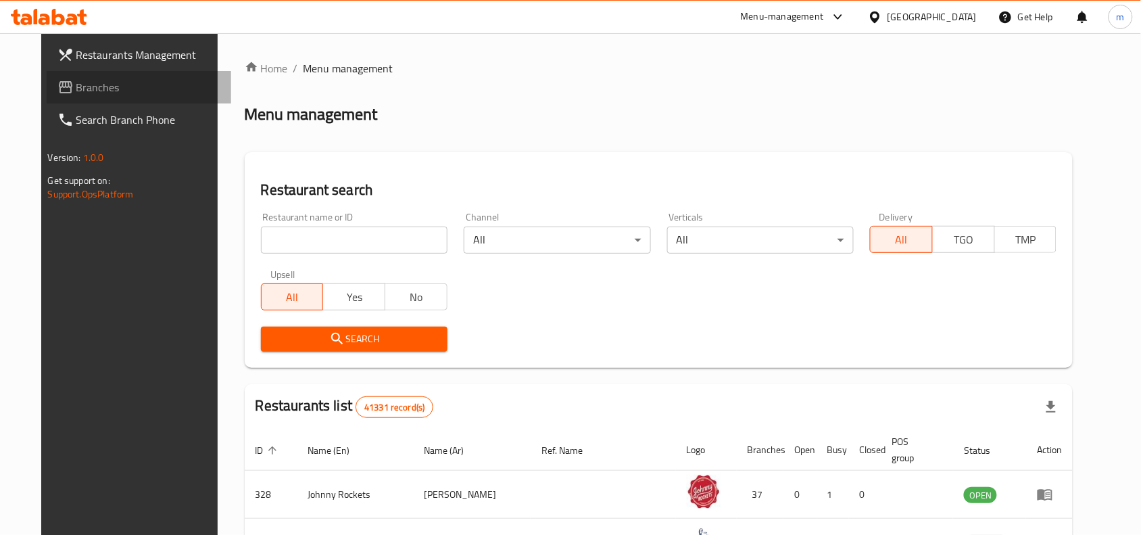
click at [47, 78] on link "Branches" at bounding box center [139, 87] width 185 height 32
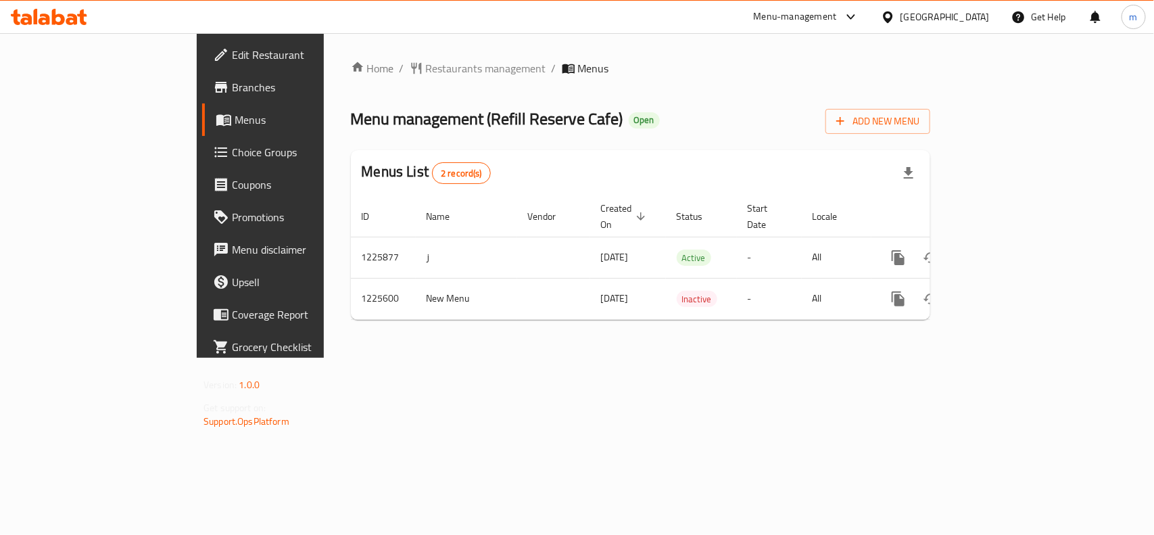
click at [974, 15] on div "[GEOGRAPHIC_DATA]" at bounding box center [945, 16] width 89 height 15
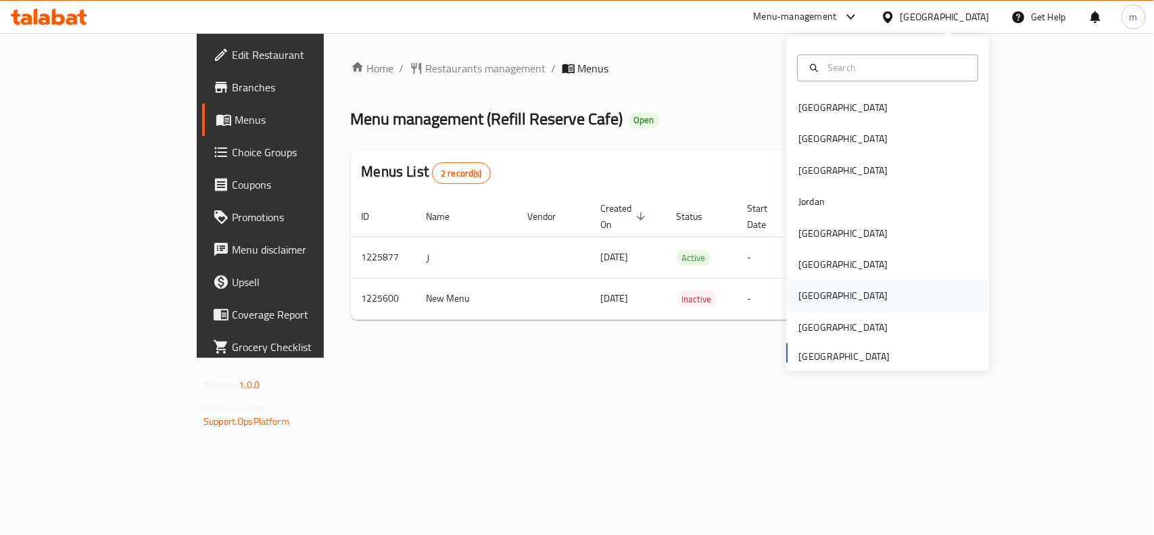
click at [799, 293] on div "[GEOGRAPHIC_DATA]" at bounding box center [843, 296] width 89 height 15
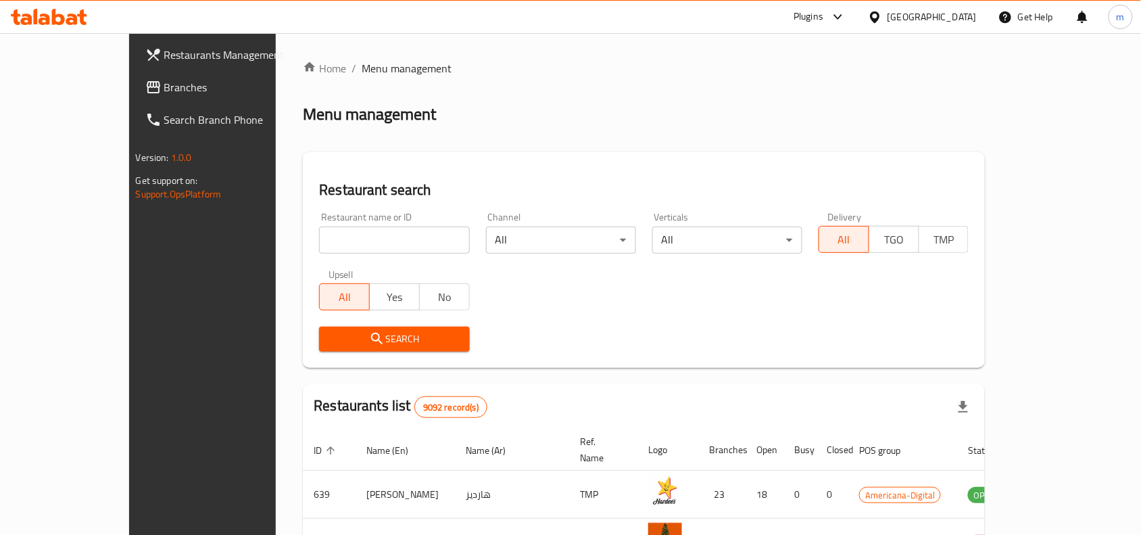
click at [164, 83] on span "Branches" at bounding box center [236, 87] width 145 height 16
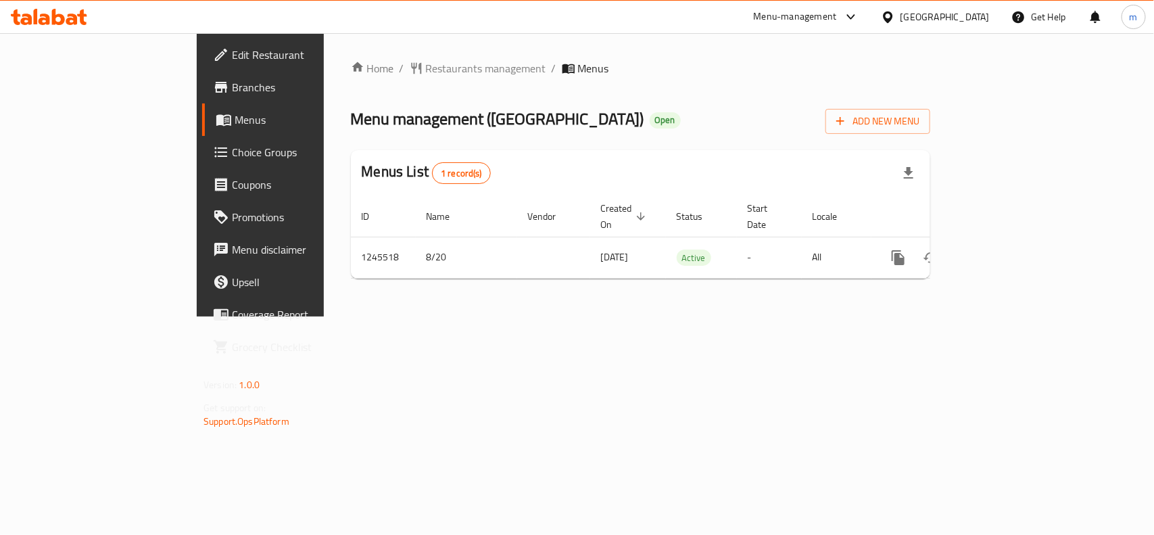
click at [397, 316] on div "Home / Restaurants management / Menus Menu management ( [GEOGRAPHIC_DATA] ) Ope…" at bounding box center [641, 174] width 634 height 283
click at [893, 21] on icon at bounding box center [887, 16] width 9 height 11
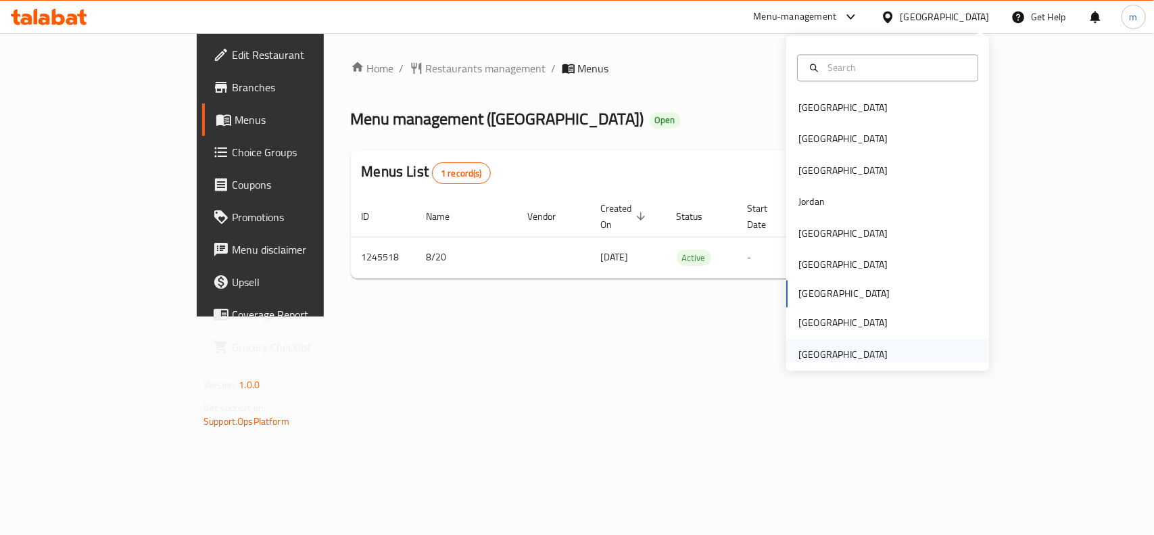
click at [818, 352] on div "[GEOGRAPHIC_DATA]" at bounding box center [843, 354] width 89 height 15
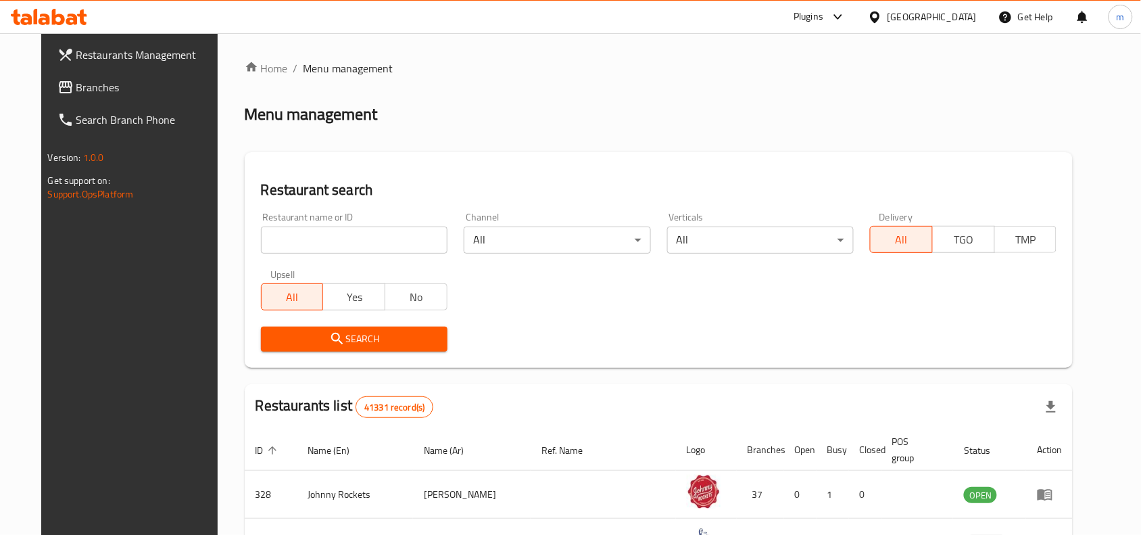
click at [76, 85] on span "Branches" at bounding box center [148, 87] width 145 height 16
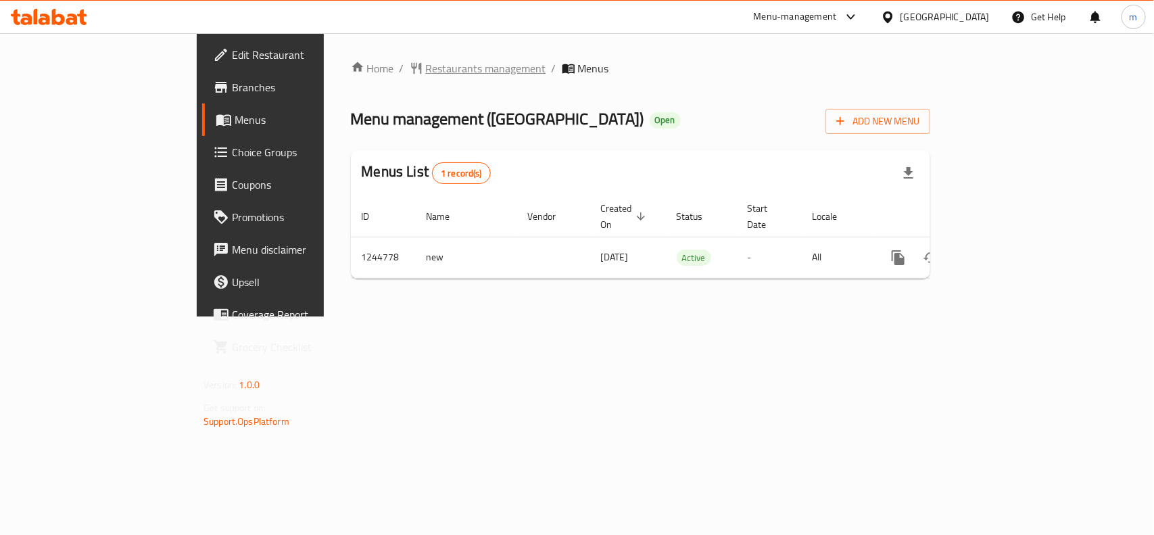
click at [426, 64] on span "Restaurants management" at bounding box center [486, 68] width 120 height 16
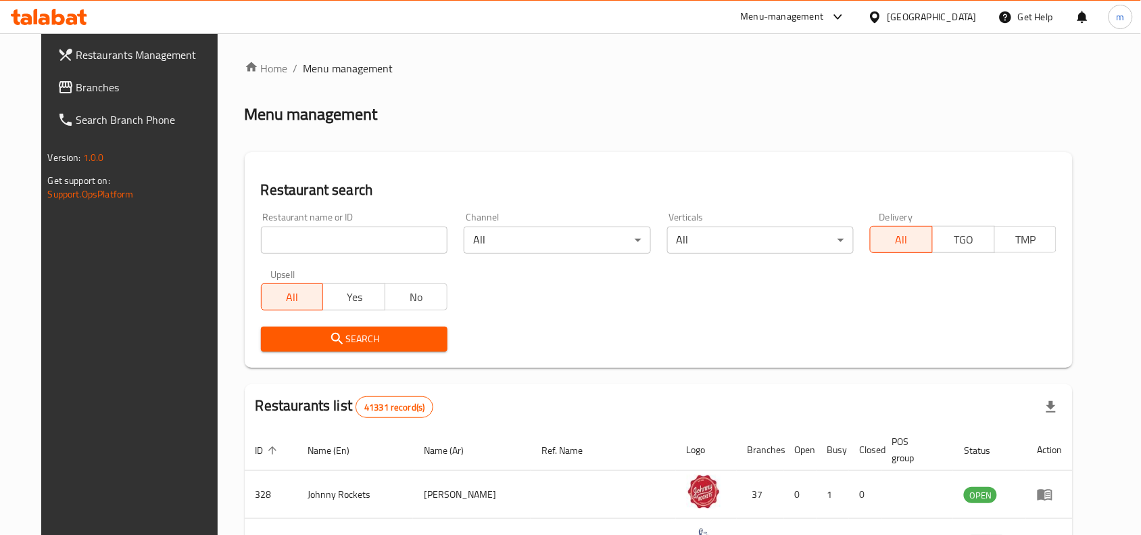
click at [287, 237] on input "search" at bounding box center [354, 240] width 187 height 27
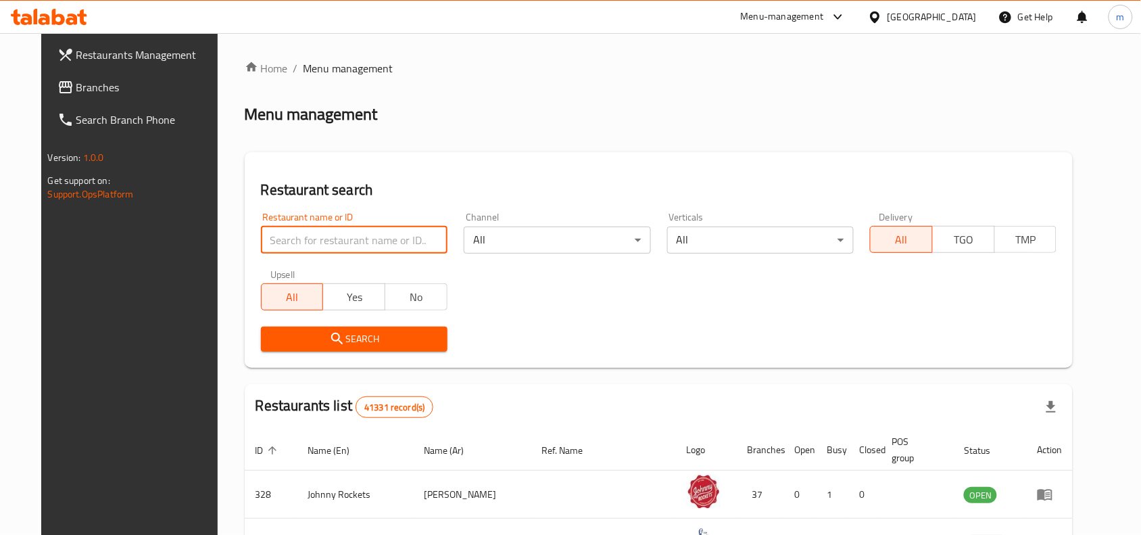
click at [76, 88] on span "Branches" at bounding box center [148, 87] width 145 height 16
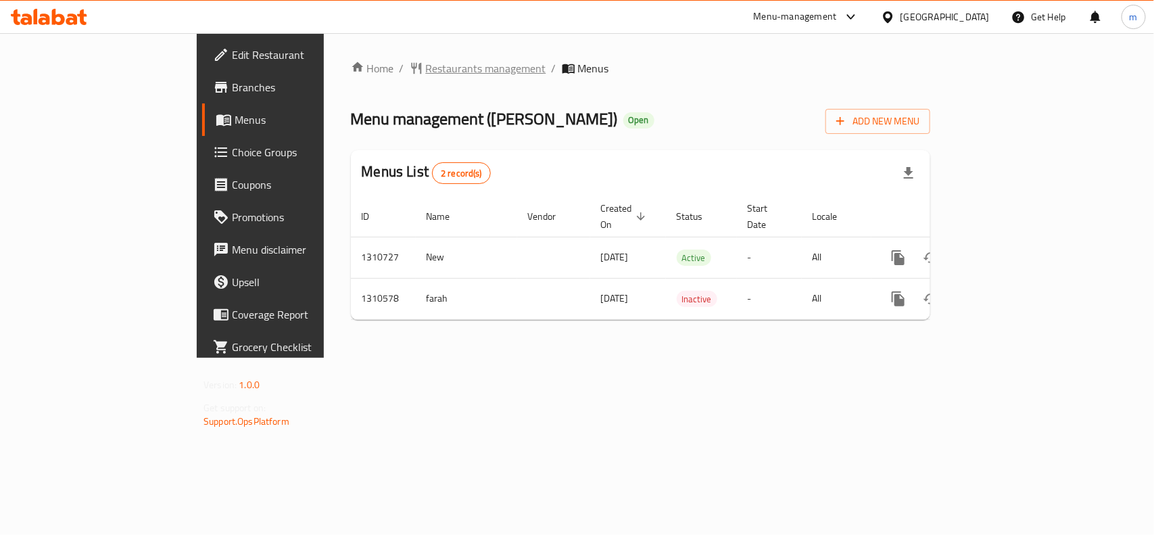
click at [426, 64] on span "Restaurants management" at bounding box center [486, 68] width 120 height 16
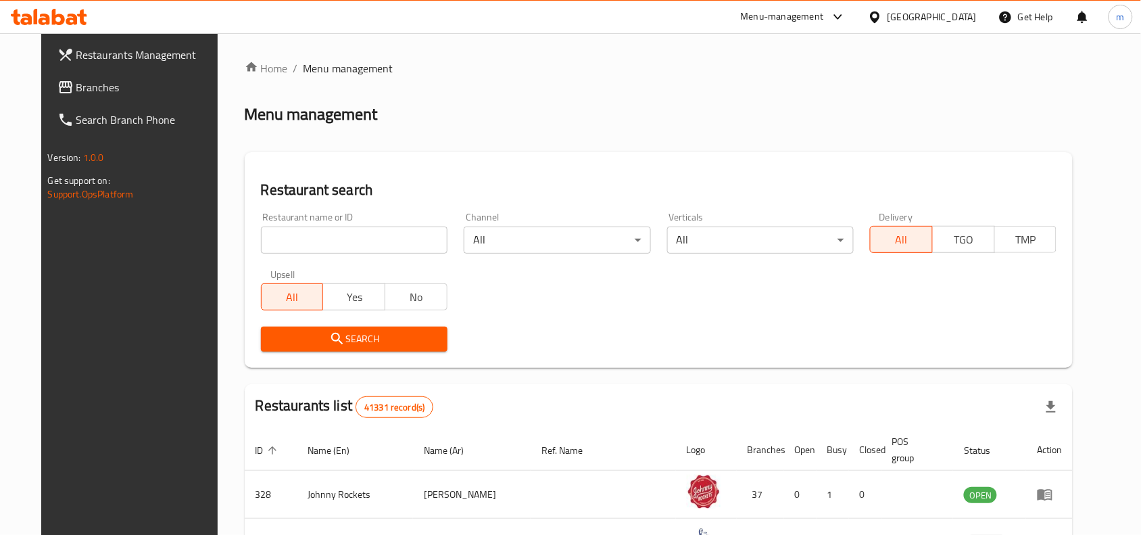
click at [76, 95] on span "Branches" at bounding box center [148, 87] width 145 height 16
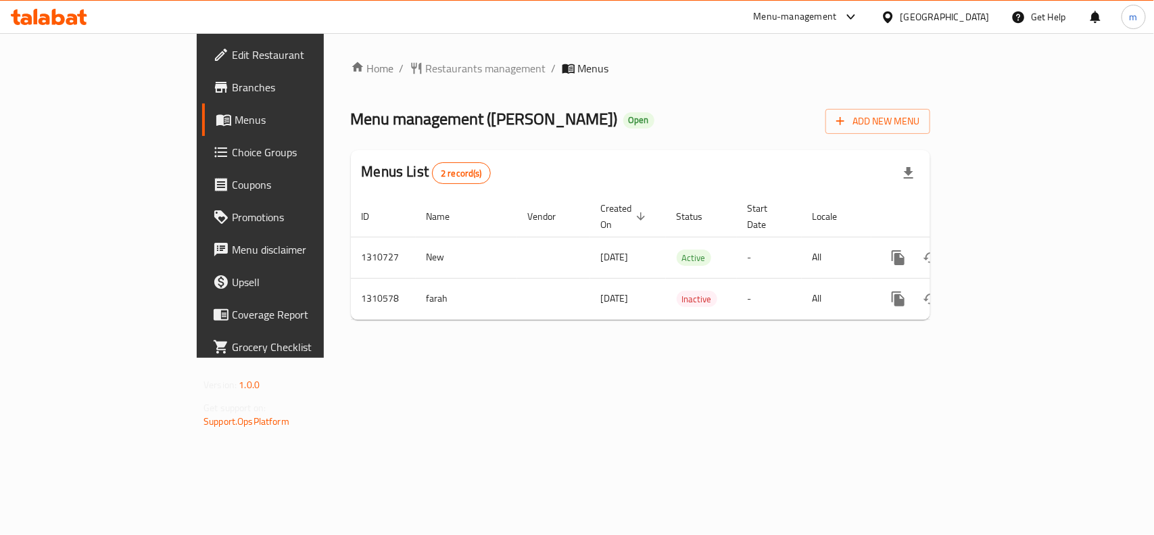
click at [905, 12] on div "[GEOGRAPHIC_DATA]" at bounding box center [945, 16] width 89 height 15
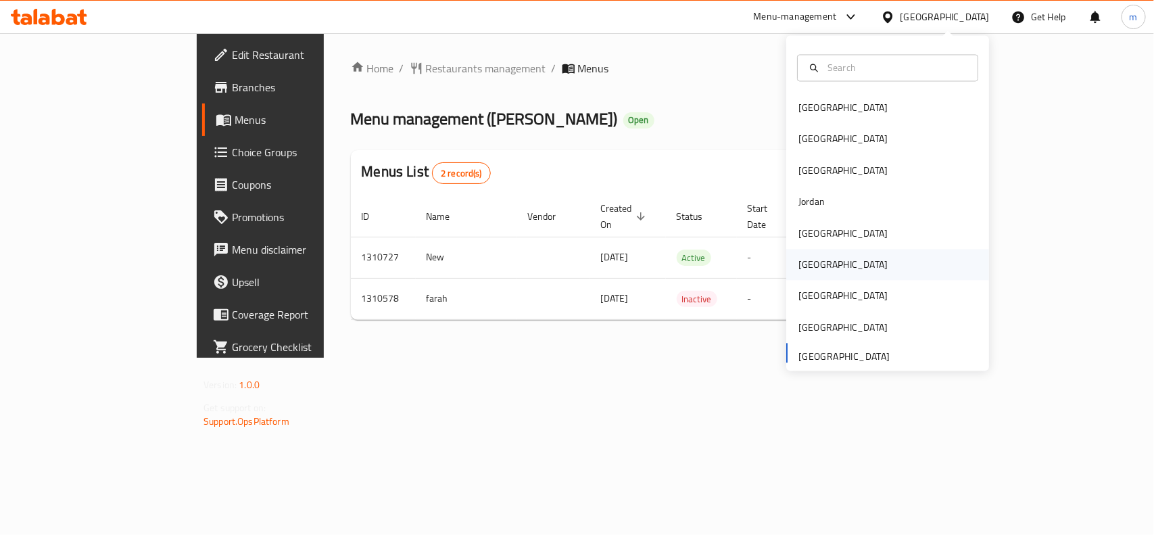
click at [827, 255] on div "[GEOGRAPHIC_DATA]" at bounding box center [887, 265] width 203 height 31
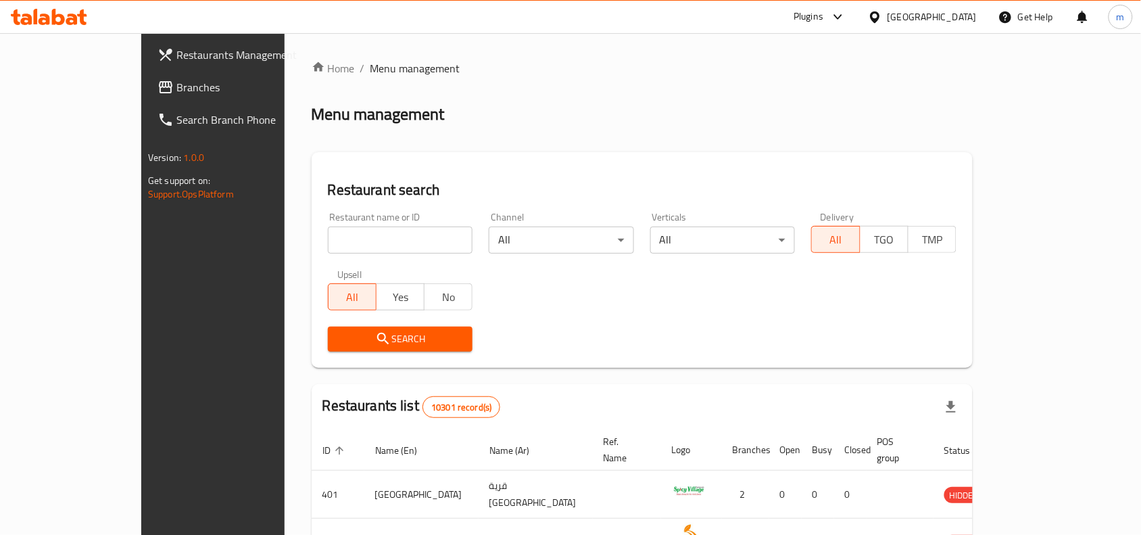
click at [176, 85] on span "Branches" at bounding box center [248, 87] width 145 height 16
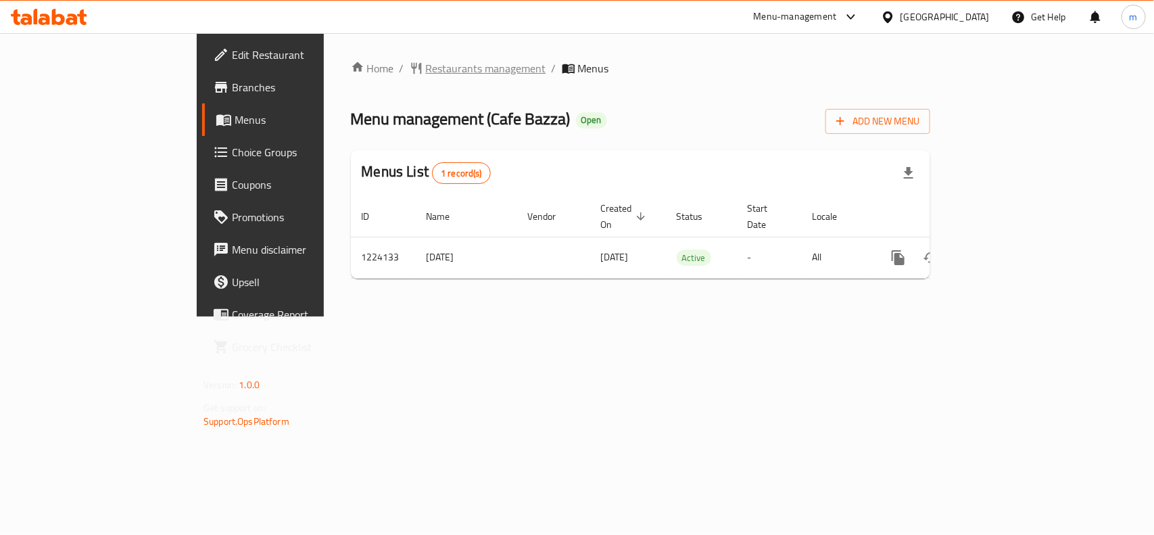
click at [426, 66] on span "Restaurants management" at bounding box center [486, 68] width 120 height 16
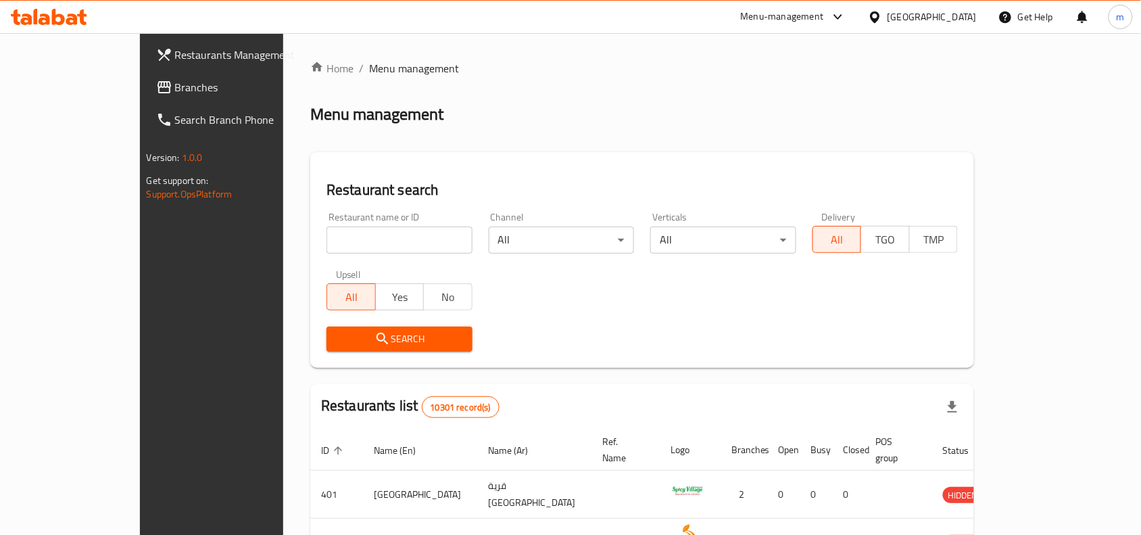
click at [880, 21] on icon at bounding box center [874, 16] width 9 height 11
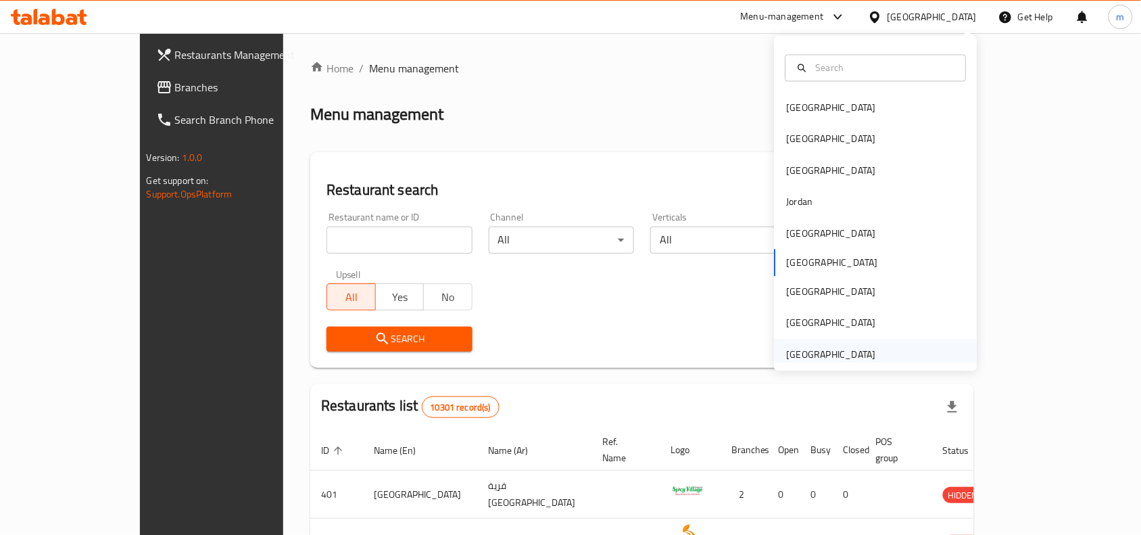
click at [825, 347] on div "[GEOGRAPHIC_DATA]" at bounding box center [831, 354] width 89 height 15
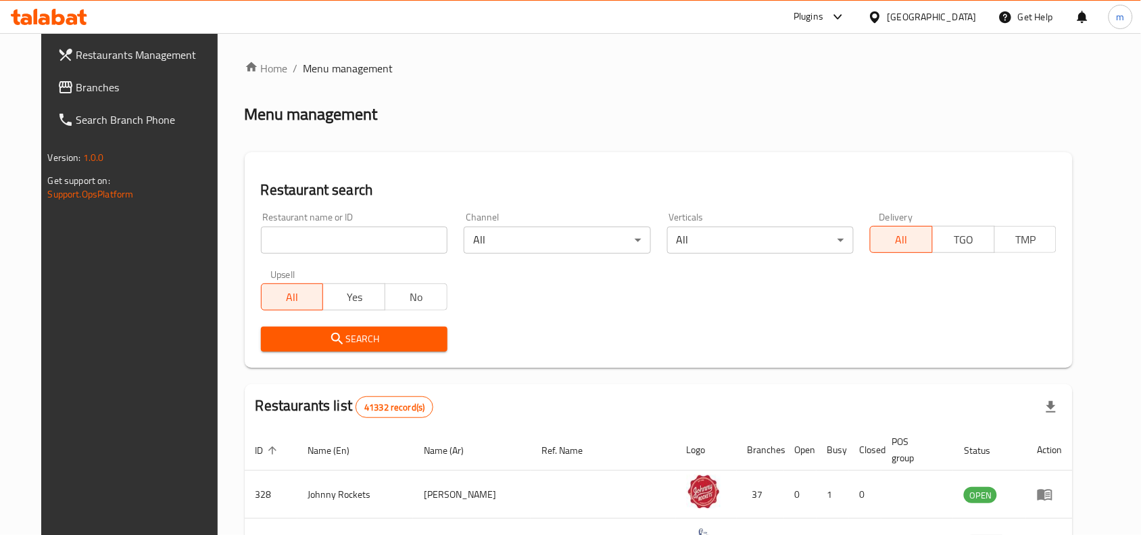
click at [76, 85] on span "Branches" at bounding box center [148, 87] width 145 height 16
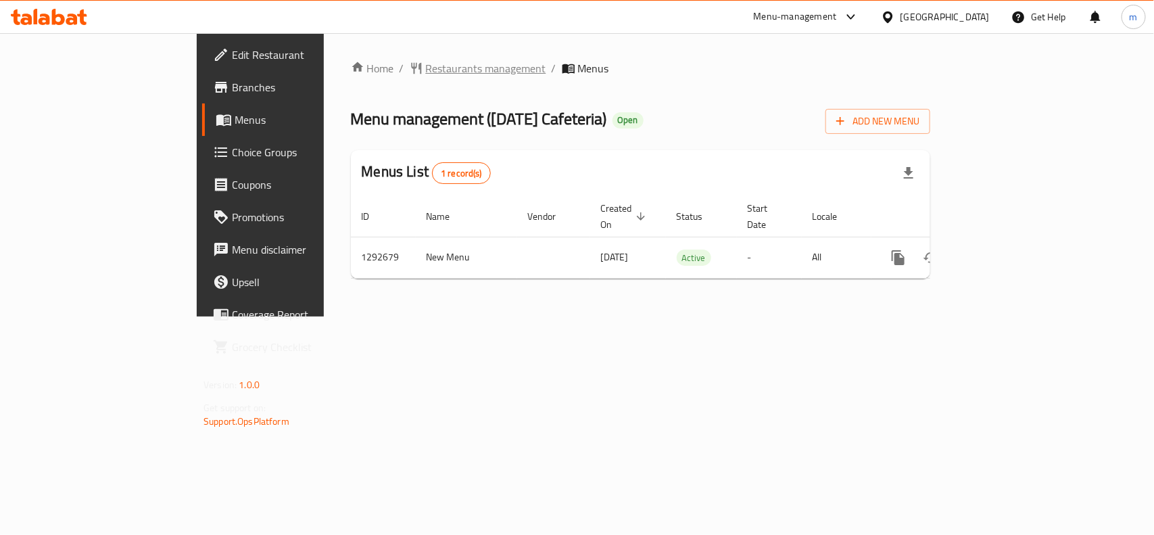
click at [426, 71] on span "Restaurants management" at bounding box center [486, 68] width 120 height 16
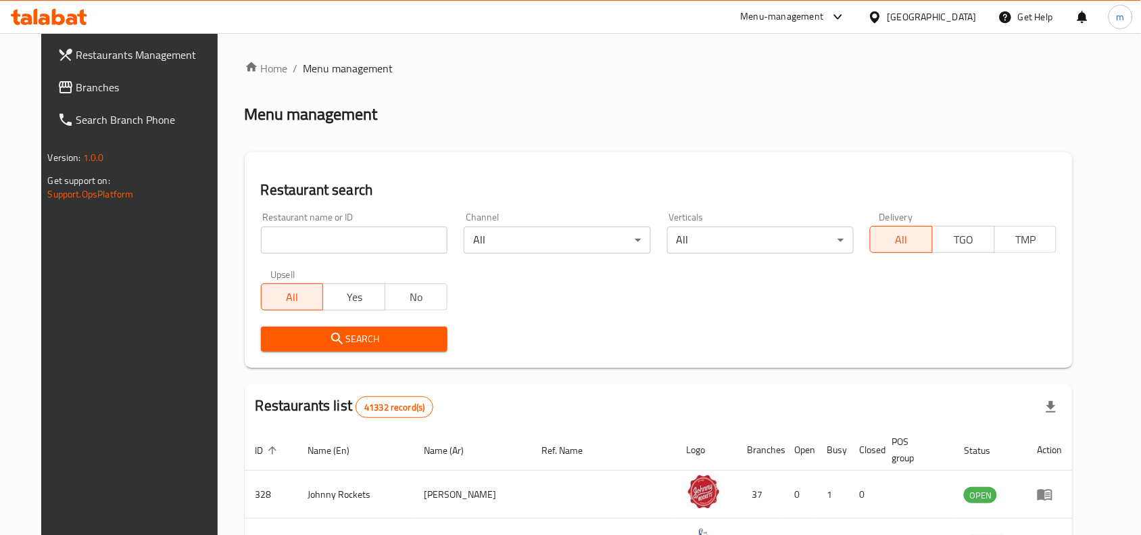
click at [76, 89] on span "Branches" at bounding box center [148, 87] width 145 height 16
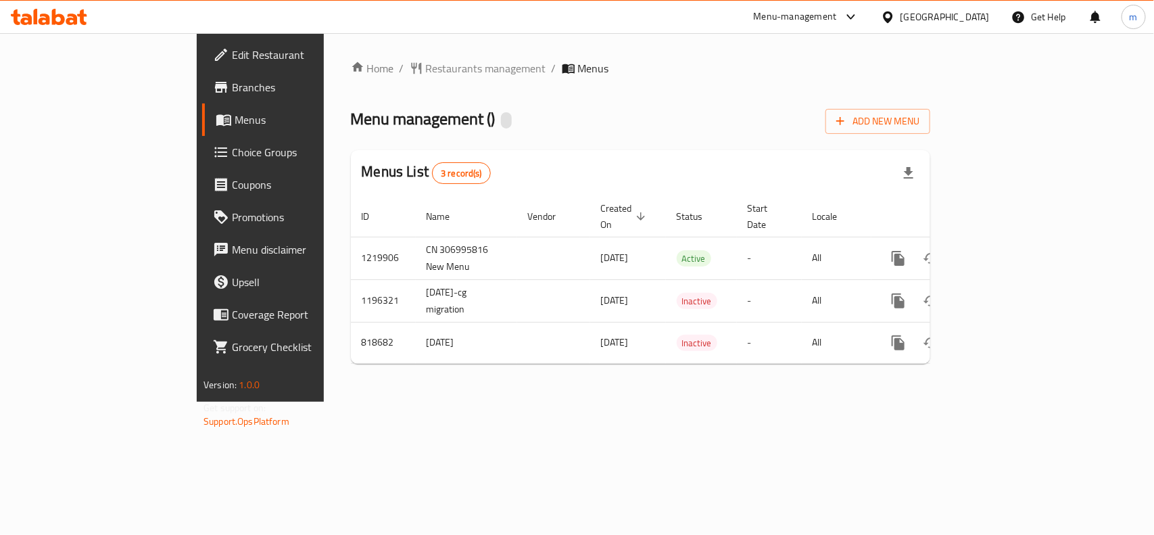
click at [232, 147] on span "Choice Groups" at bounding box center [305, 152] width 147 height 16
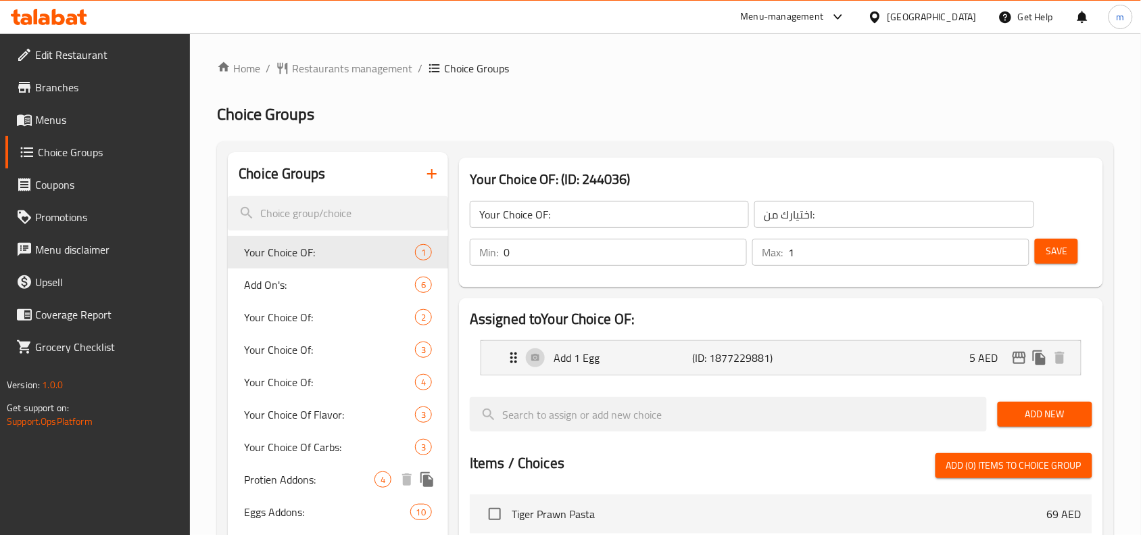
click at [267, 489] on div "Protien Addons: 4" at bounding box center [338, 479] width 220 height 32
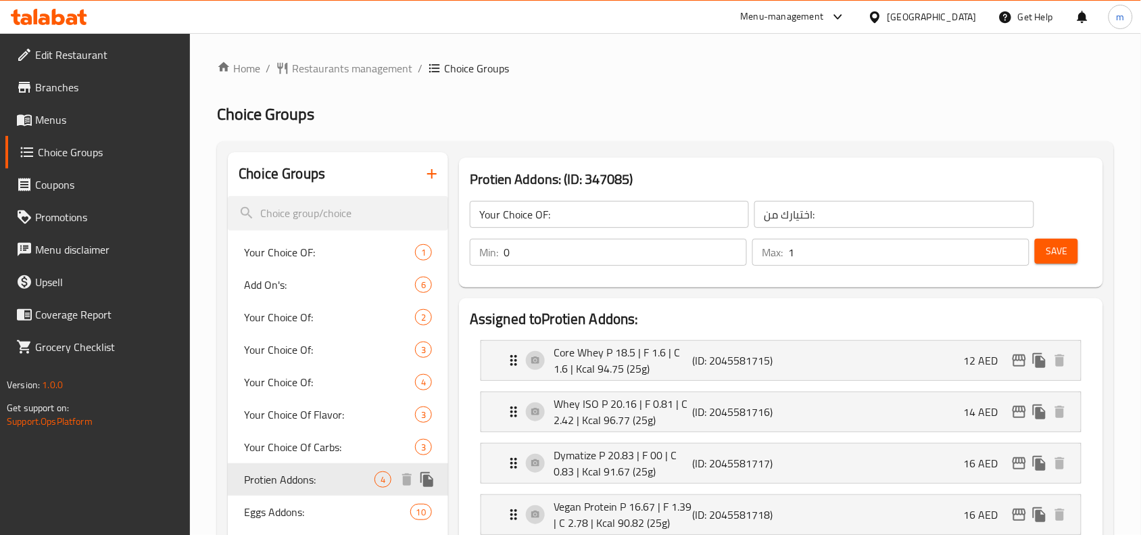
type input "Protien Addons:"
type input "إضافات البروتين:"
type input "4"
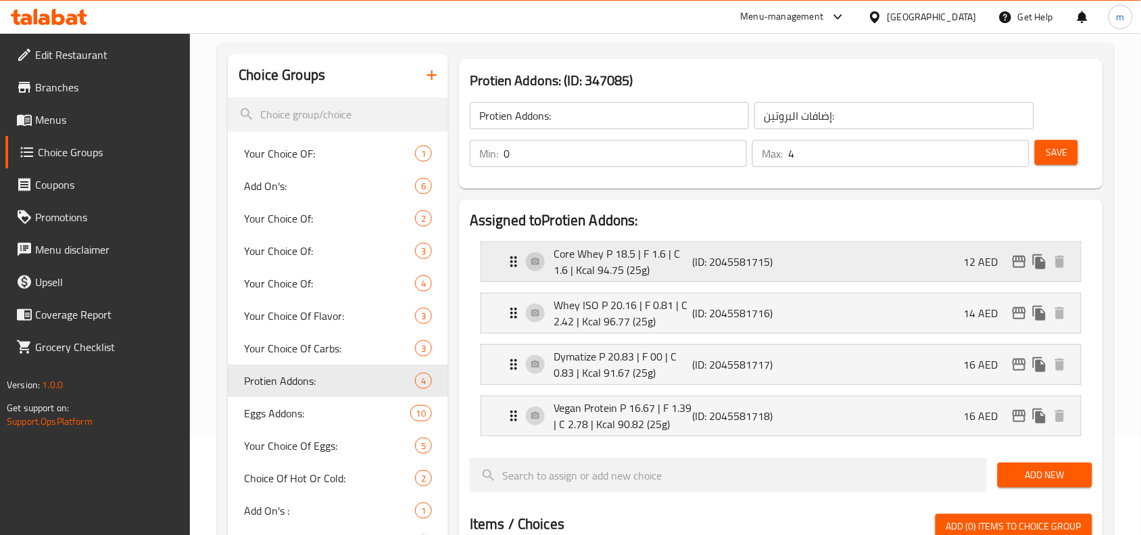
scroll to position [85, 0]
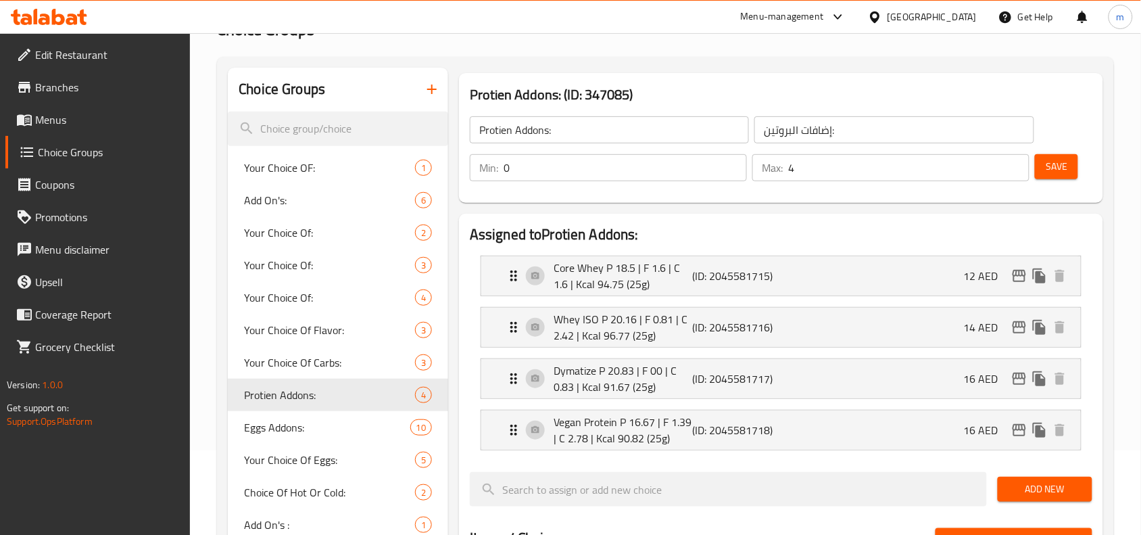
click at [923, 14] on div "United Arab Emirates" at bounding box center [932, 16] width 89 height 15
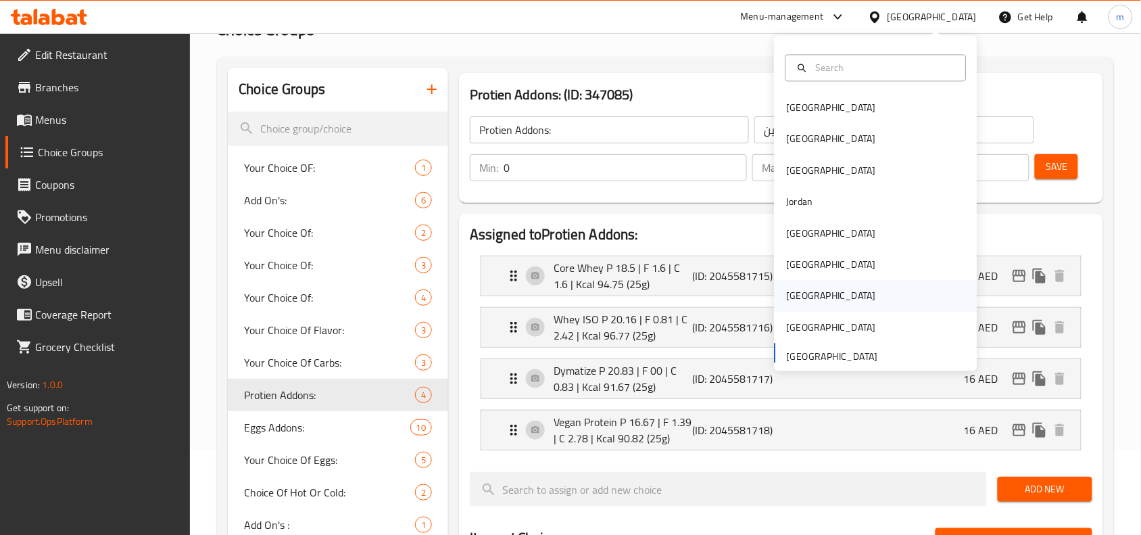
click at [787, 289] on div "Qatar" at bounding box center [831, 296] width 89 height 15
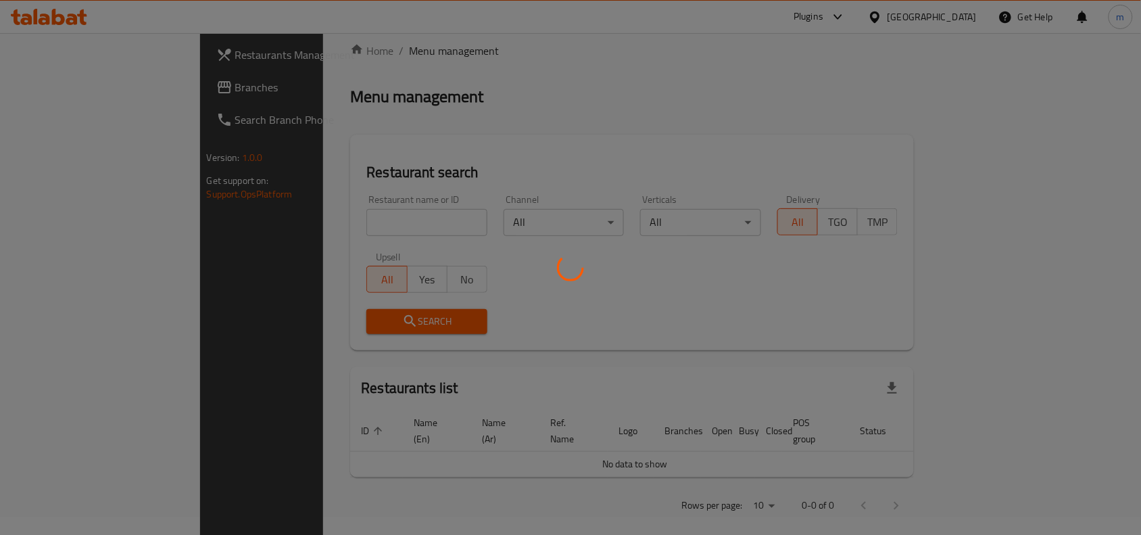
scroll to position [85, 0]
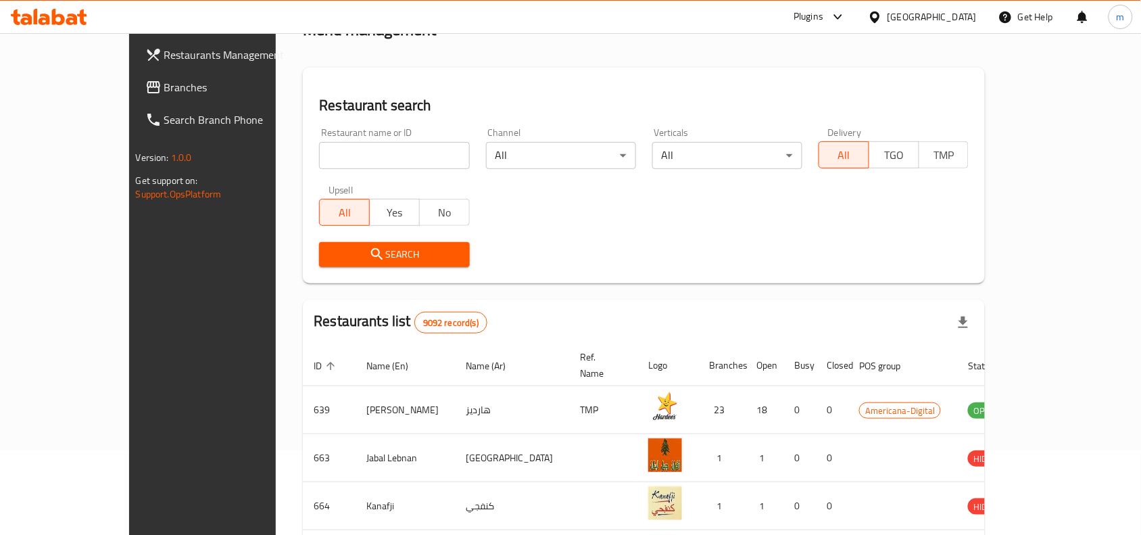
click at [164, 87] on span "Branches" at bounding box center [236, 87] width 145 height 16
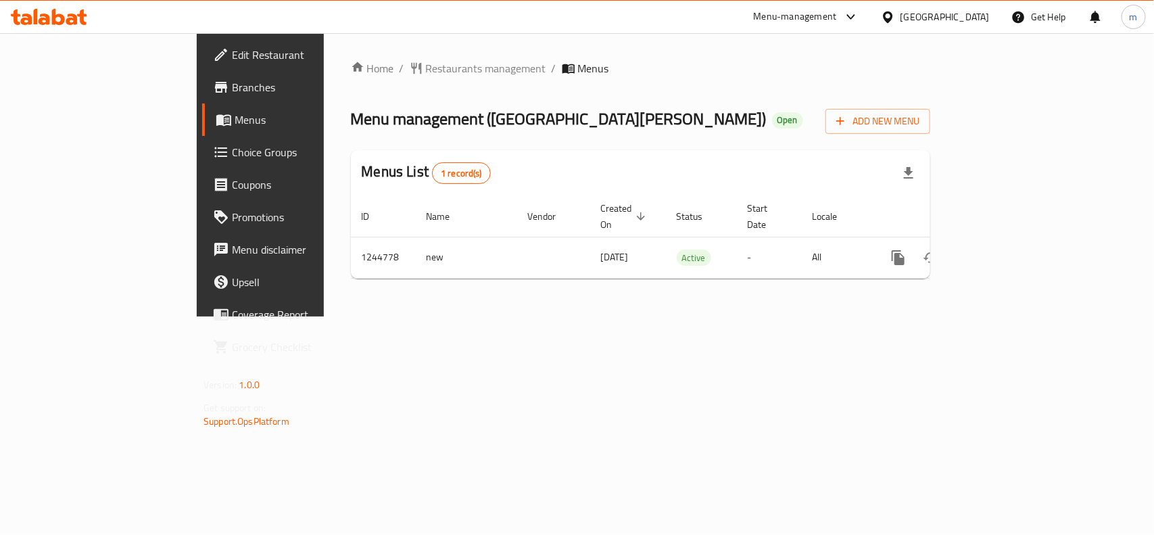
click at [984, 20] on div "[GEOGRAPHIC_DATA]" at bounding box center [945, 16] width 89 height 15
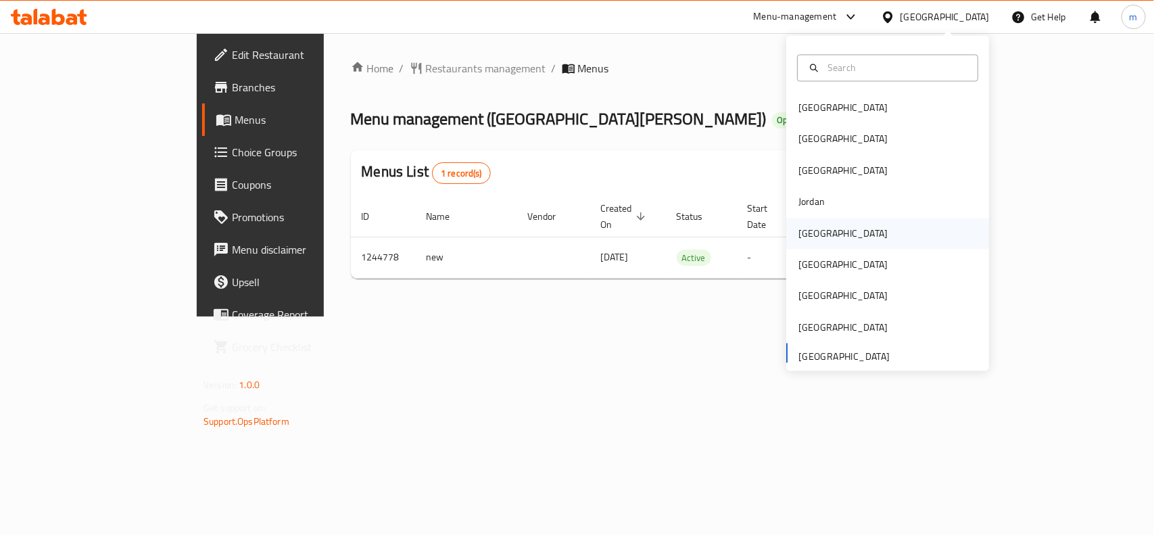
click at [799, 230] on div "[GEOGRAPHIC_DATA]" at bounding box center [843, 233] width 89 height 15
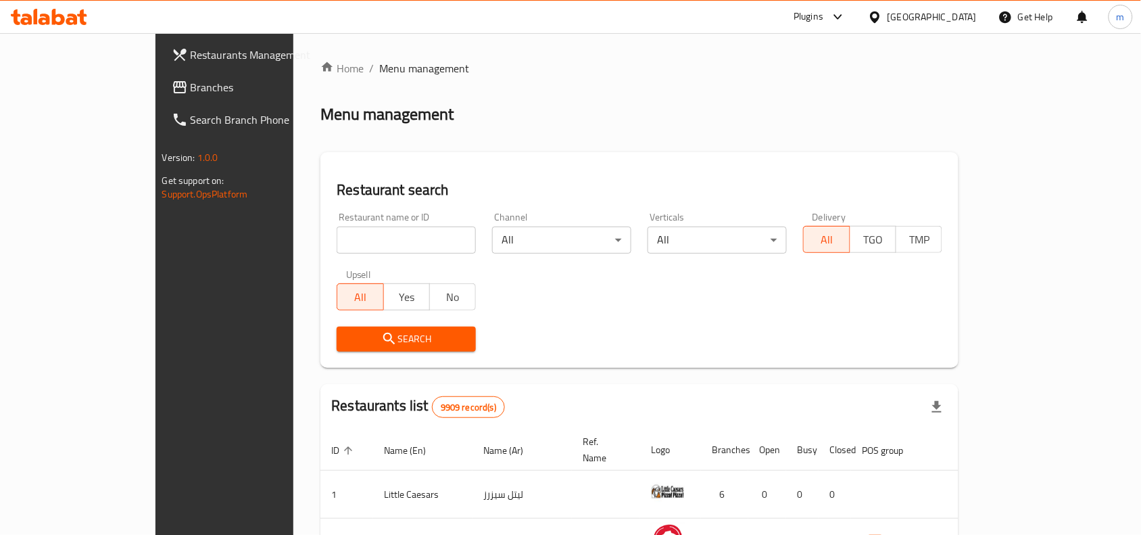
click at [191, 85] on span "Branches" at bounding box center [263, 87] width 145 height 16
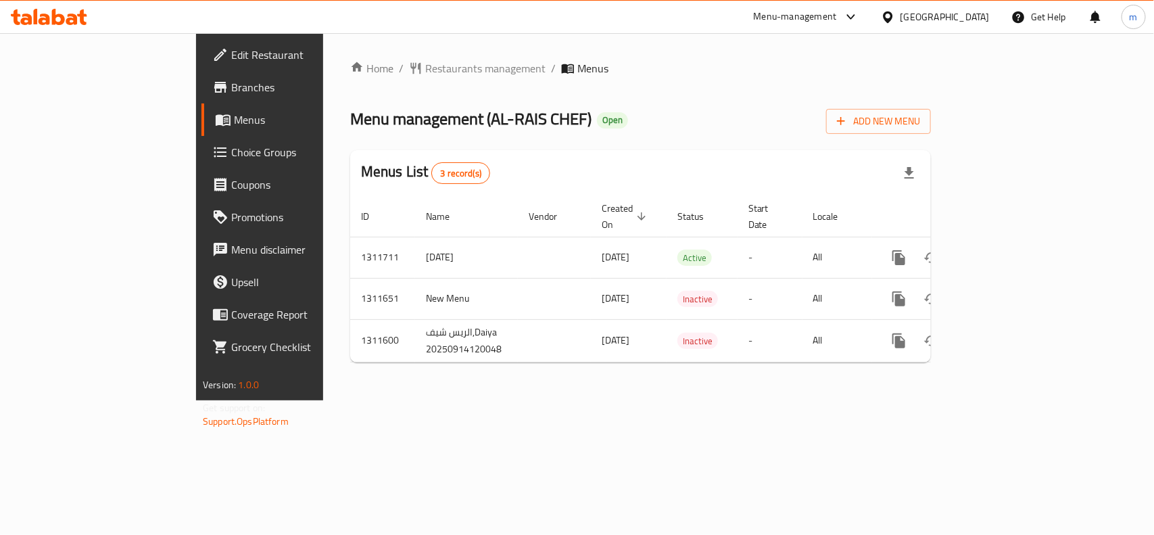
click at [895, 17] on icon at bounding box center [888, 17] width 14 height 14
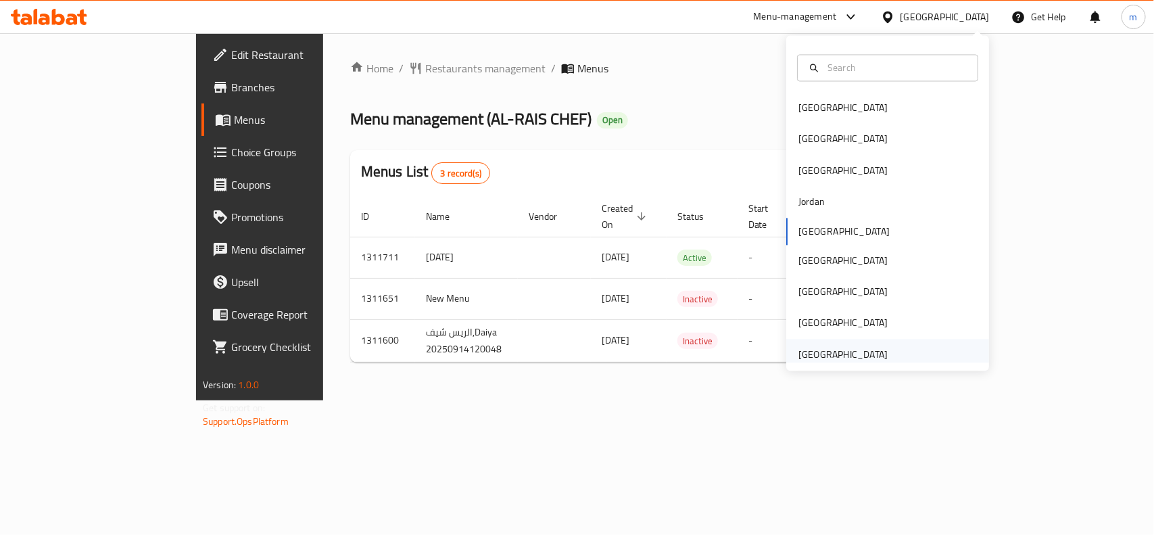
click at [895, 341] on div "[GEOGRAPHIC_DATA]" at bounding box center [887, 354] width 203 height 31
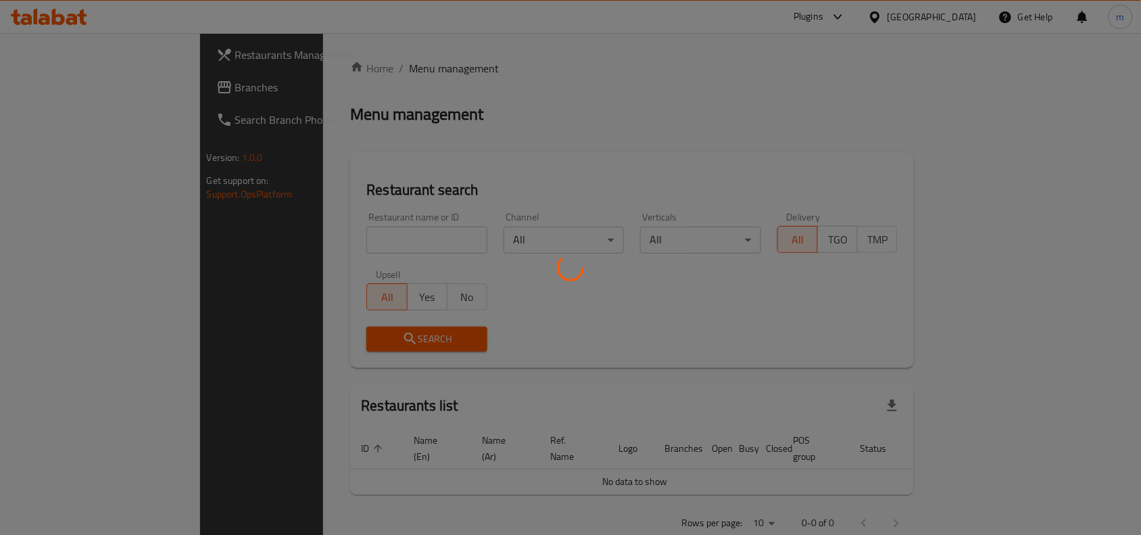
click at [49, 89] on div at bounding box center [570, 267] width 1141 height 535
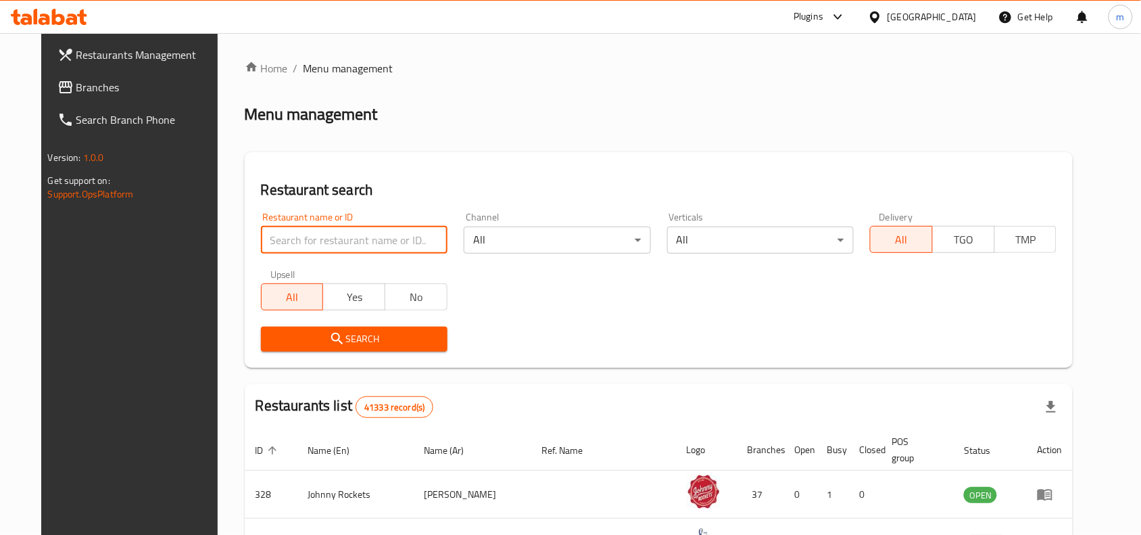
click at [308, 235] on input "search" at bounding box center [354, 240] width 187 height 27
paste input "670067"
type input "670067"
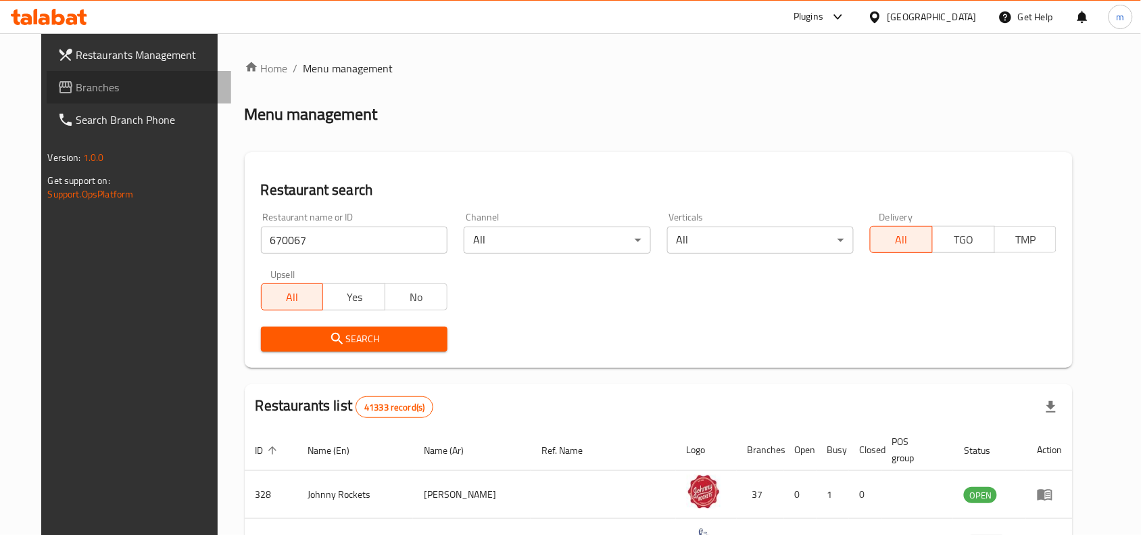
click at [79, 76] on link "Branches" at bounding box center [139, 87] width 185 height 32
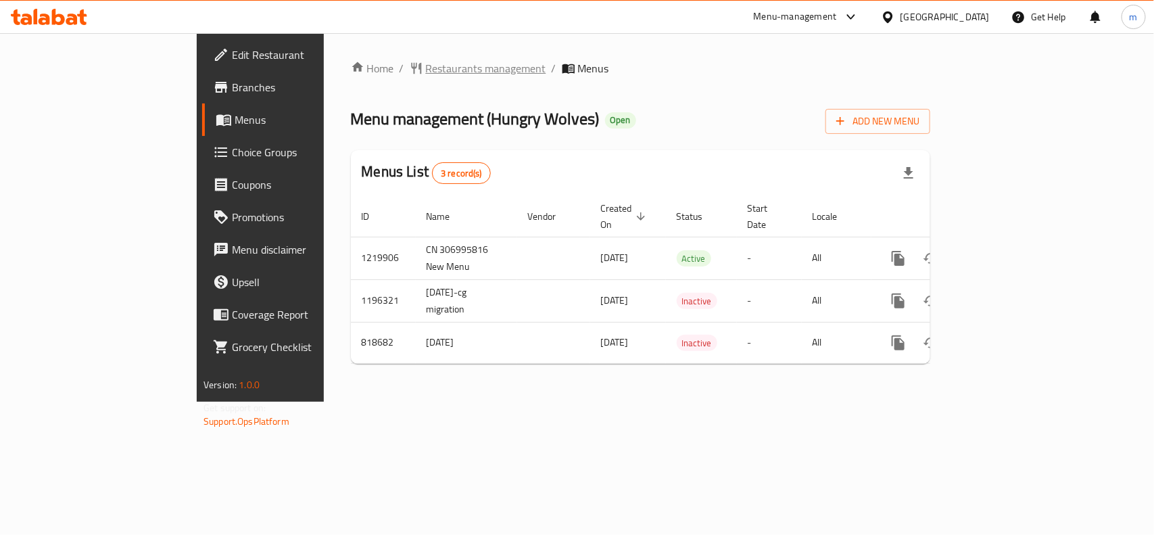
click at [426, 71] on span "Restaurants management" at bounding box center [486, 68] width 120 height 16
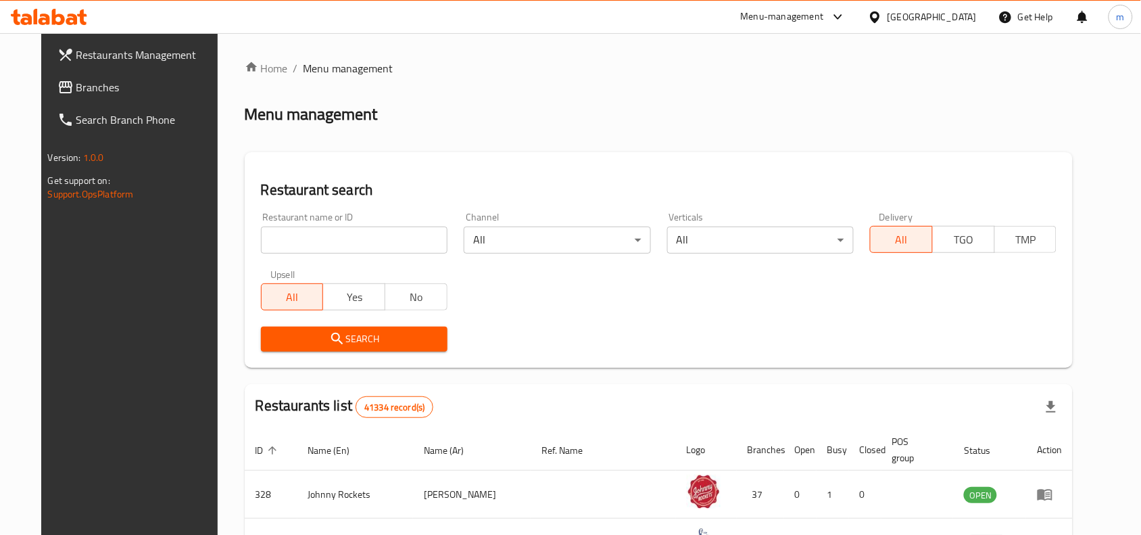
click at [57, 85] on icon at bounding box center [65, 87] width 16 height 16
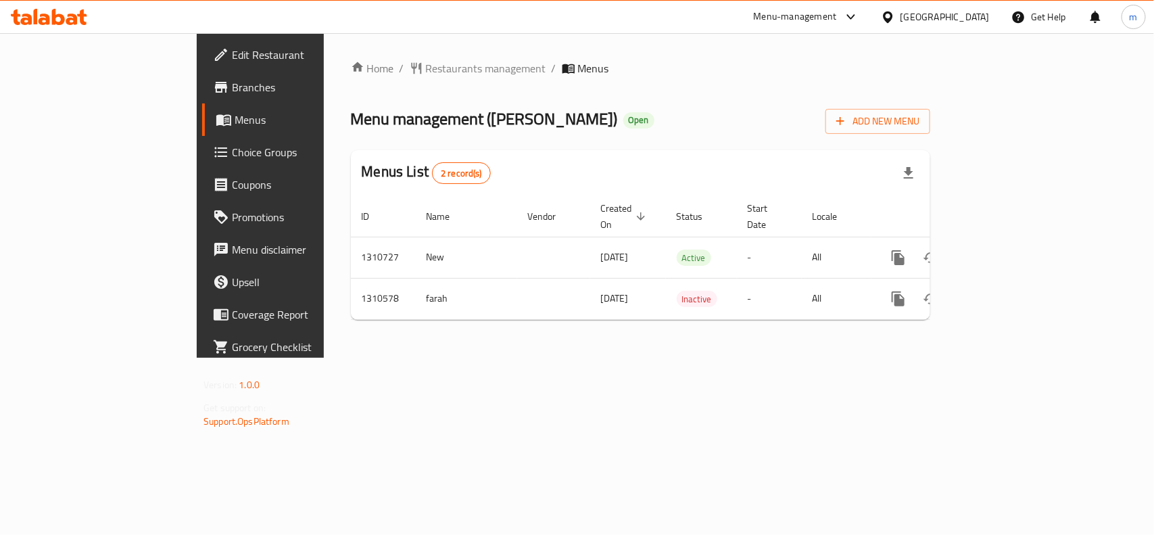
click at [937, 20] on div "United Arab Emirates" at bounding box center [945, 16] width 89 height 15
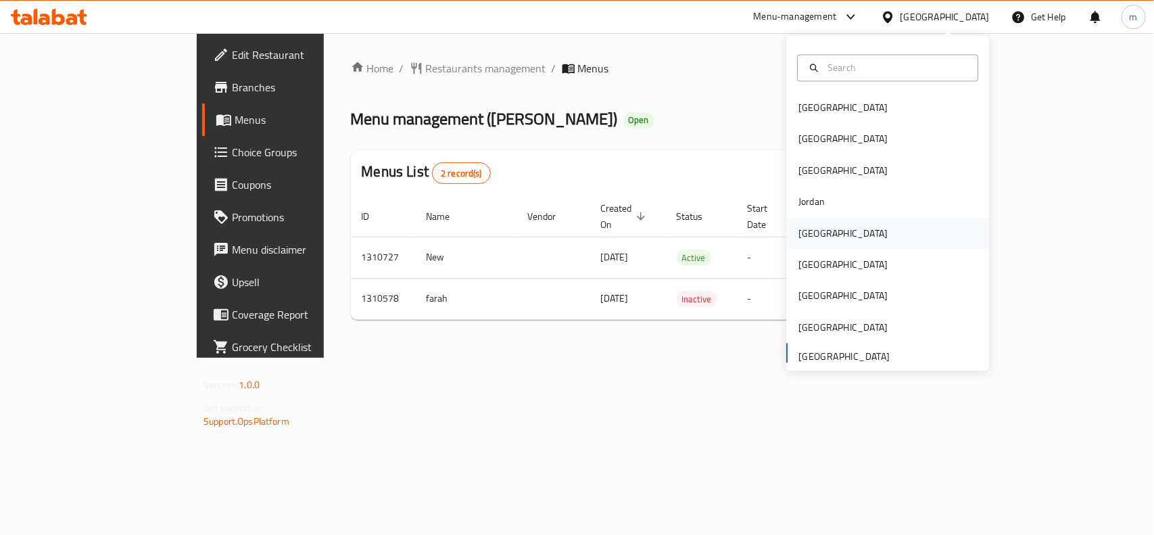
click at [808, 233] on div "Kuwait" at bounding box center [843, 233] width 89 height 15
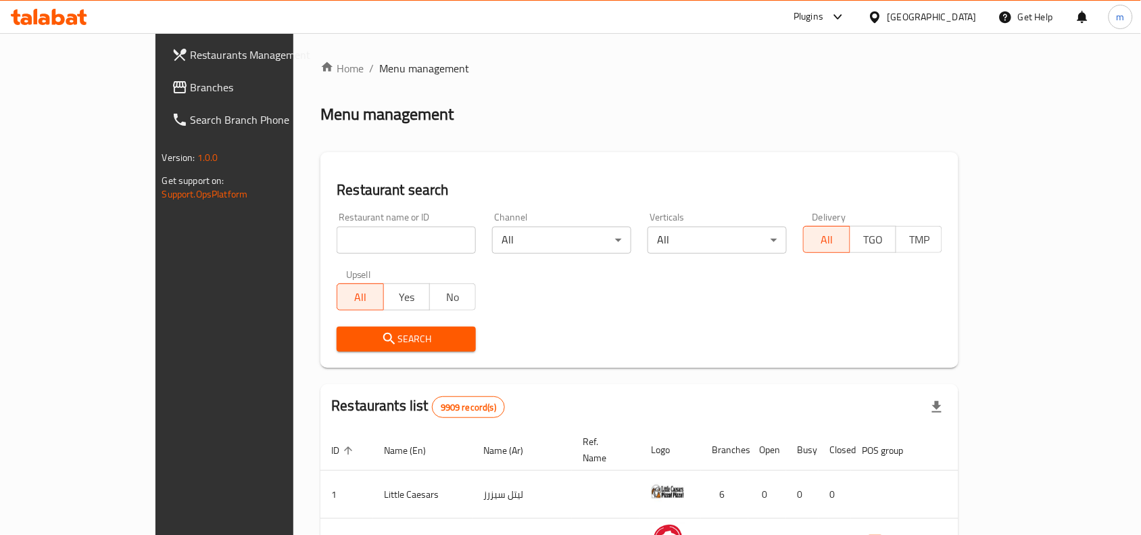
click at [191, 93] on span "Branches" at bounding box center [263, 87] width 145 height 16
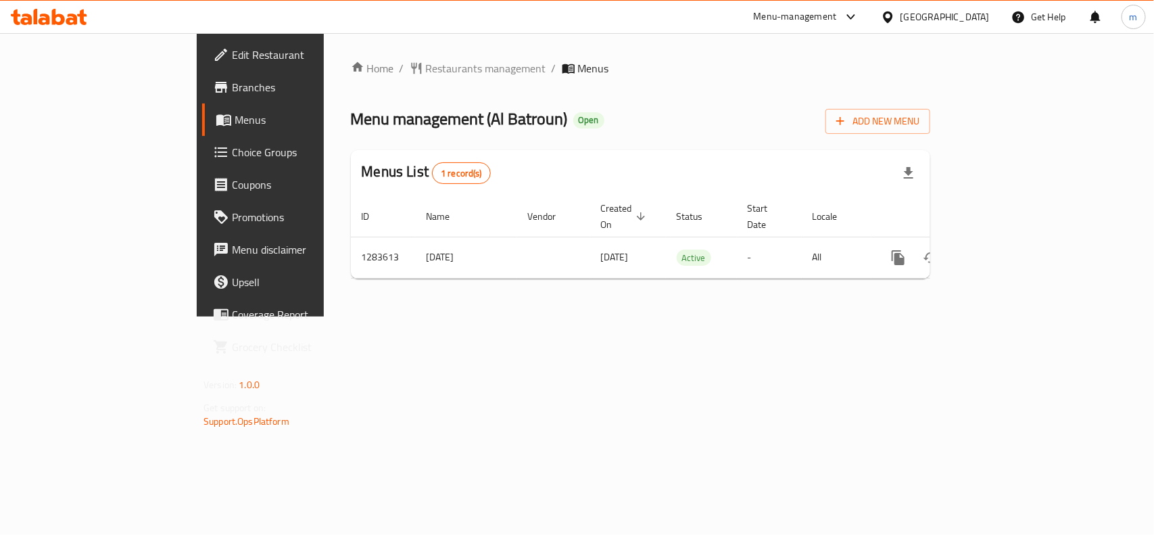
click at [961, 12] on div "Kuwait" at bounding box center [945, 16] width 89 height 15
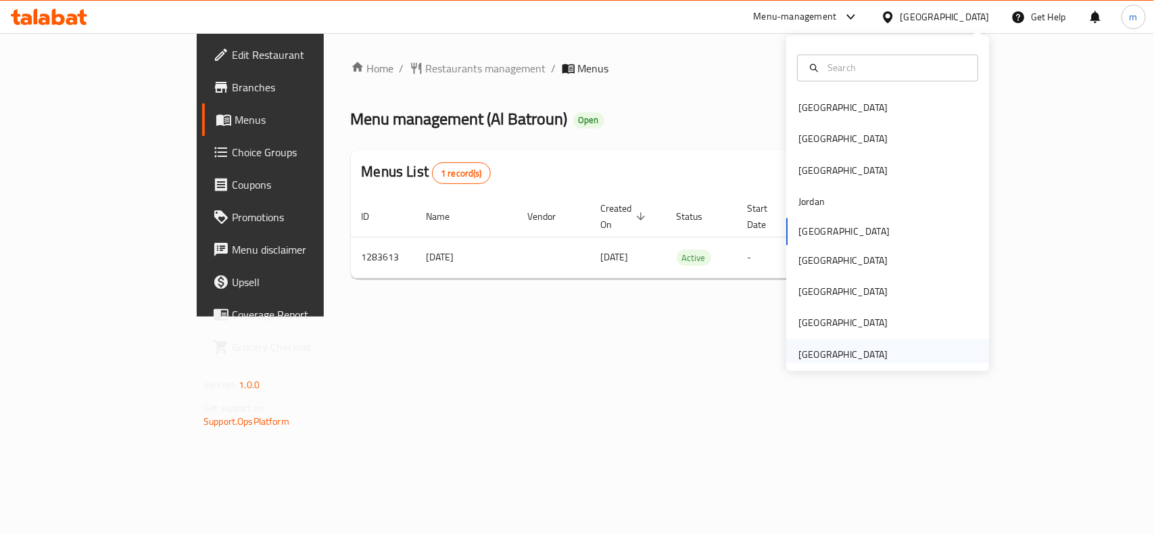
click at [849, 353] on div "United Arab Emirates" at bounding box center [843, 354] width 89 height 15
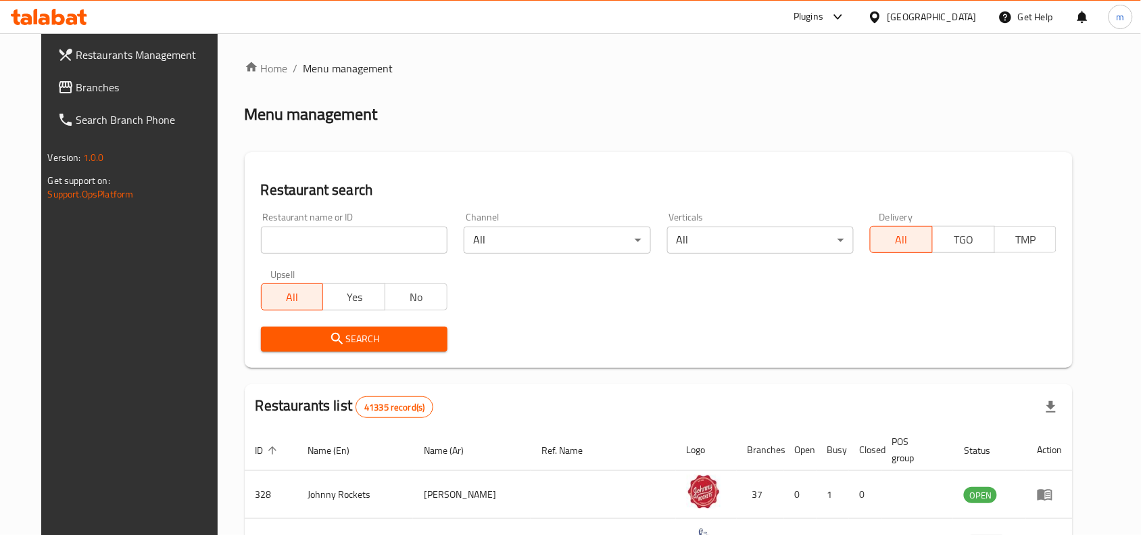
click at [118, 89] on span "Branches" at bounding box center [148, 87] width 145 height 16
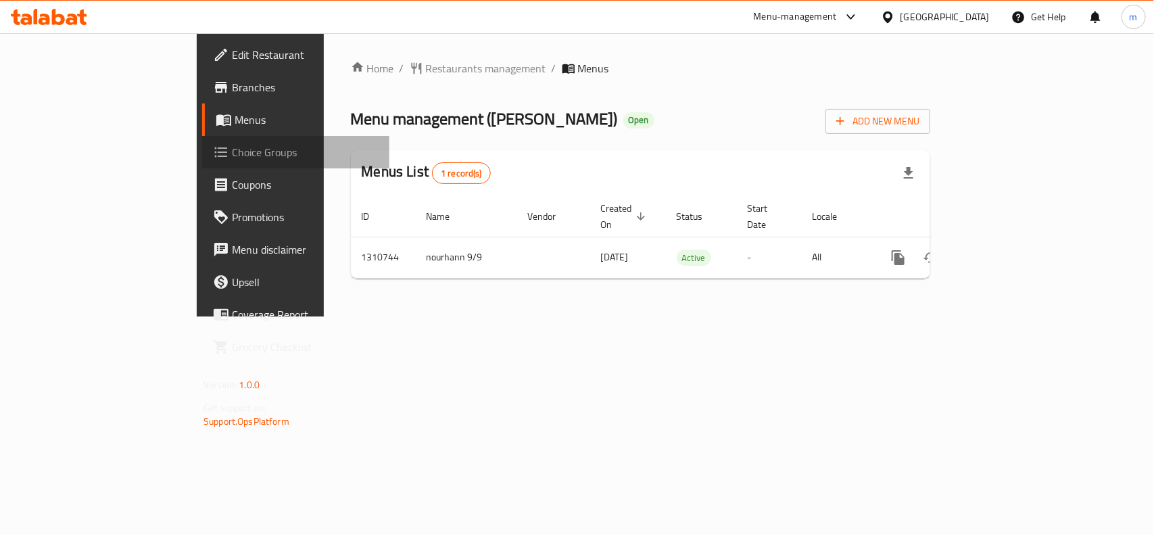
click at [232, 144] on span "Choice Groups" at bounding box center [305, 152] width 147 height 16
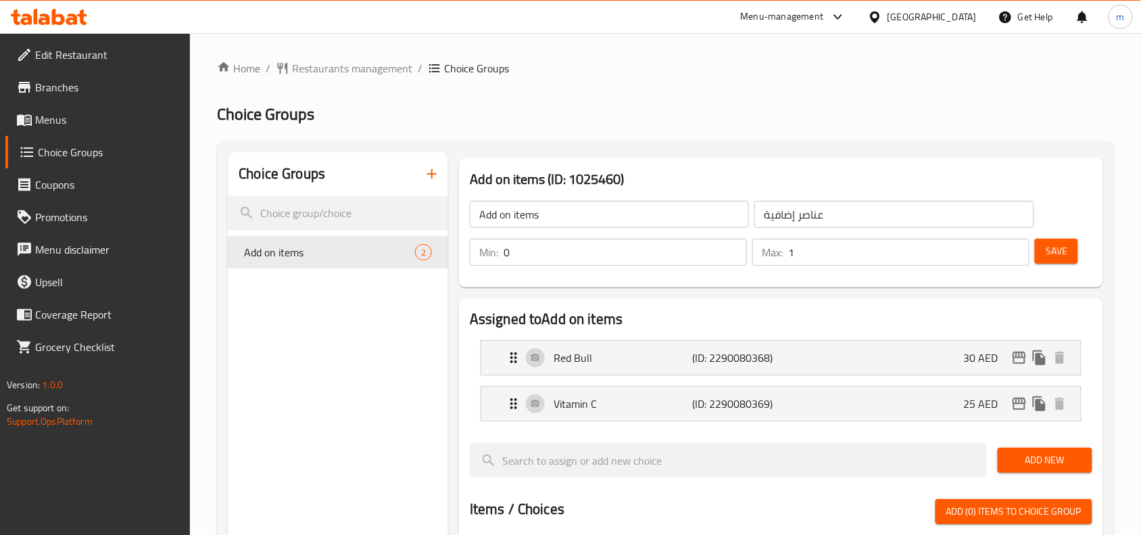
click at [41, 18] on icon at bounding box center [49, 17] width 76 height 16
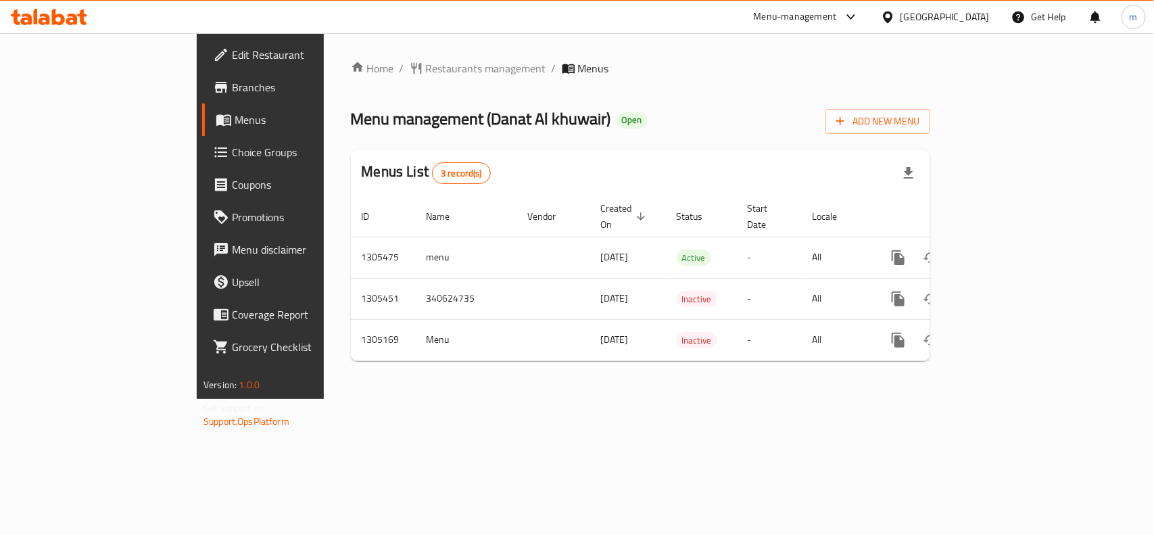
click at [928, 14] on div "[GEOGRAPHIC_DATA]" at bounding box center [945, 16] width 89 height 15
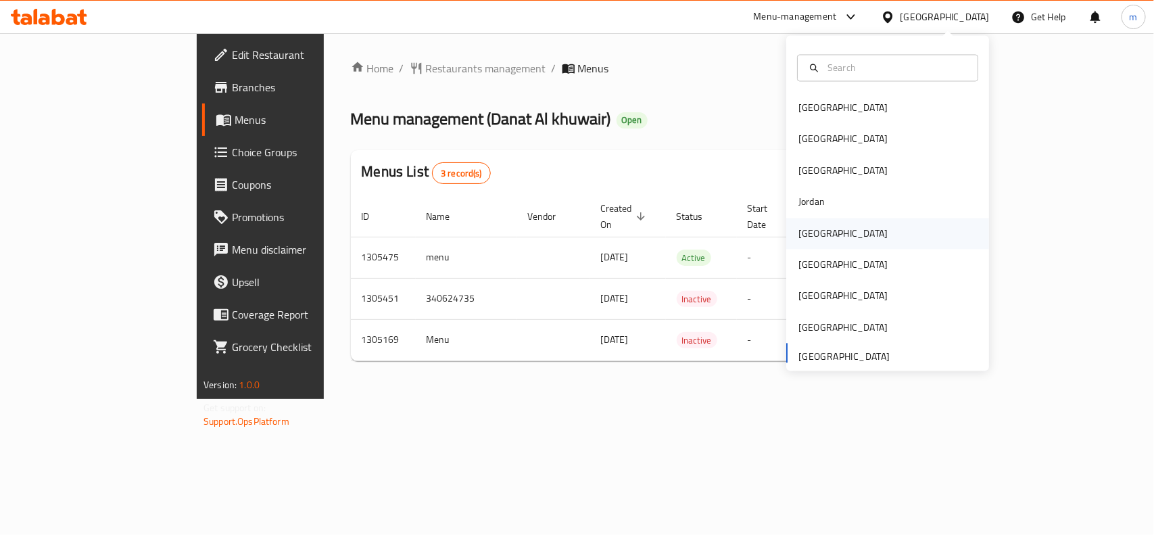
click at [836, 235] on div "[GEOGRAPHIC_DATA]" at bounding box center [887, 233] width 203 height 31
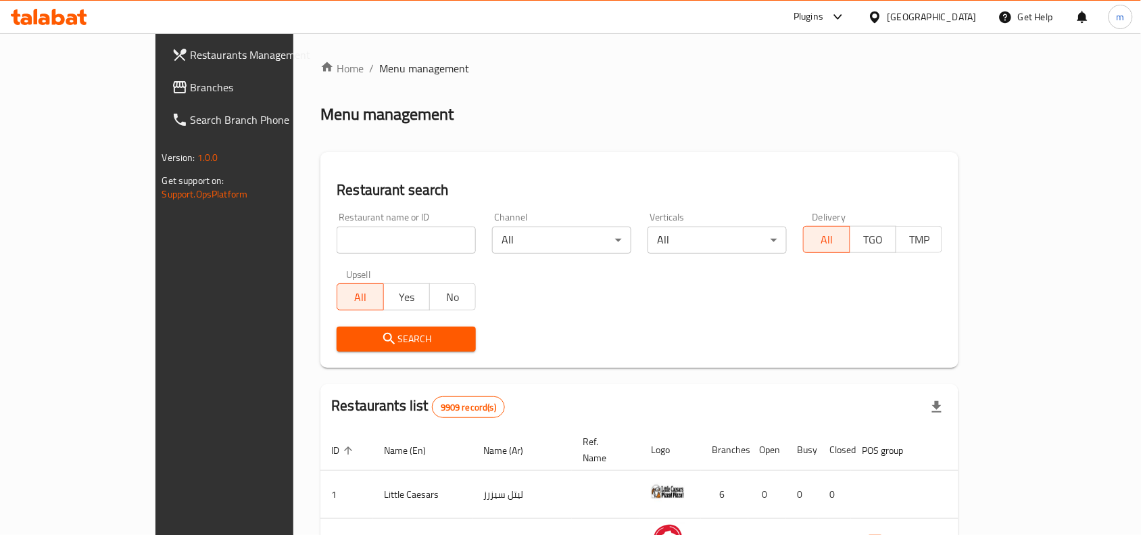
click at [191, 85] on span "Branches" at bounding box center [263, 87] width 145 height 16
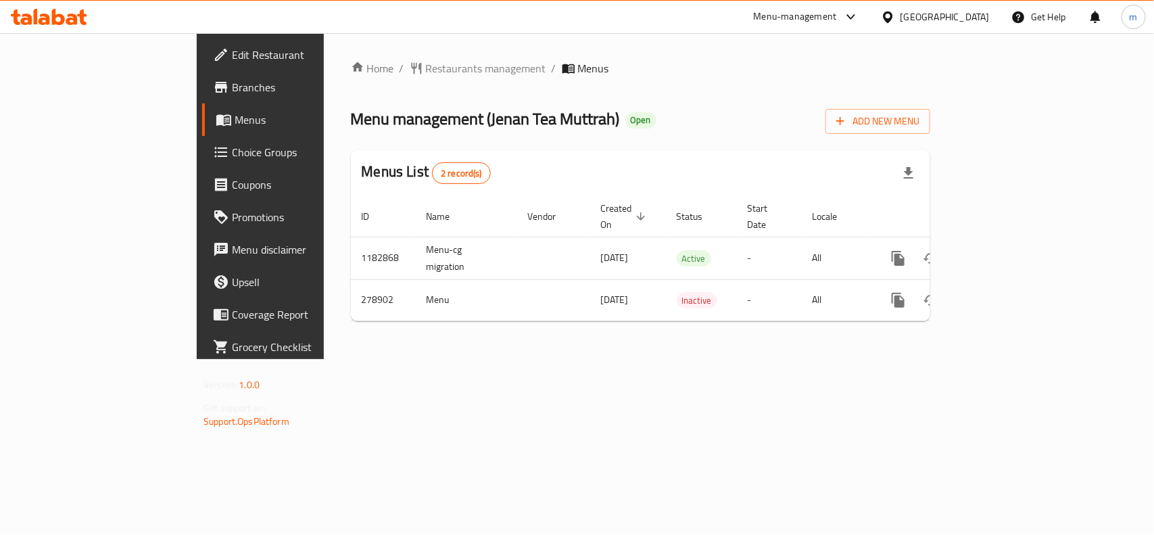
click at [366, 87] on div "Home / Restaurants management / Menus Menu management ( Jenan Tea Muttrah ) Ope…" at bounding box center [640, 196] width 579 height 272
click at [426, 72] on span "Restaurants management" at bounding box center [486, 68] width 120 height 16
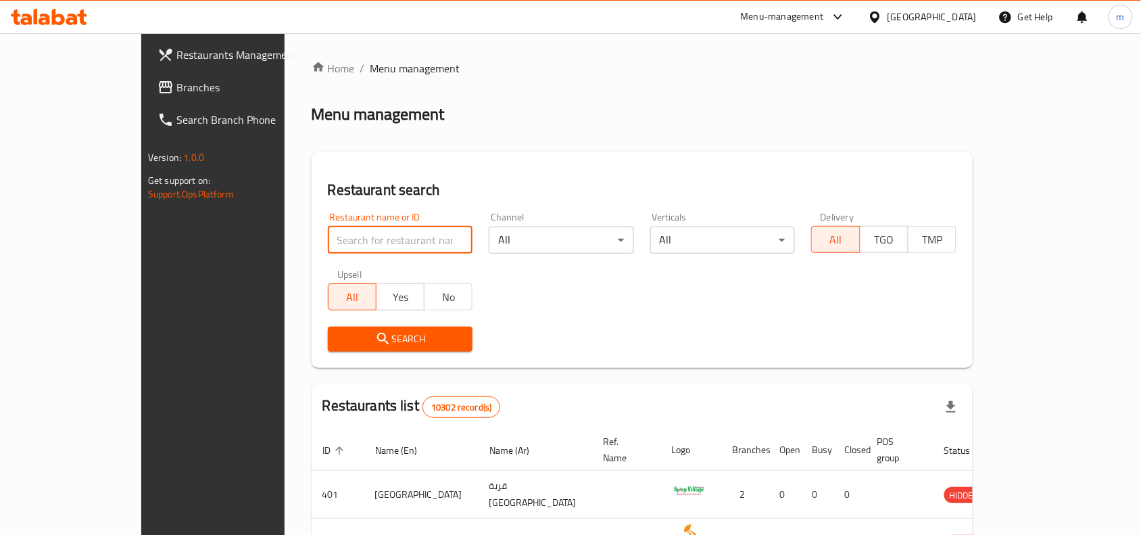
click at [328, 229] on input "search" at bounding box center [400, 240] width 145 height 27
paste input "628029"
type input "628029"
click button "Search" at bounding box center [400, 339] width 145 height 25
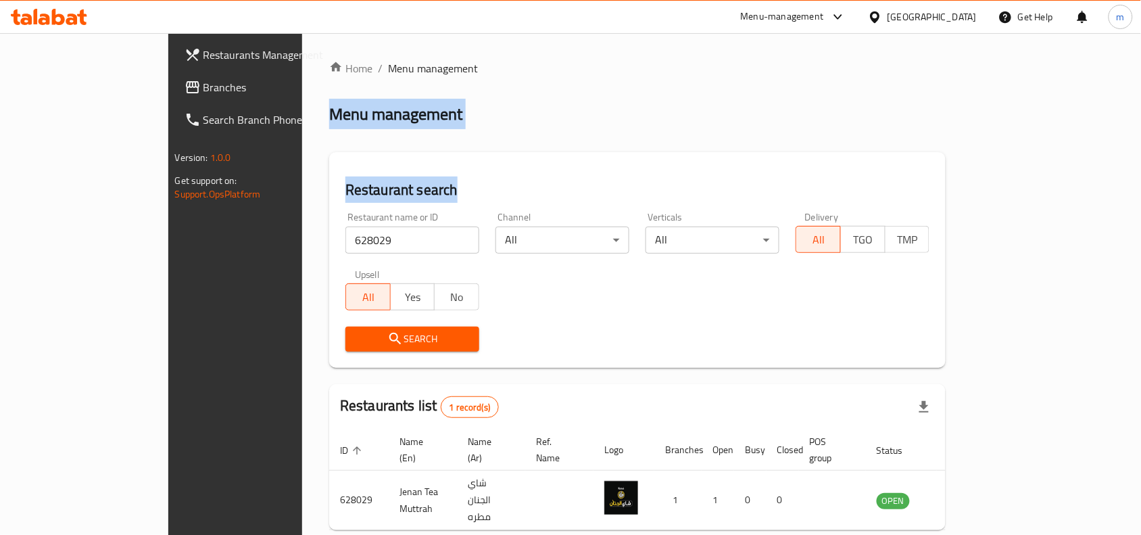
drag, startPoint x: 644, startPoint y: 124, endPoint x: 649, endPoint y: 62, distance: 62.4
click at [649, 62] on div "Home / Menu management Menu management Restaurant search Restaurant name or ID …" at bounding box center [637, 318] width 617 height 516
click at [204, 95] on span "Branches" at bounding box center [276, 87] width 145 height 16
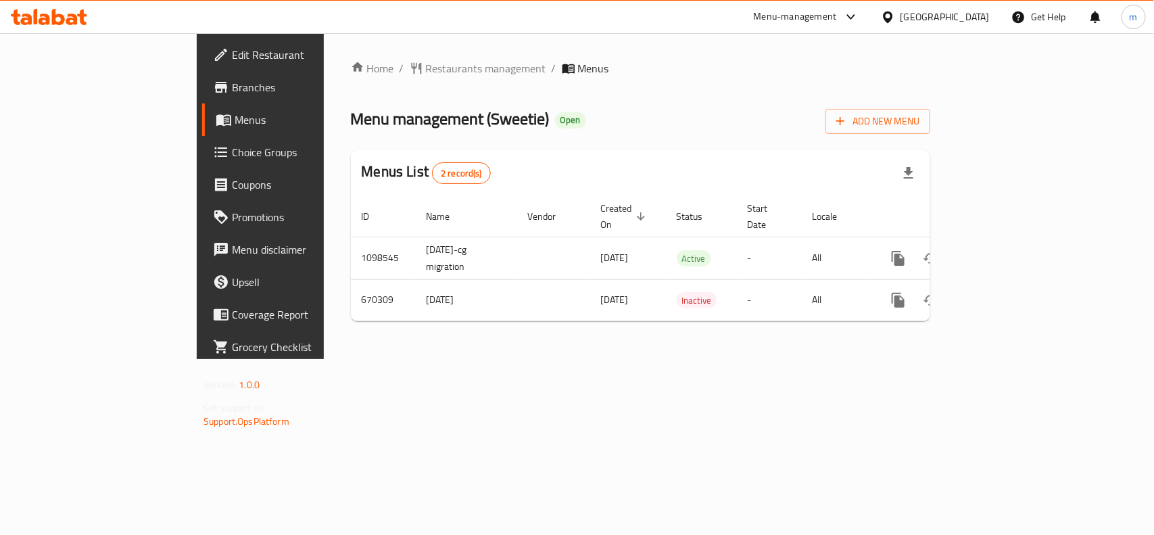
drag, startPoint x: 974, startPoint y: 9, endPoint x: 972, endPoint y: 18, distance: 9.8
click at [974, 9] on div "Oman" at bounding box center [945, 16] width 89 height 15
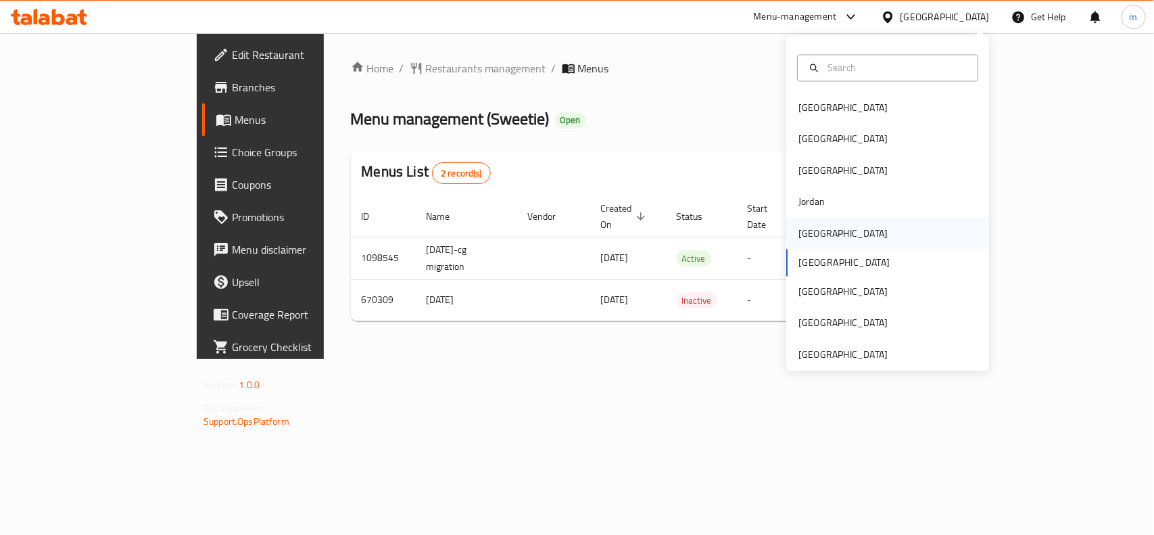
click at [815, 243] on div "[GEOGRAPHIC_DATA]" at bounding box center [843, 233] width 111 height 31
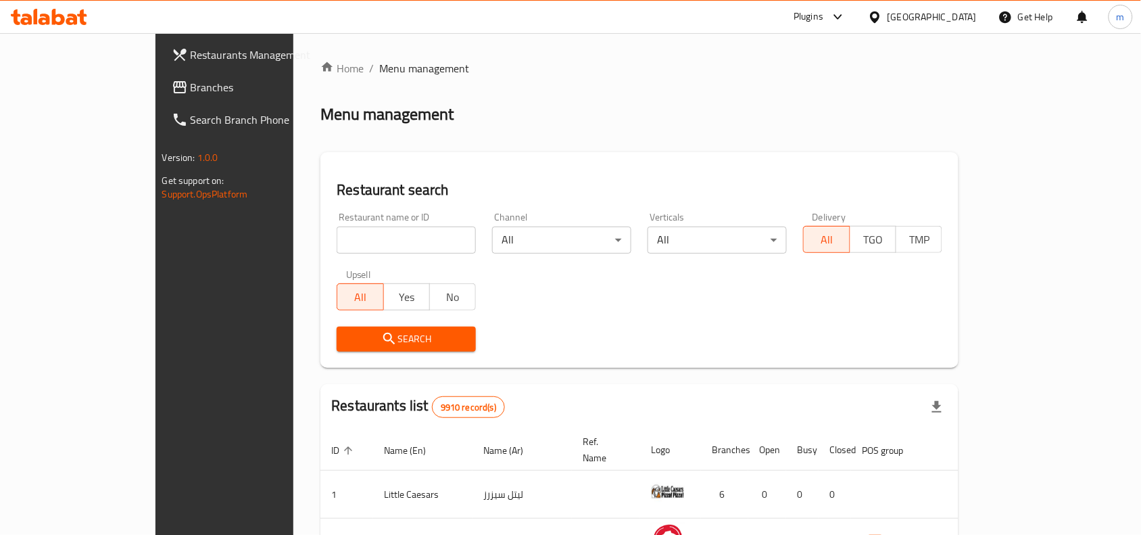
drag, startPoint x: 57, startPoint y: 83, endPoint x: 89, endPoint y: 71, distance: 34.0
click at [191, 83] on span "Branches" at bounding box center [263, 87] width 145 height 16
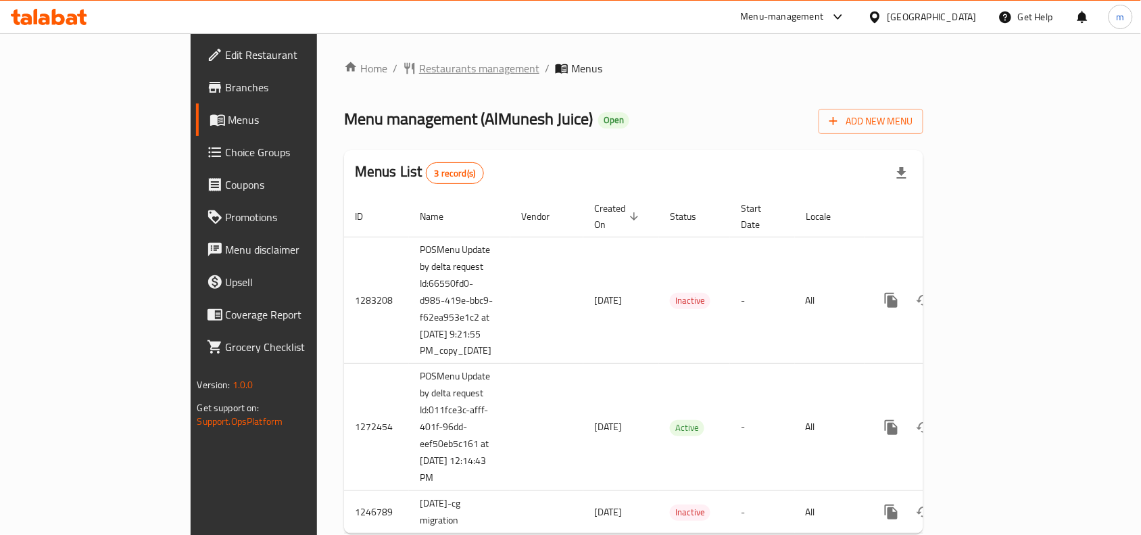
click at [419, 60] on span "Restaurants management" at bounding box center [479, 68] width 120 height 16
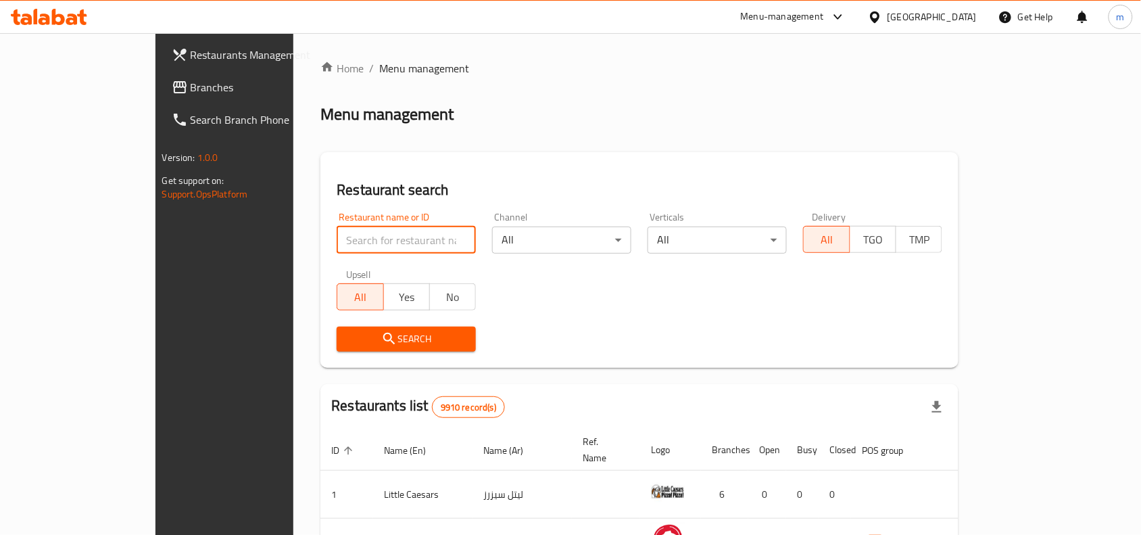
click at [337, 237] on input "search" at bounding box center [406, 240] width 139 height 27
paste input "635683"
type input "635683"
click button "Search" at bounding box center [406, 339] width 139 height 25
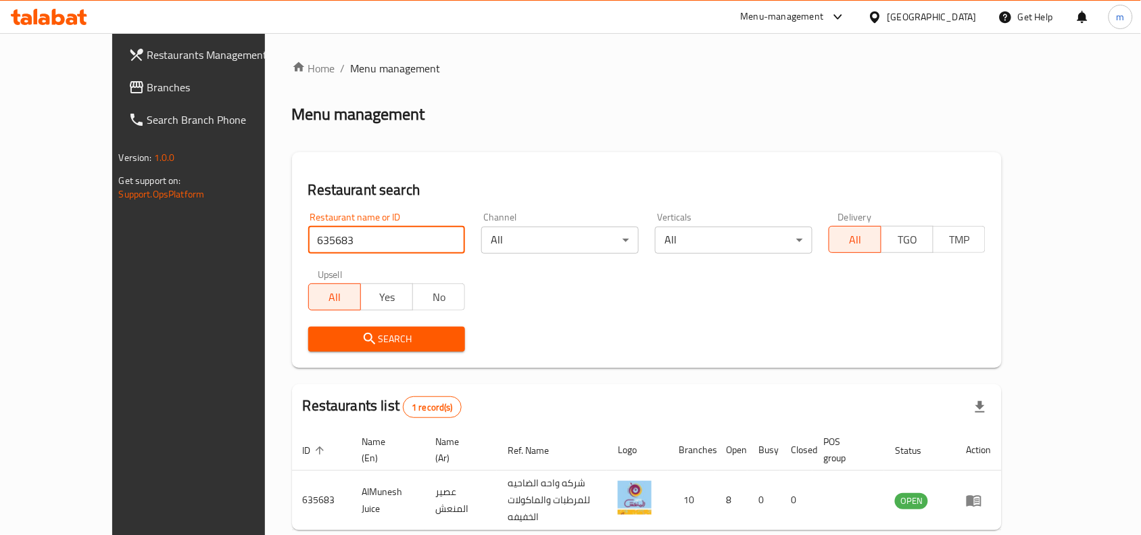
scroll to position [42, 0]
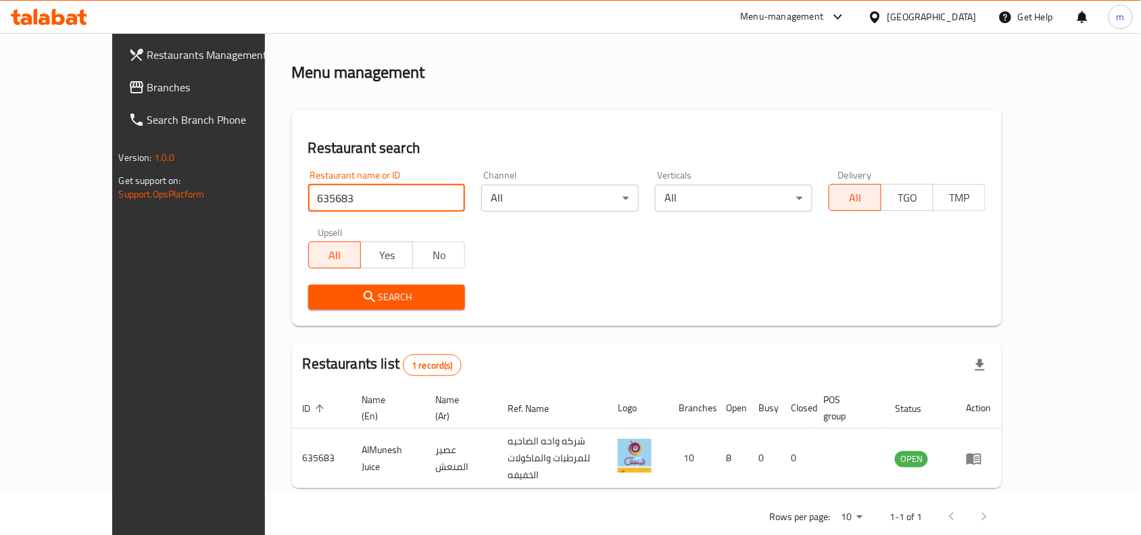
click at [880, 19] on icon at bounding box center [874, 16] width 9 height 11
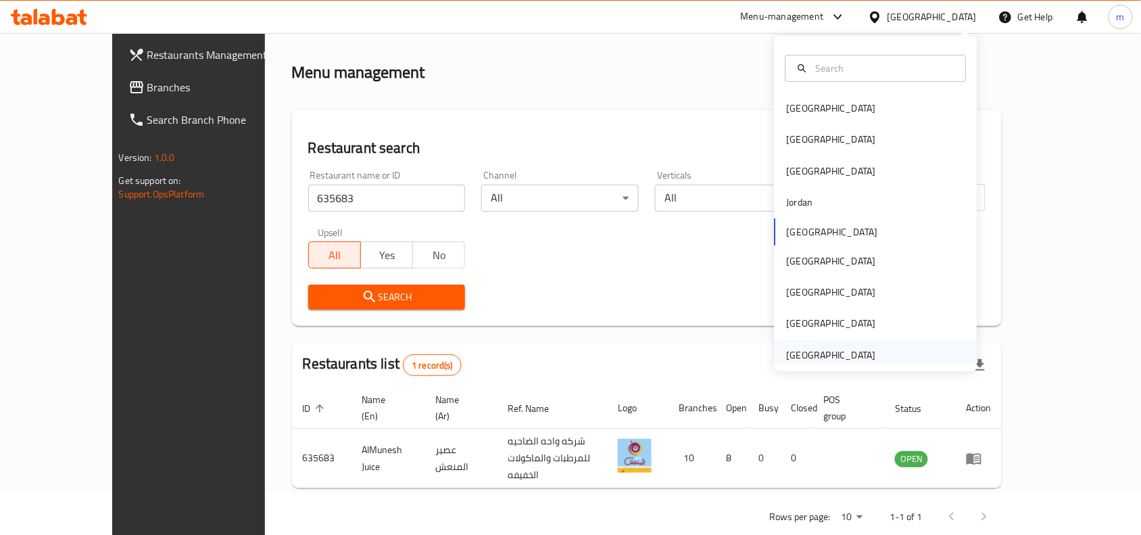
click at [870, 348] on div "[GEOGRAPHIC_DATA]" at bounding box center [831, 354] width 111 height 31
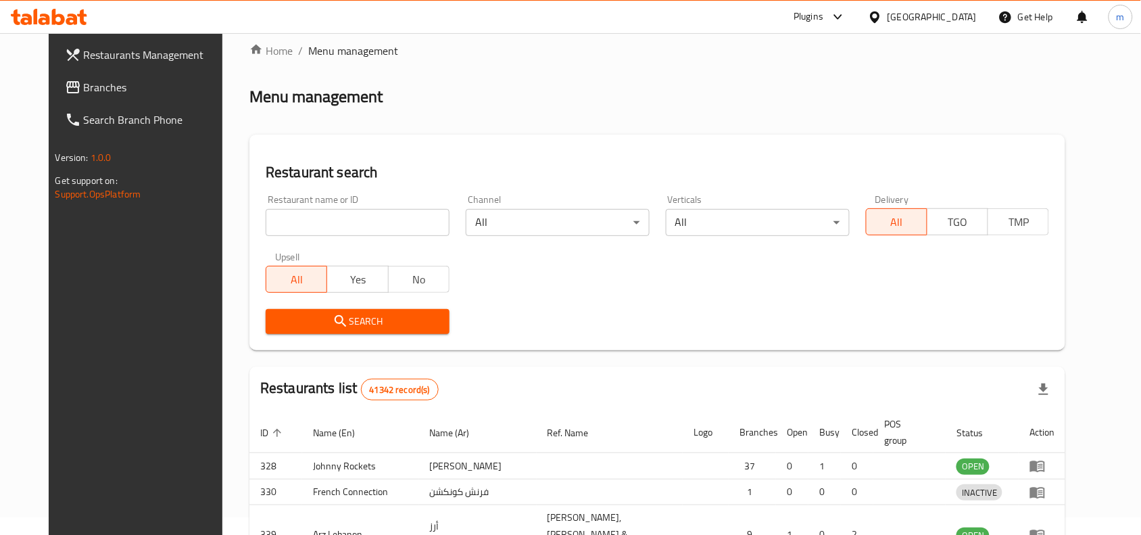
scroll to position [42, 0]
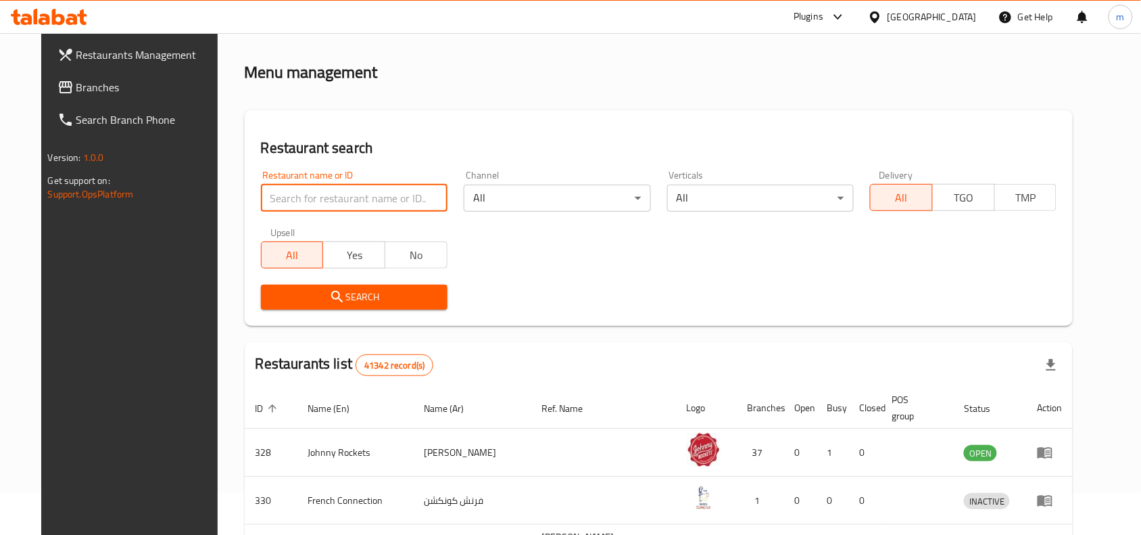
click at [285, 203] on input "search" at bounding box center [354, 198] width 187 height 27
paste input "744261"
type input "744261"
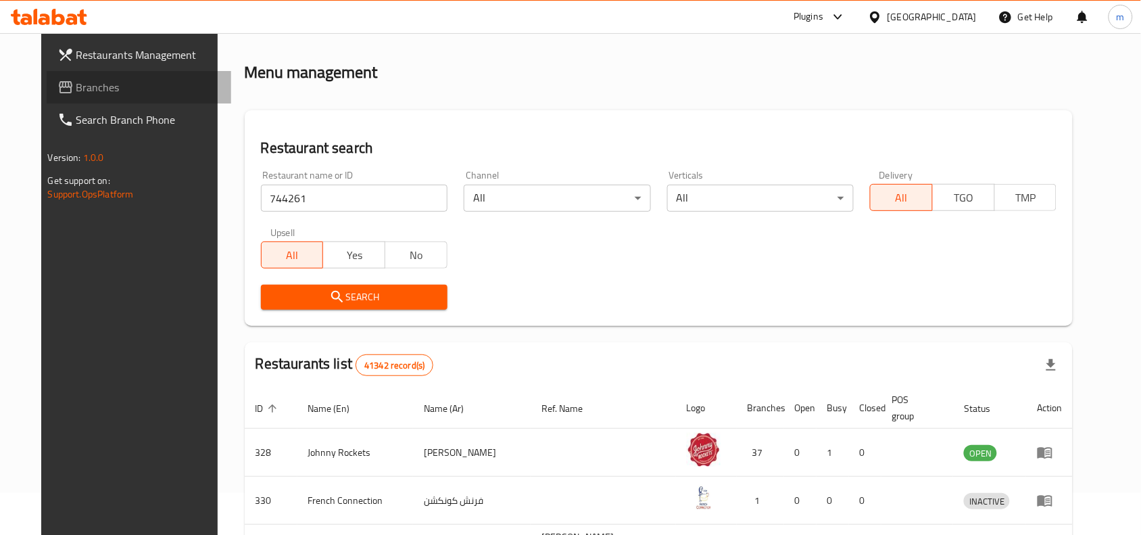
click at [59, 86] on icon at bounding box center [66, 87] width 14 height 12
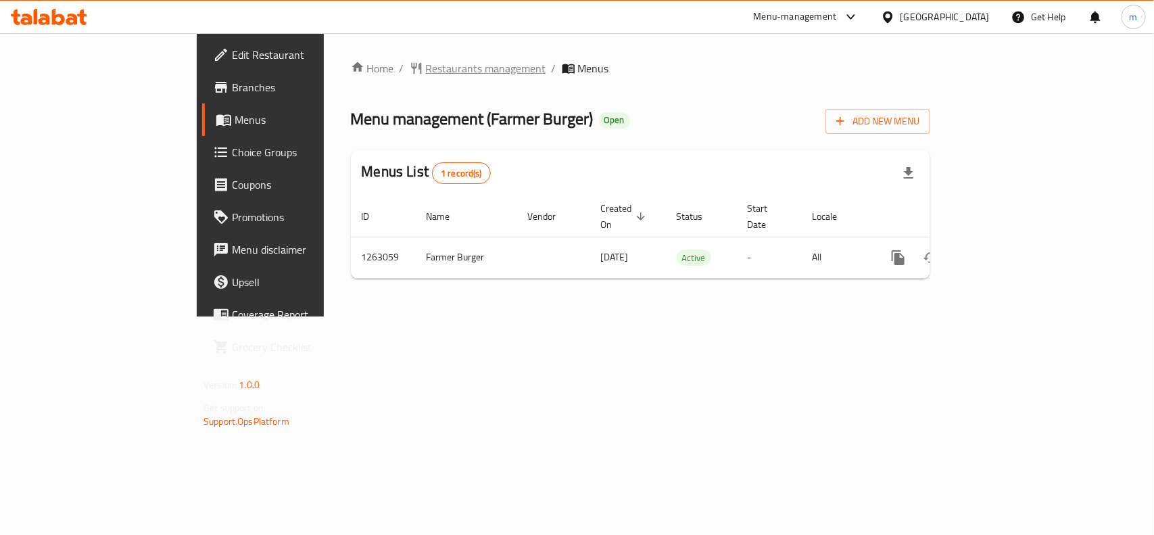
click at [426, 71] on span "Restaurants management" at bounding box center [486, 68] width 120 height 16
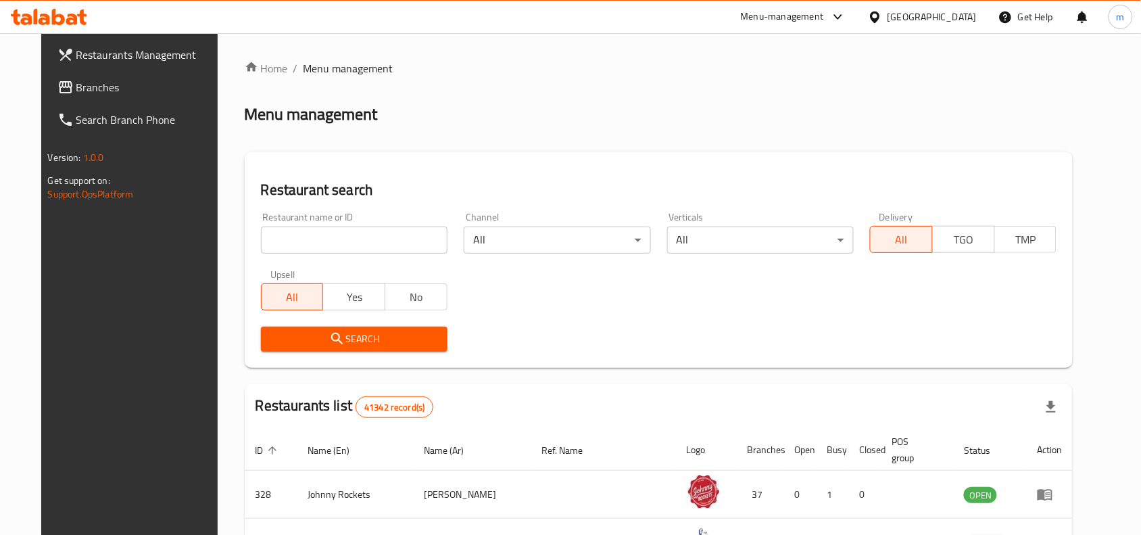
click at [76, 85] on span "Branches" at bounding box center [148, 87] width 145 height 16
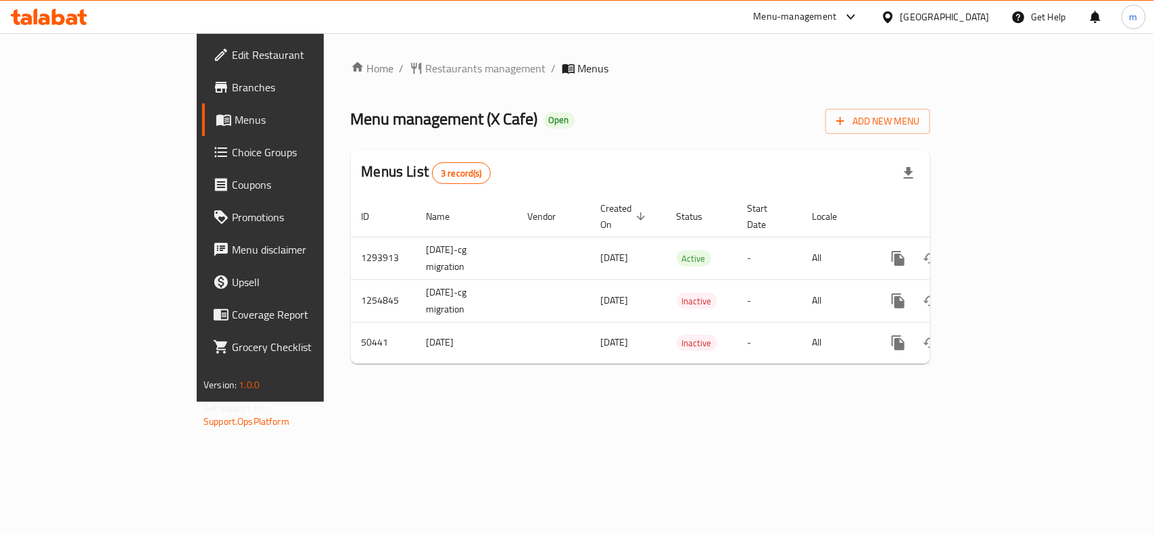
click at [944, 22] on div "[GEOGRAPHIC_DATA]" at bounding box center [945, 16] width 89 height 15
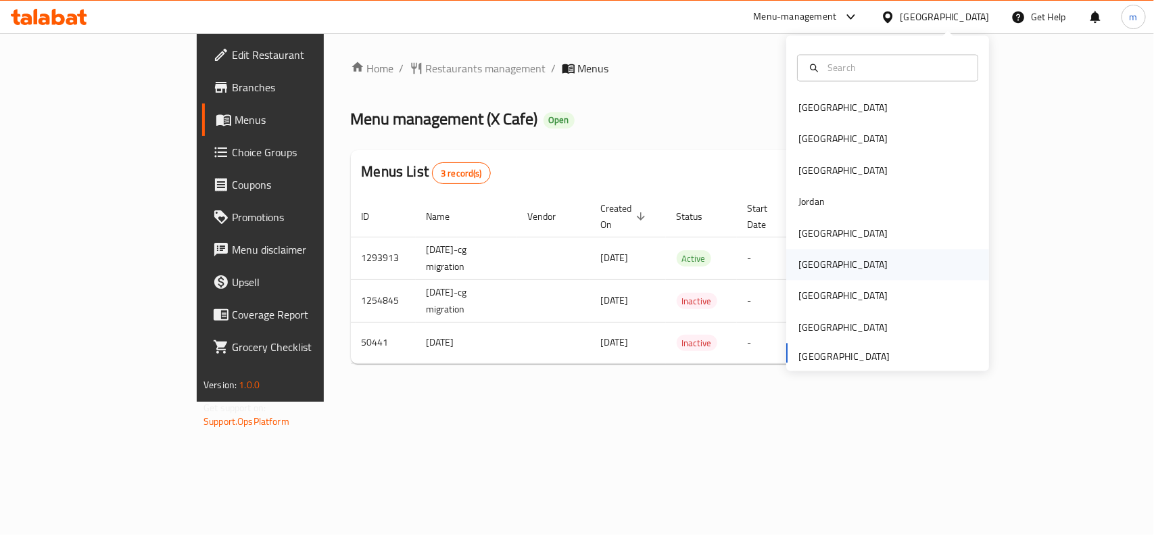
click at [806, 264] on div "[GEOGRAPHIC_DATA]" at bounding box center [843, 265] width 89 height 15
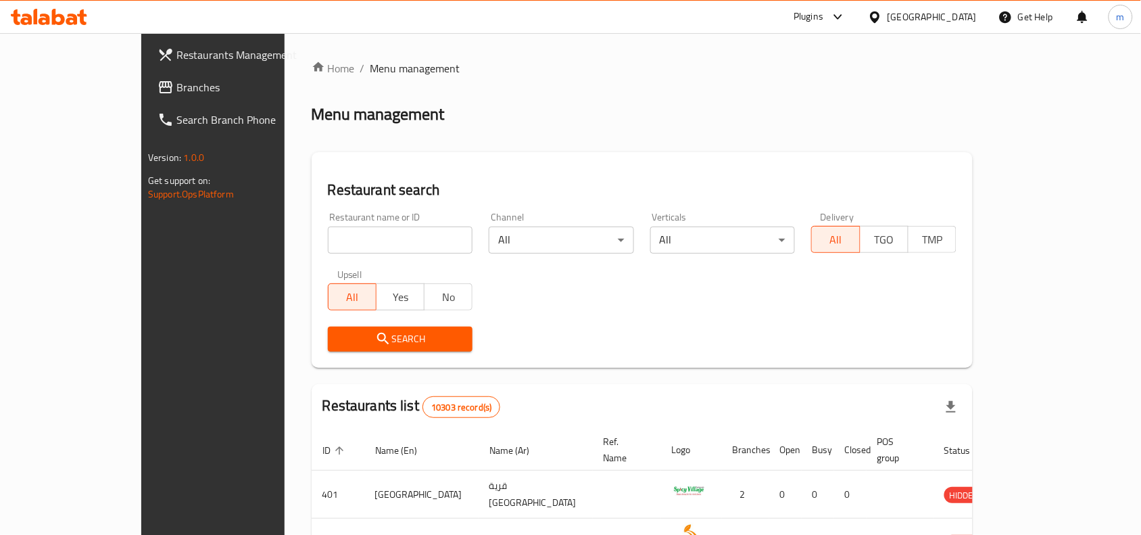
click at [176, 87] on span "Branches" at bounding box center [248, 87] width 145 height 16
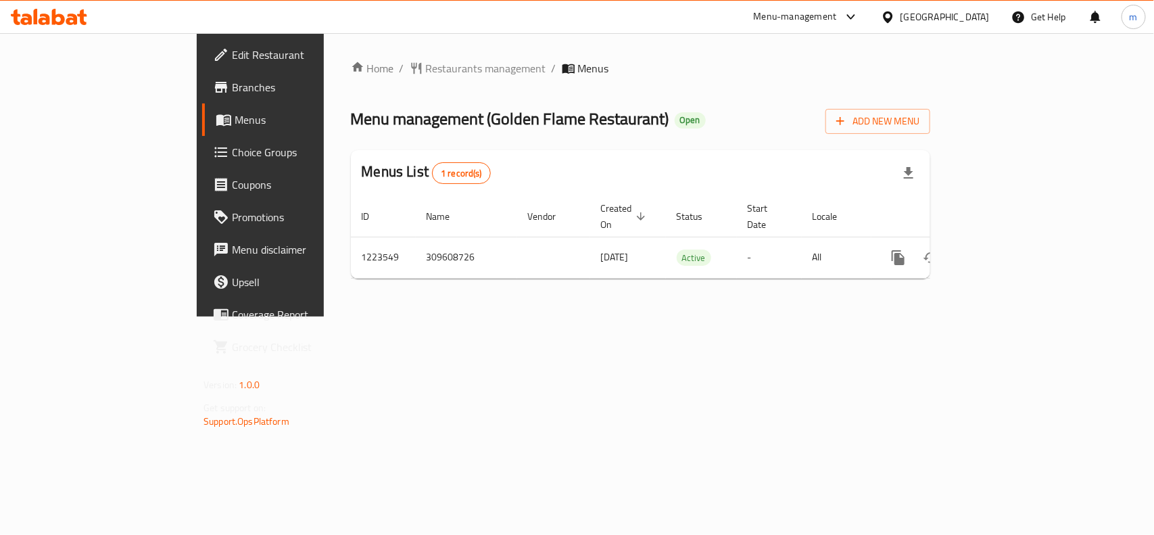
click at [969, 21] on div "[GEOGRAPHIC_DATA]" at bounding box center [945, 16] width 89 height 15
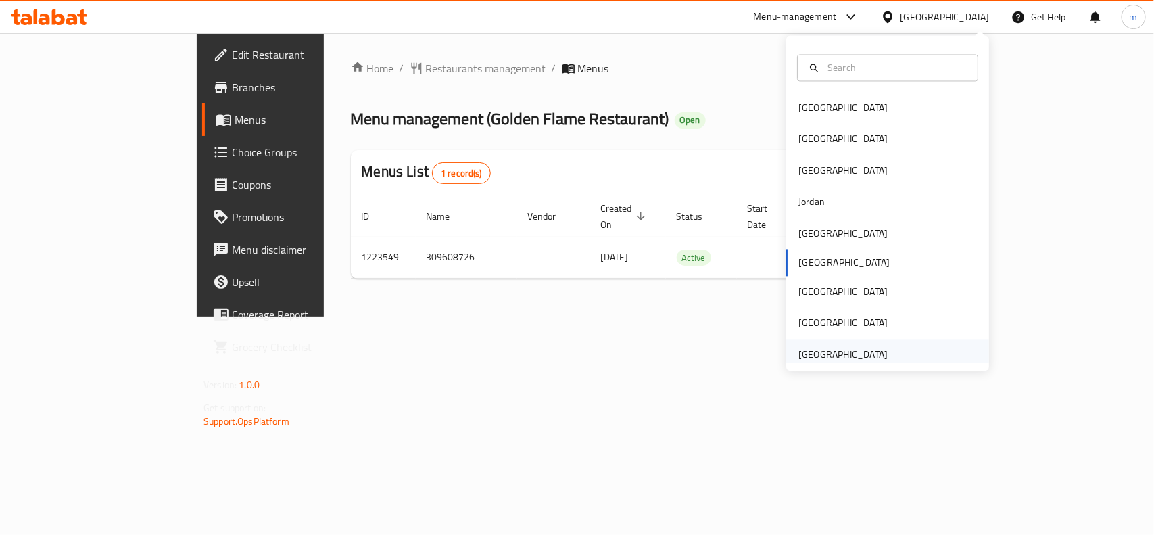
click at [837, 352] on div "[GEOGRAPHIC_DATA]" at bounding box center [843, 354] width 89 height 15
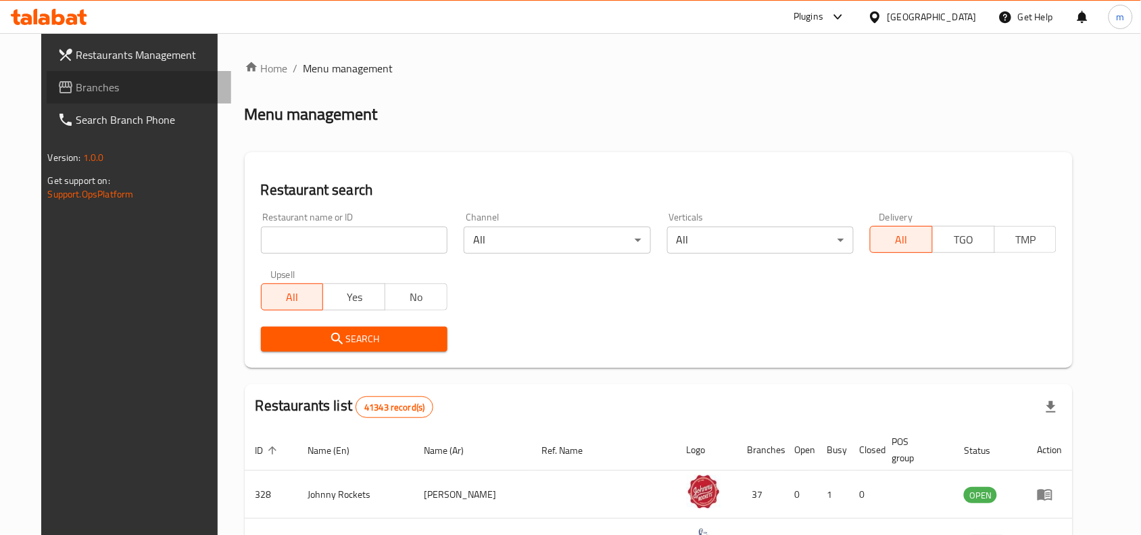
click at [61, 98] on link "Branches" at bounding box center [139, 87] width 185 height 32
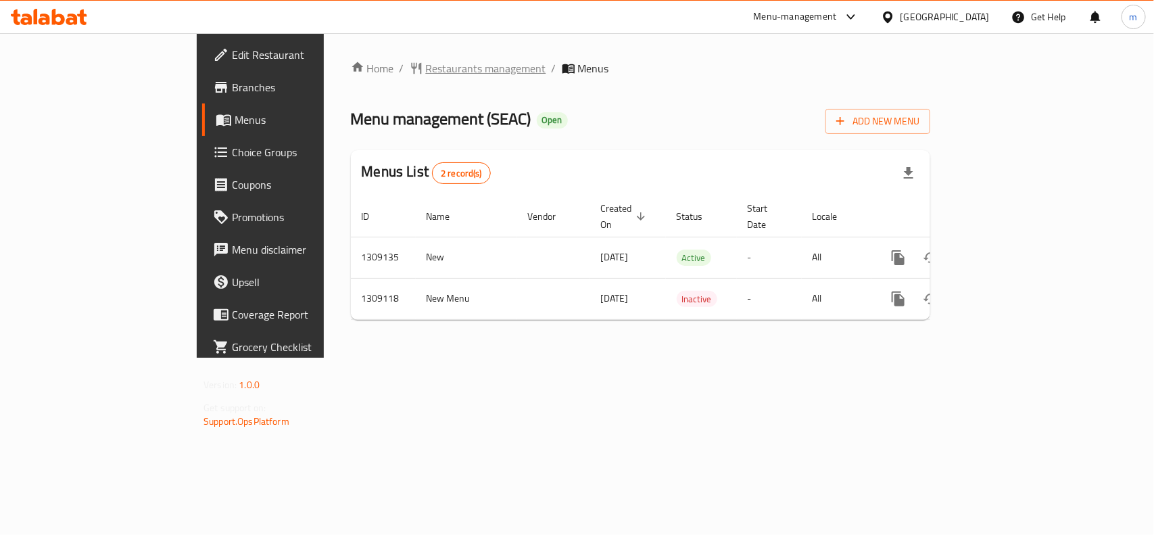
click at [426, 68] on span "Restaurants management" at bounding box center [486, 68] width 120 height 16
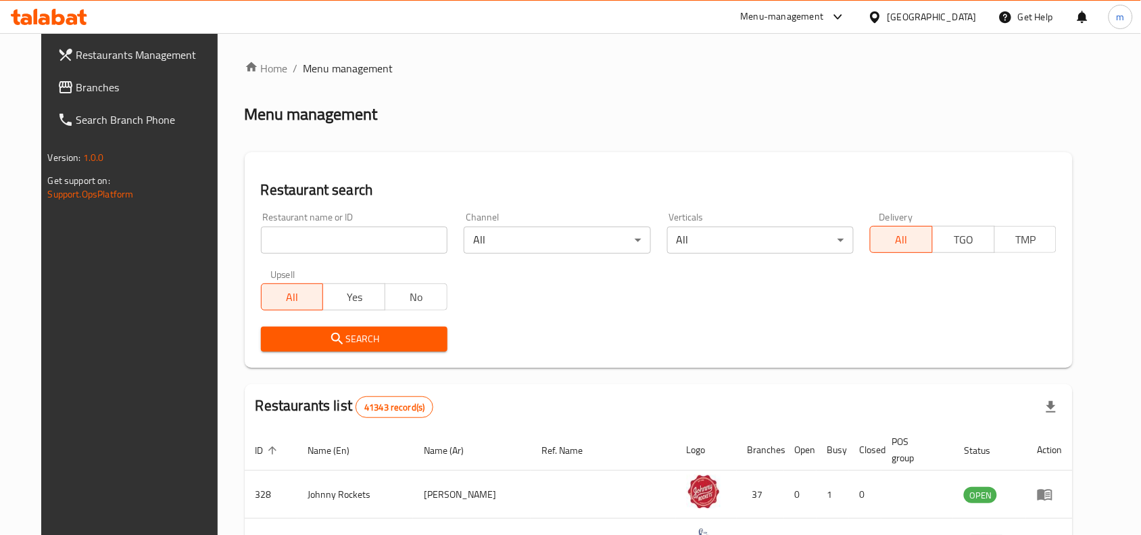
click at [59, 82] on icon at bounding box center [66, 87] width 14 height 12
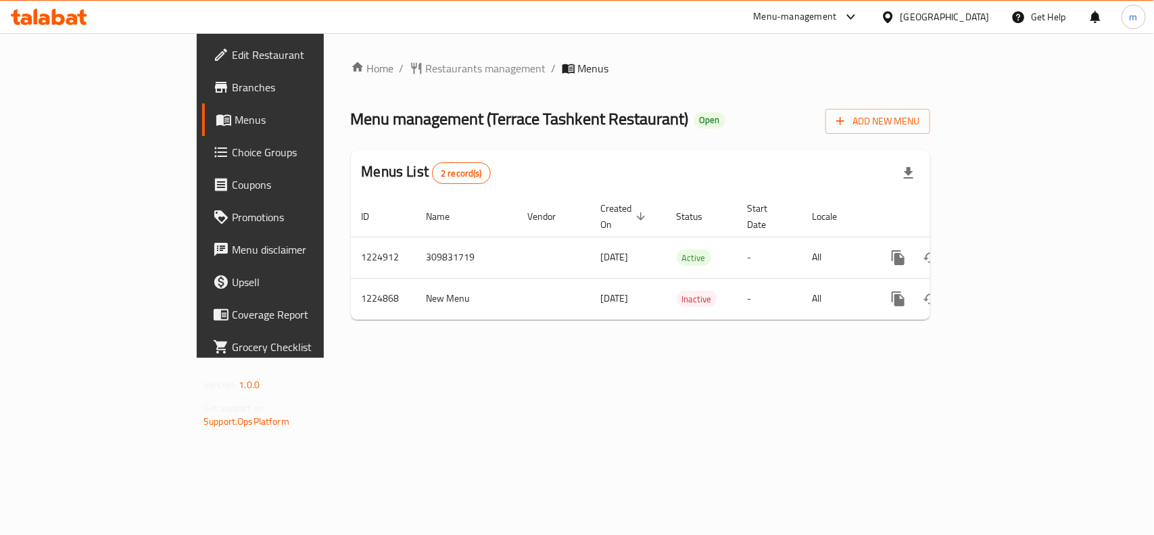
click at [935, 18] on div "[GEOGRAPHIC_DATA]" at bounding box center [945, 16] width 89 height 15
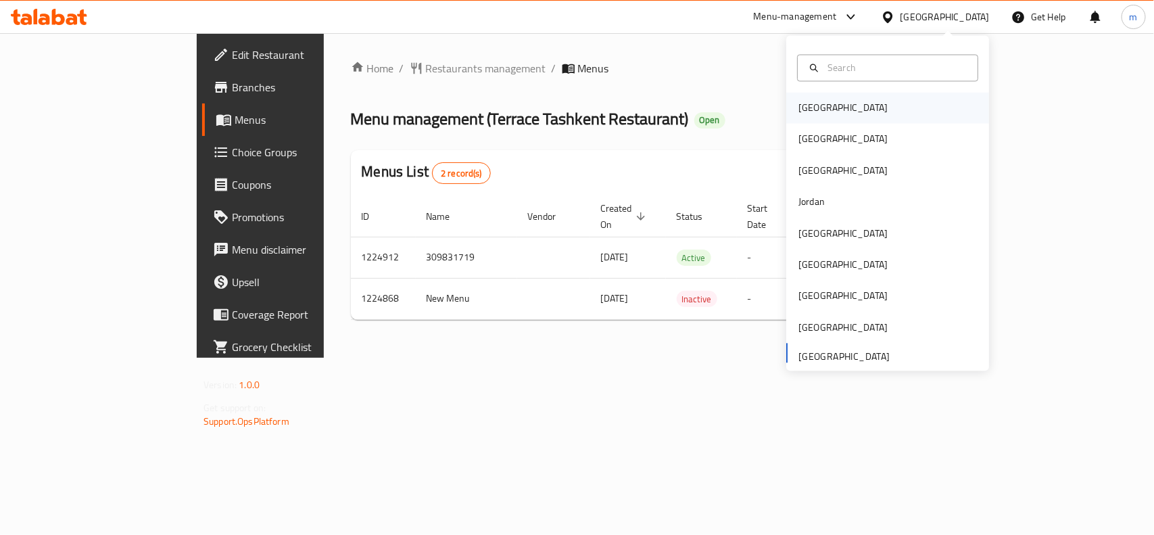
click at [807, 115] on div "[GEOGRAPHIC_DATA]" at bounding box center [843, 108] width 89 height 15
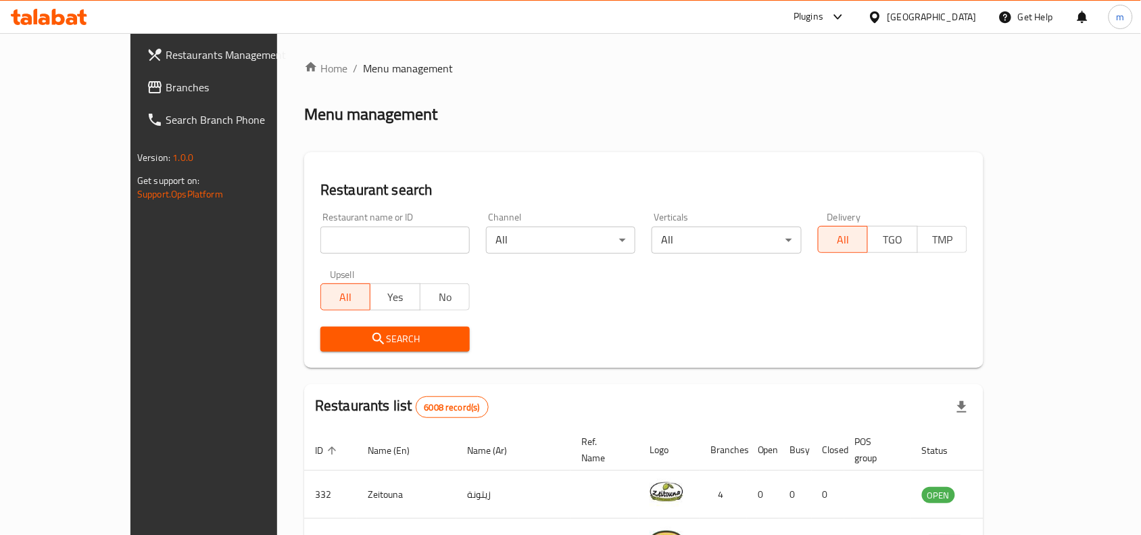
click at [166, 89] on span "Branches" at bounding box center [238, 87] width 145 height 16
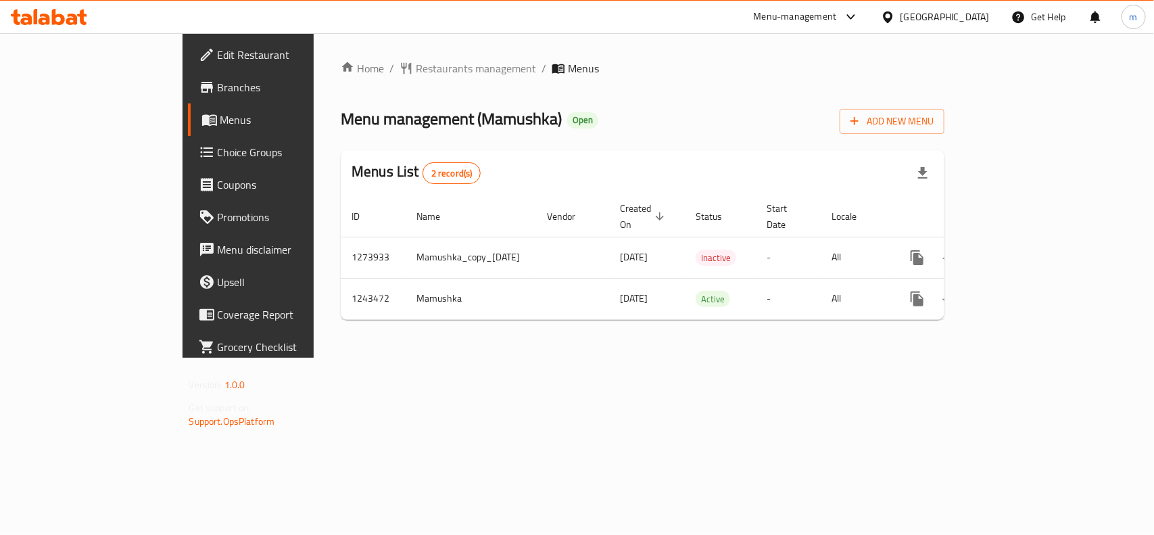
click at [893, 15] on icon at bounding box center [887, 16] width 9 height 11
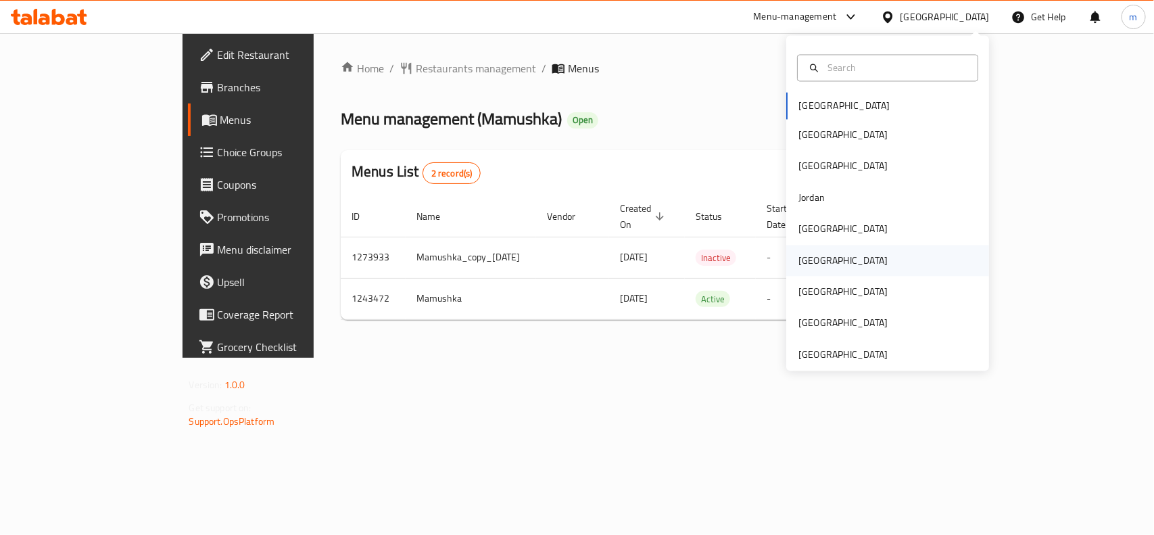
click at [795, 251] on div "[GEOGRAPHIC_DATA]" at bounding box center [843, 260] width 111 height 31
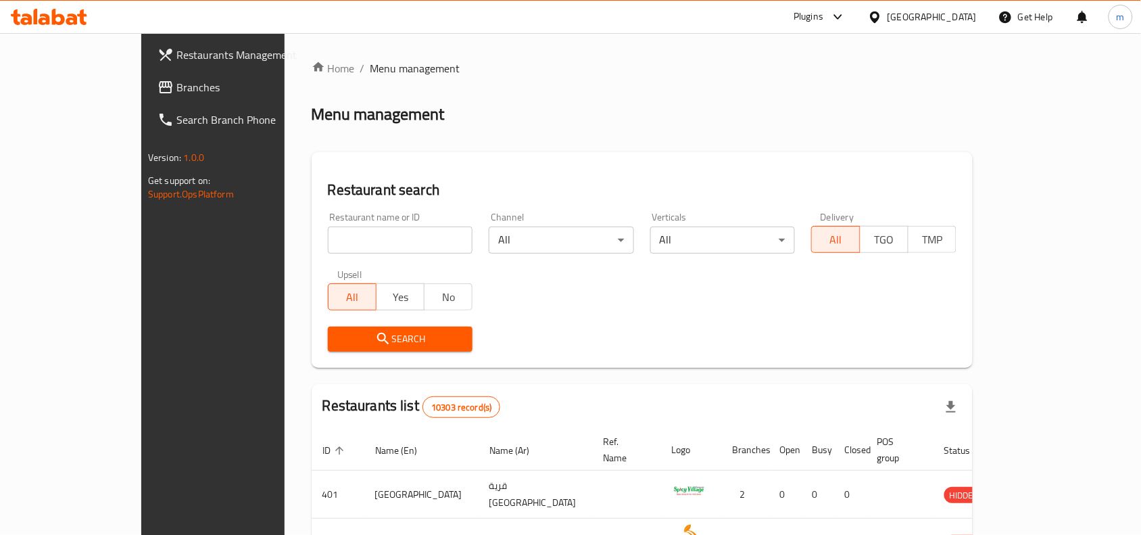
drag, startPoint x: 41, startPoint y: 91, endPoint x: 66, endPoint y: 89, distance: 25.8
click at [176, 91] on span "Branches" at bounding box center [248, 87] width 145 height 16
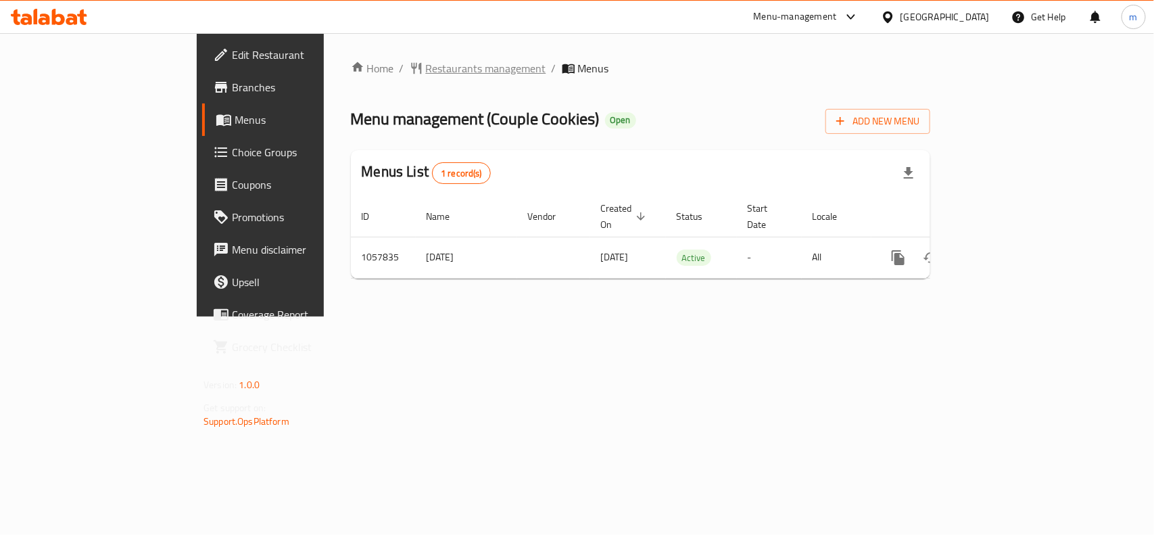
click at [426, 68] on span "Restaurants management" at bounding box center [486, 68] width 120 height 16
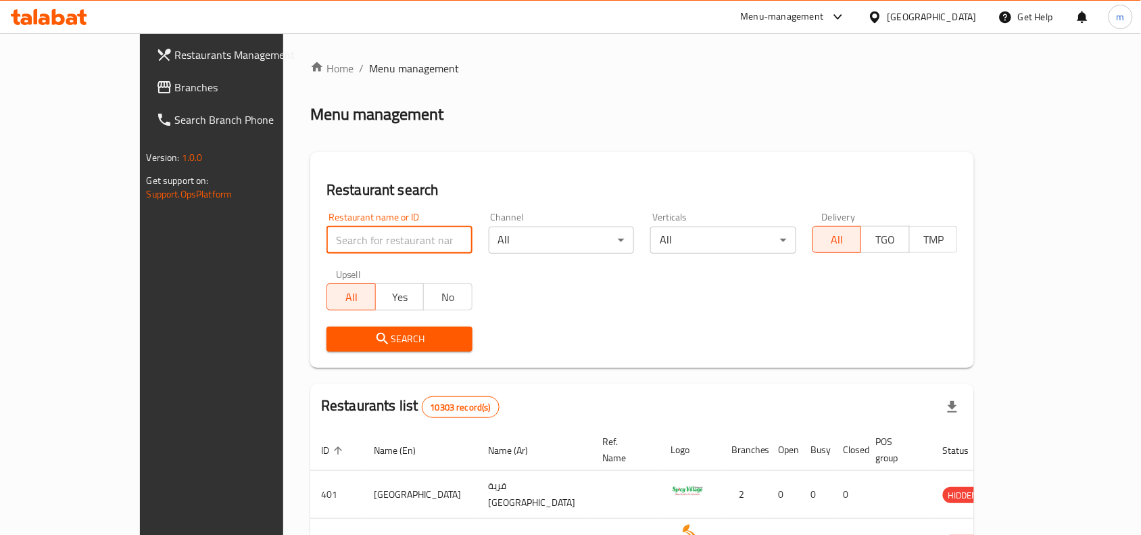
click at [327, 237] on input "search" at bounding box center [400, 240] width 146 height 27
paste input "662852"
type input "662852"
click button "Search" at bounding box center [400, 339] width 146 height 25
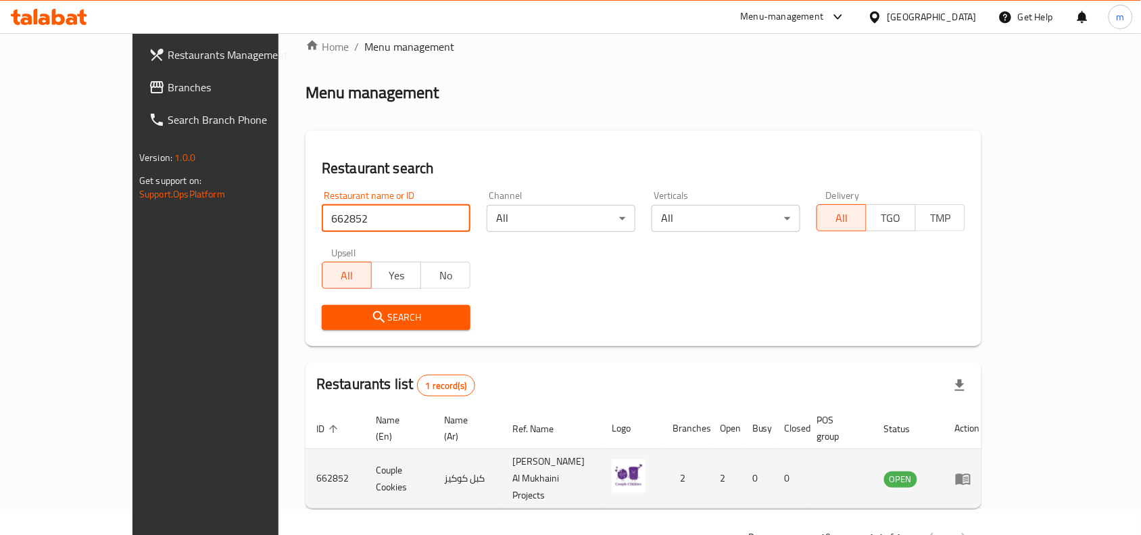
scroll to position [42, 0]
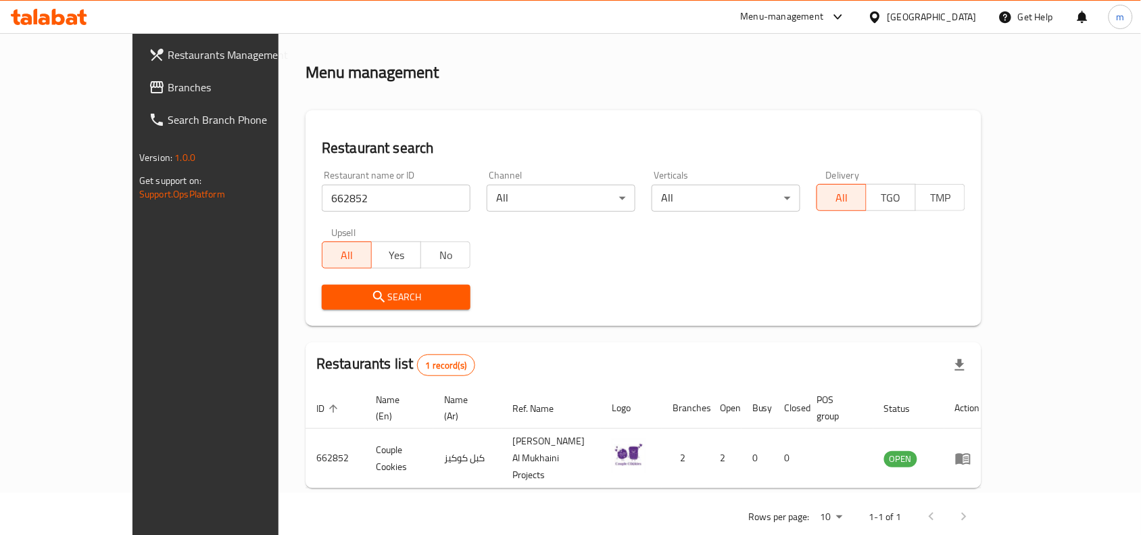
click at [955, 15] on div "Oman" at bounding box center [932, 16] width 89 height 15
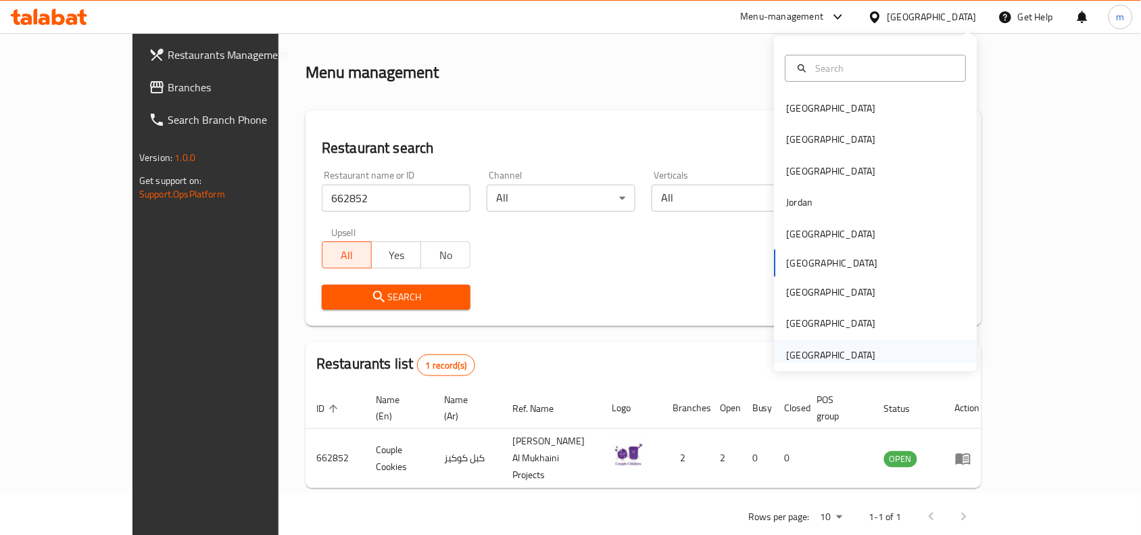
click at [883, 358] on div "[GEOGRAPHIC_DATA]" at bounding box center [876, 354] width 203 height 31
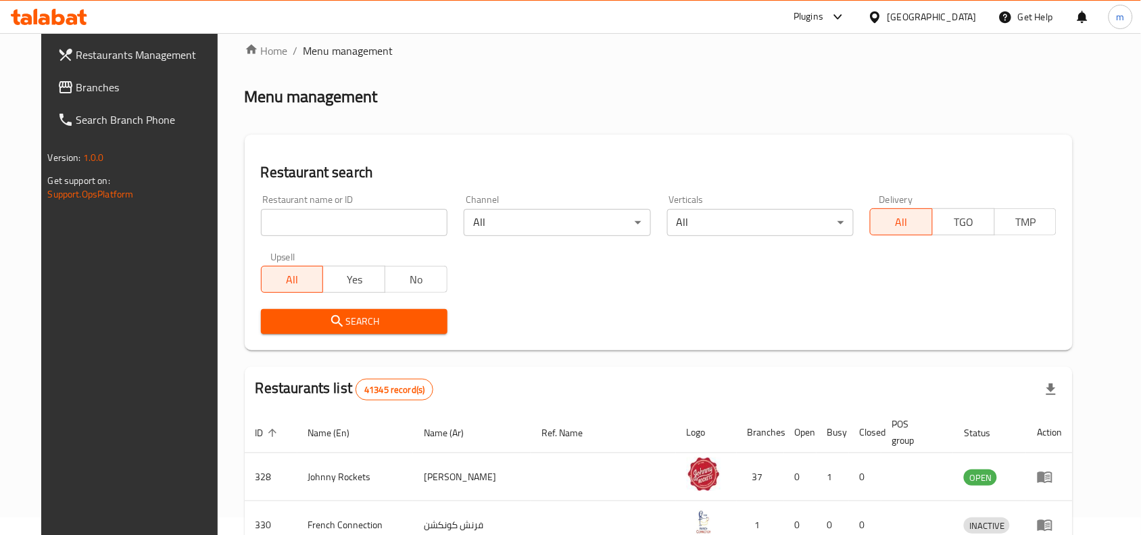
scroll to position [42, 0]
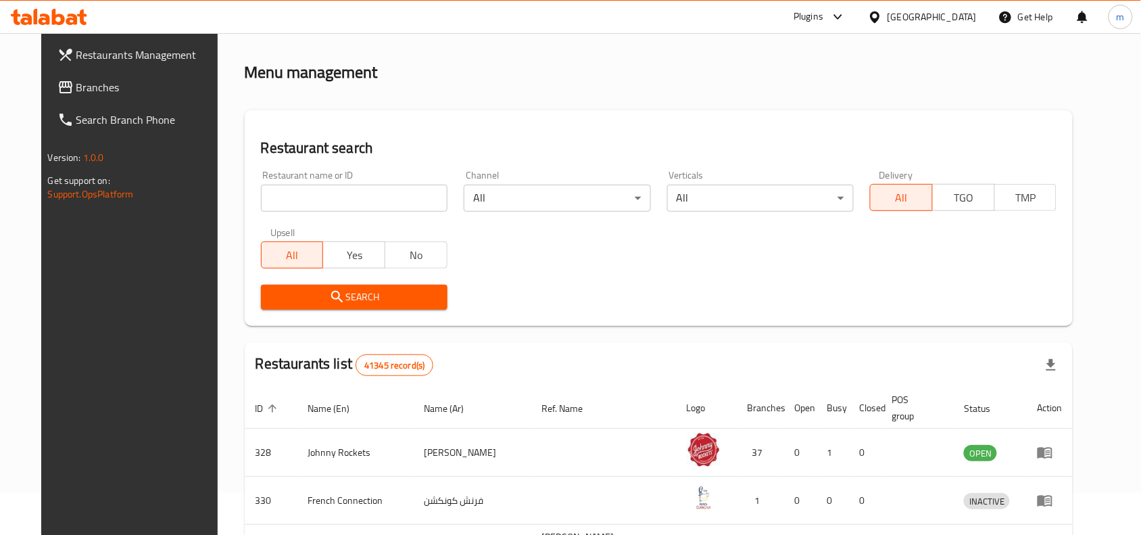
click at [57, 87] on span at bounding box center [66, 87] width 19 height 16
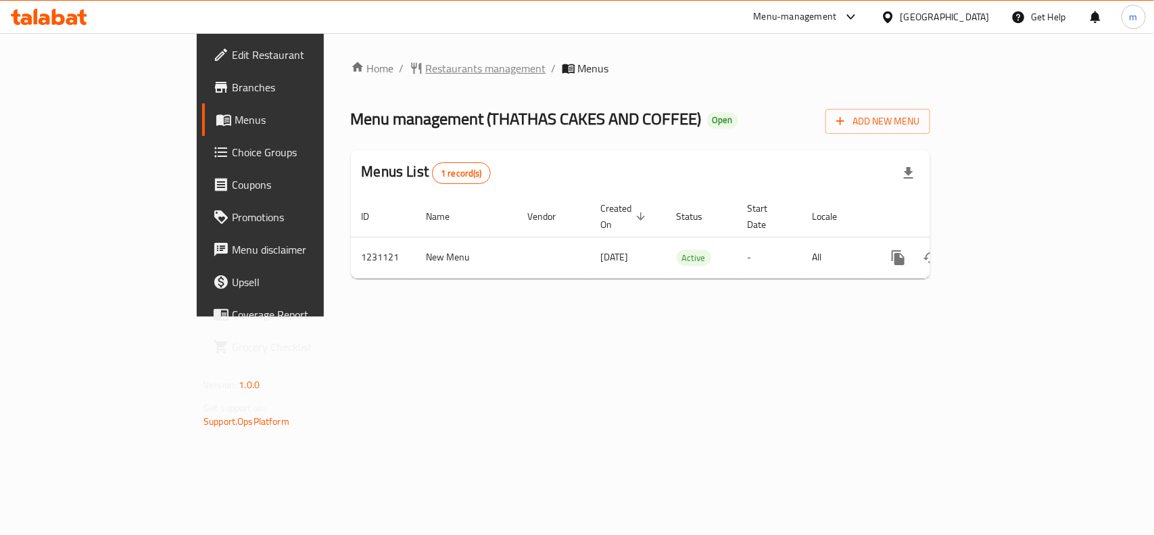
click at [426, 66] on span "Restaurants management" at bounding box center [486, 68] width 120 height 16
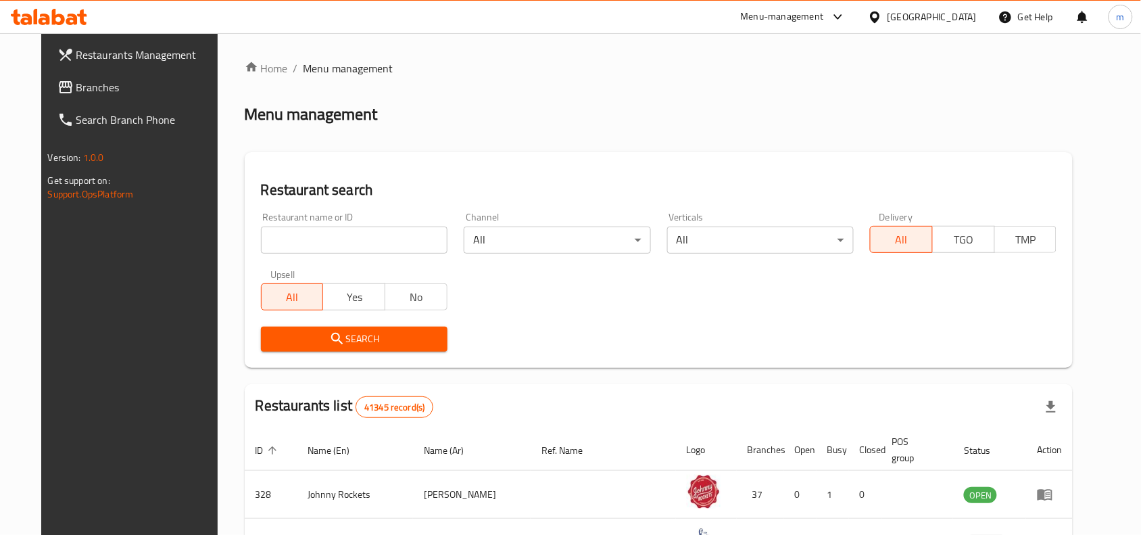
click at [76, 93] on span "Branches" at bounding box center [148, 87] width 145 height 16
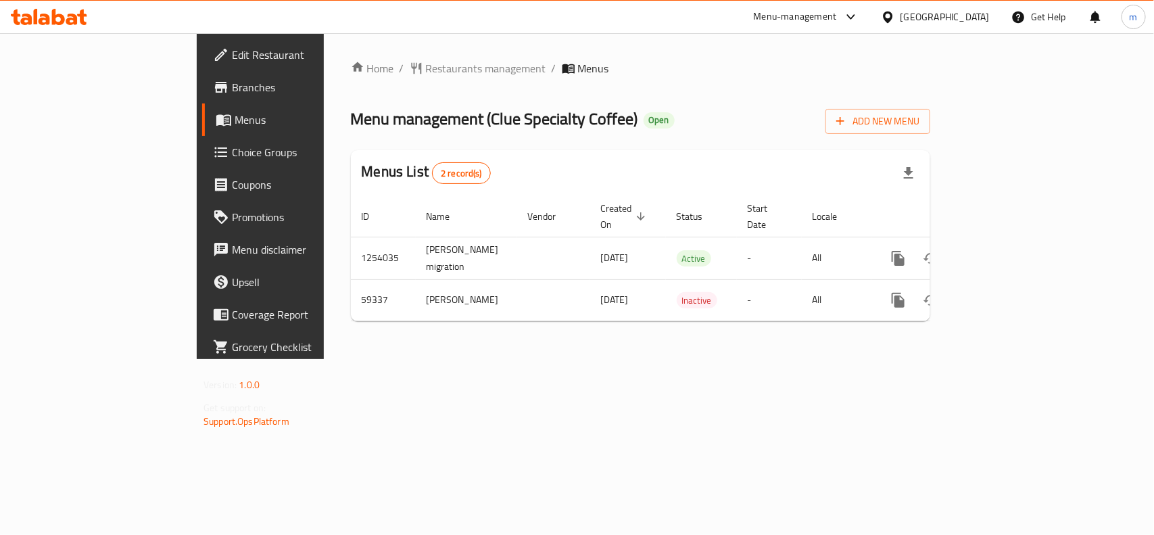
click at [948, 18] on div "[GEOGRAPHIC_DATA]" at bounding box center [945, 16] width 89 height 15
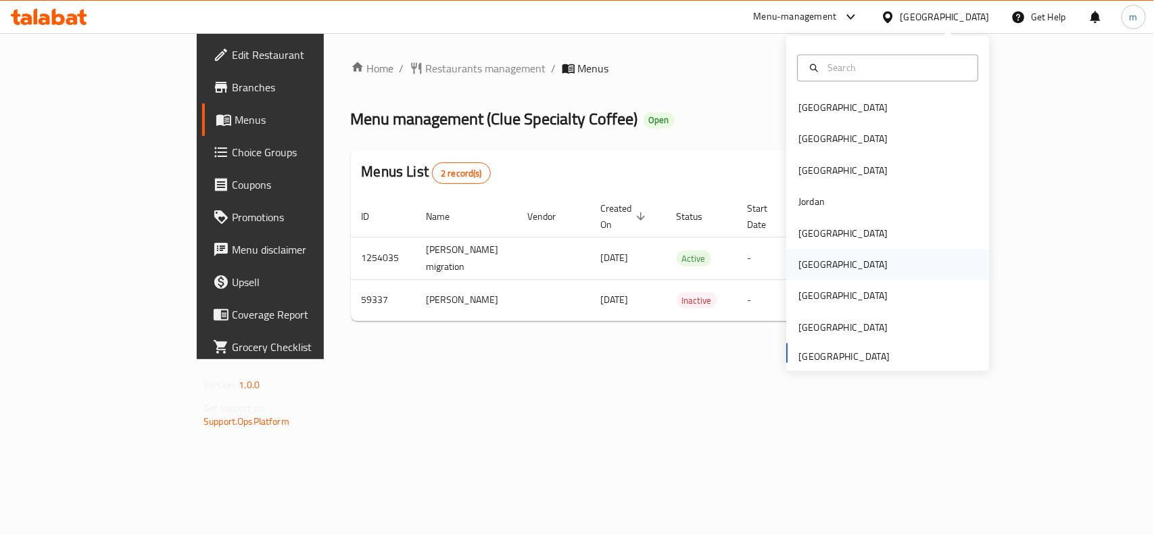
click at [820, 267] on div "[GEOGRAPHIC_DATA]" at bounding box center [843, 265] width 111 height 31
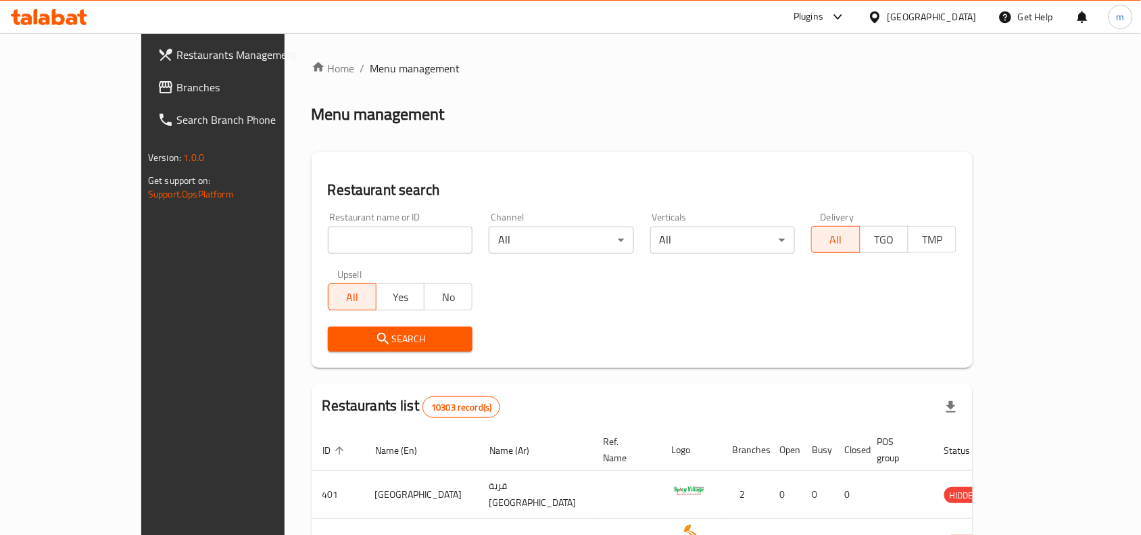
drag, startPoint x: 291, startPoint y: 251, endPoint x: 294, endPoint y: 244, distance: 7.6
click at [328, 250] on input "search" at bounding box center [400, 240] width 145 height 27
paste input "700278"
type input "700278"
click at [176, 85] on span "Branches" at bounding box center [248, 87] width 145 height 16
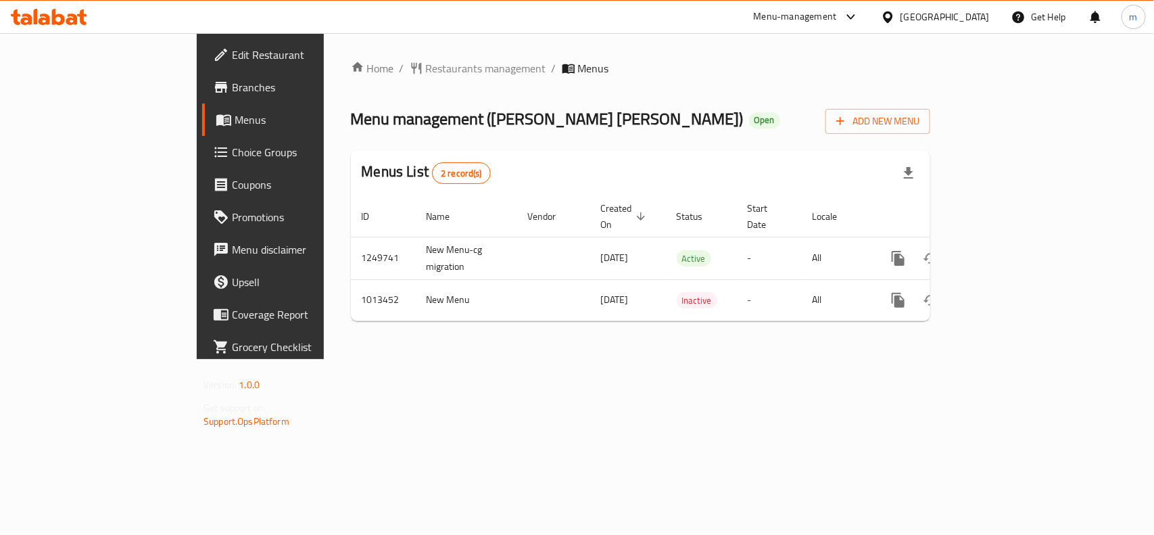
click at [974, 22] on div "[GEOGRAPHIC_DATA]" at bounding box center [945, 16] width 89 height 15
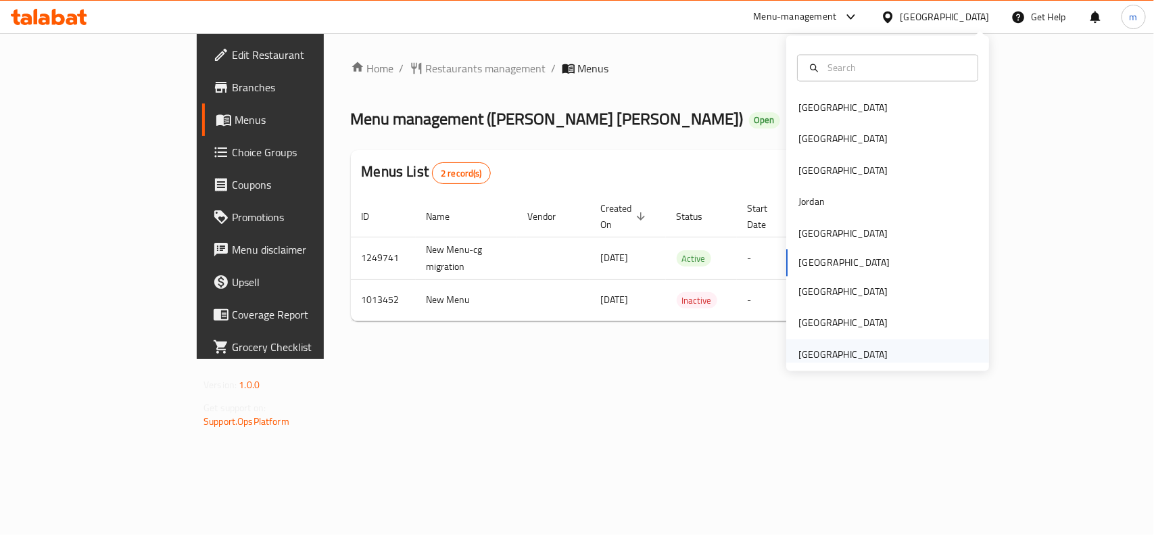
click at [873, 346] on div "[GEOGRAPHIC_DATA]" at bounding box center [843, 354] width 111 height 31
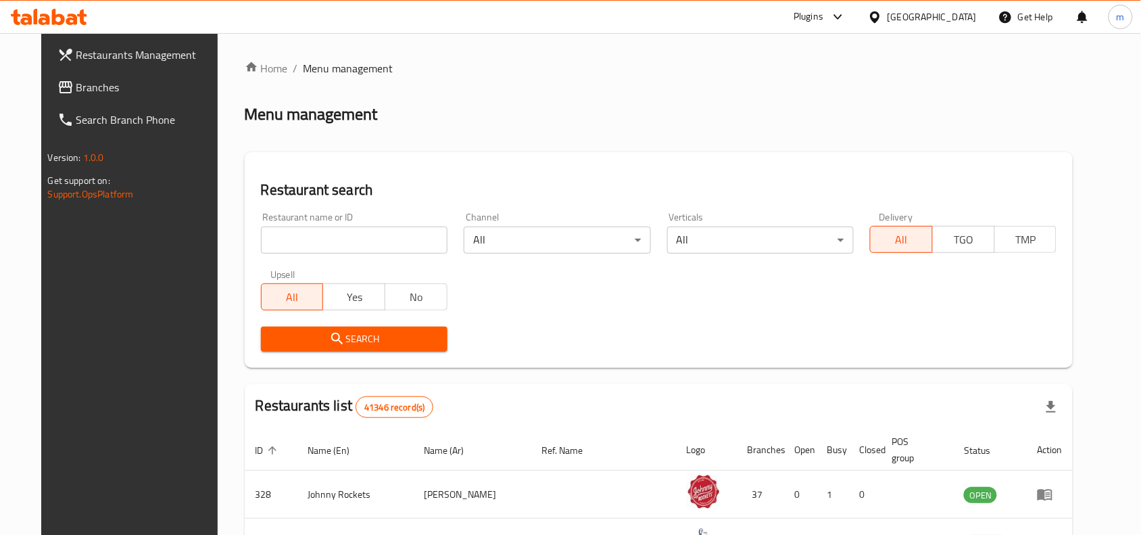
click at [105, 95] on span "Branches" at bounding box center [148, 87] width 145 height 16
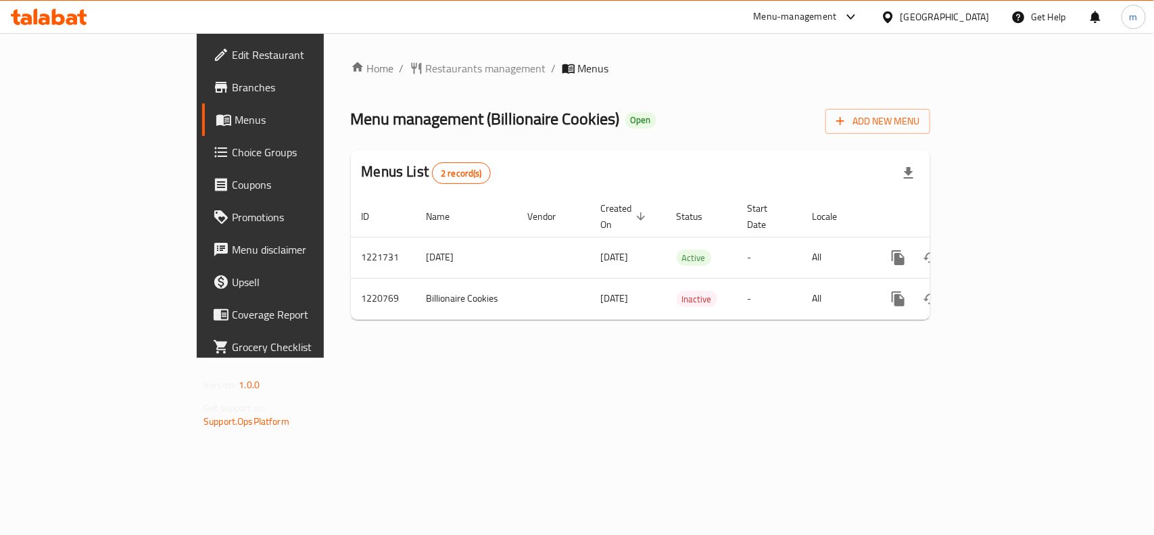
drag, startPoint x: 965, startPoint y: 15, endPoint x: 942, endPoint y: 28, distance: 26.7
click at [965, 15] on div "[GEOGRAPHIC_DATA]" at bounding box center [945, 16] width 89 height 15
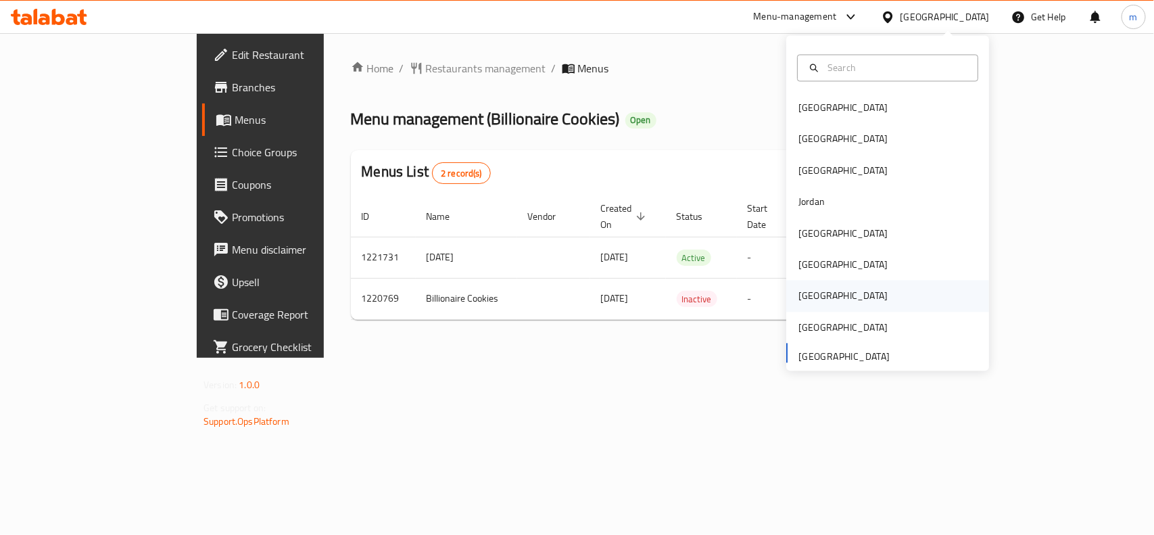
click at [799, 298] on div "[GEOGRAPHIC_DATA]" at bounding box center [843, 296] width 89 height 15
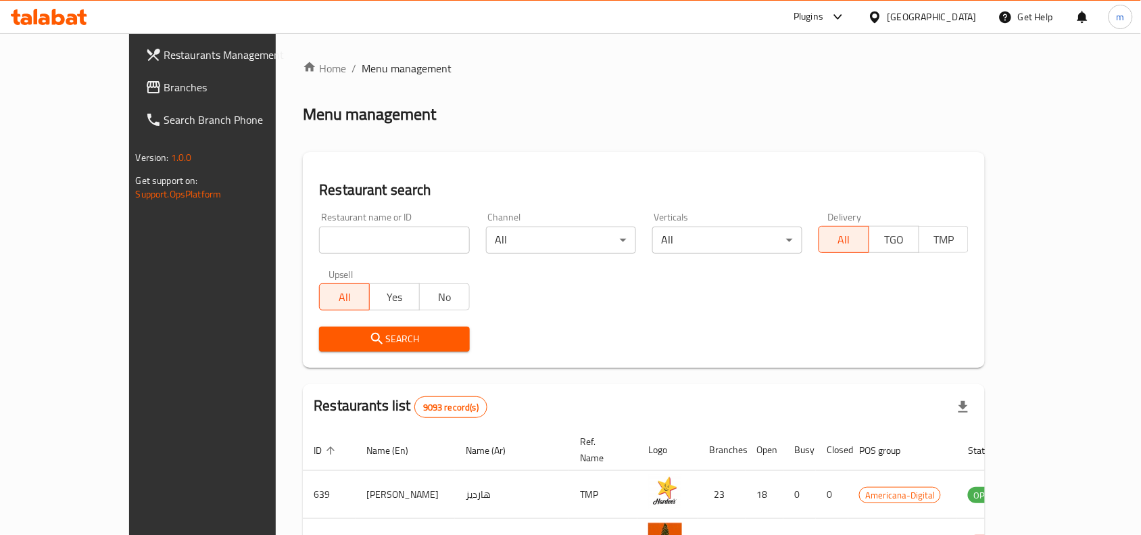
click at [164, 91] on span "Branches" at bounding box center [236, 87] width 145 height 16
